Goal: Transaction & Acquisition: Book appointment/travel/reservation

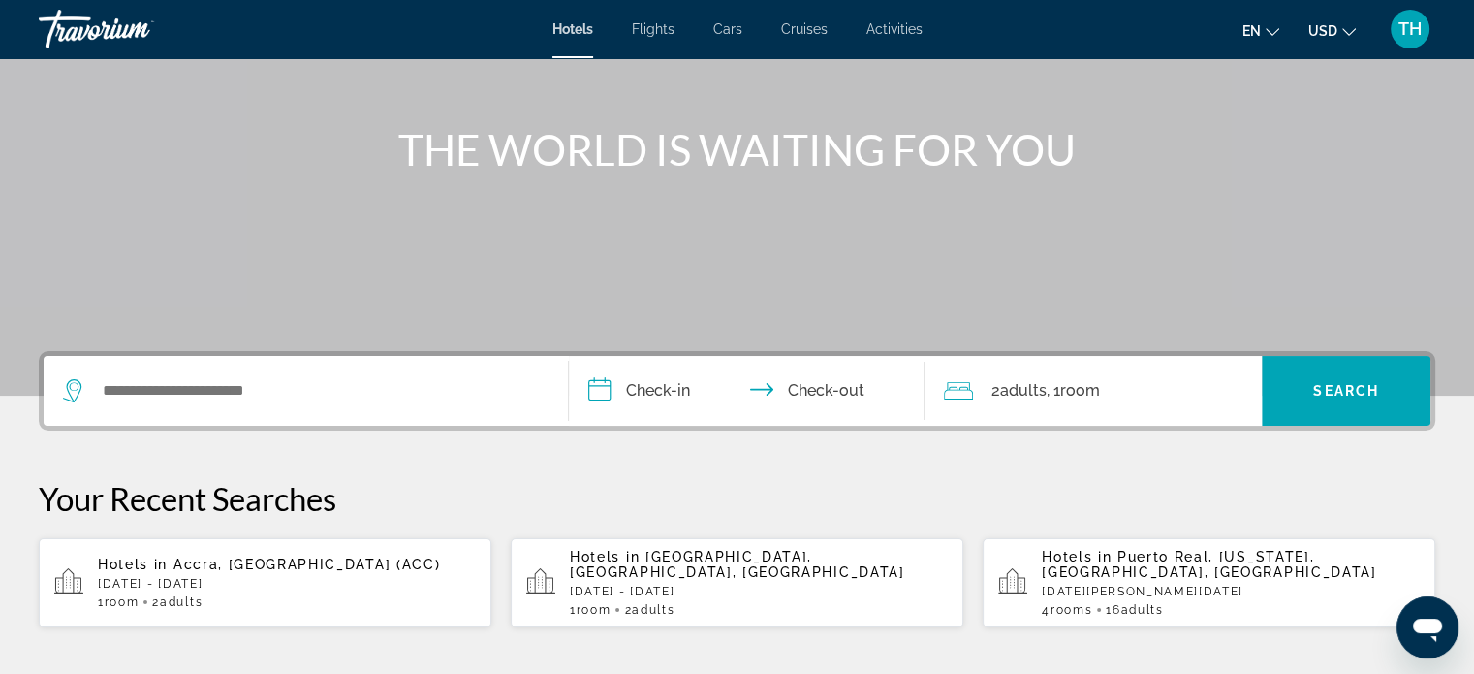
scroll to position [194, 0]
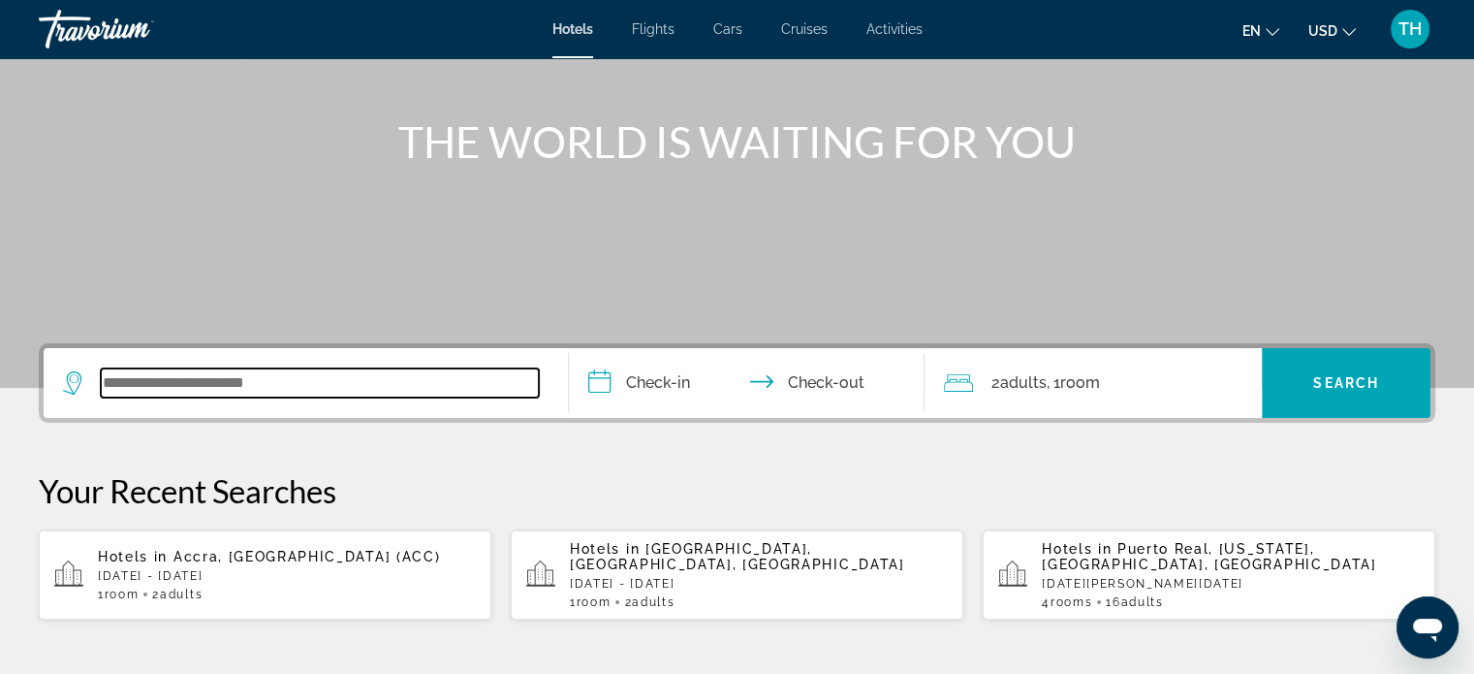
click at [184, 392] on input "Search widget" at bounding box center [320, 382] width 438 height 29
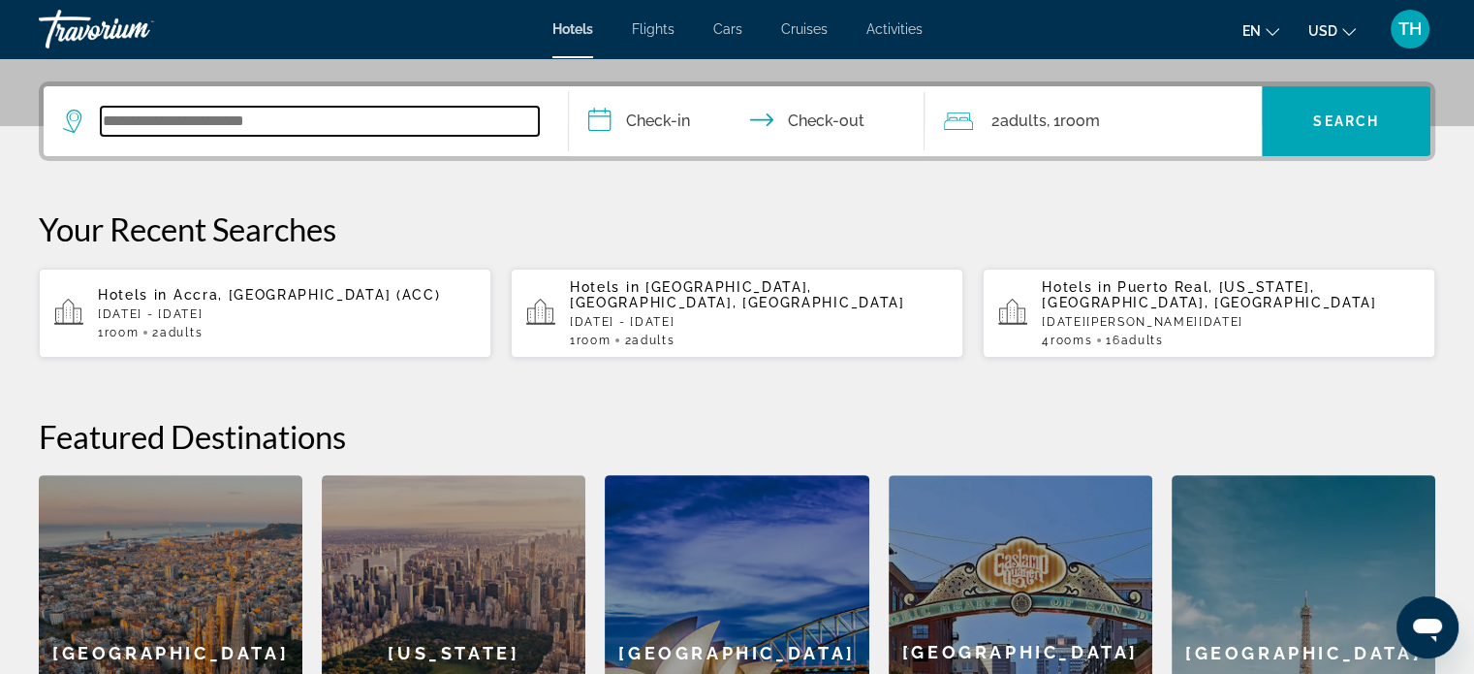
scroll to position [473, 0]
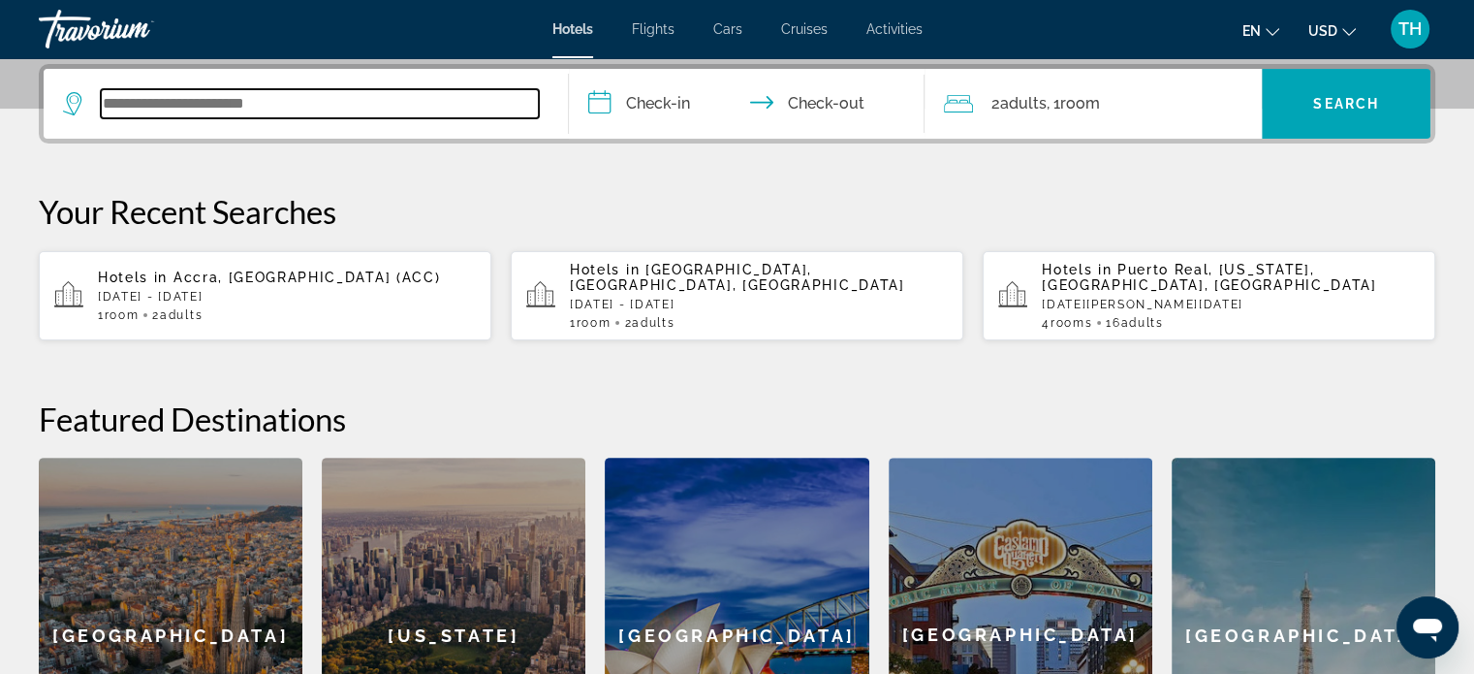
click at [428, 103] on input "Search widget" at bounding box center [320, 103] width 438 height 29
type input "*"
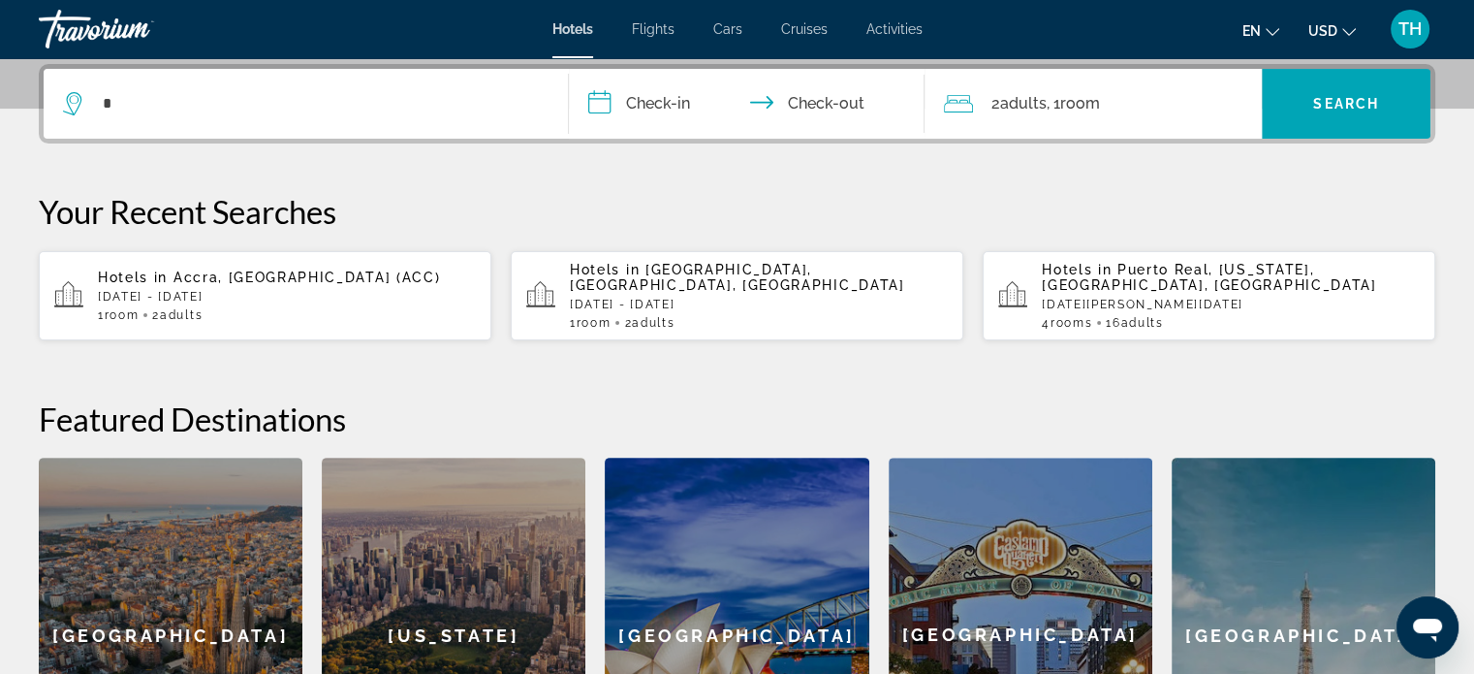
click at [884, 27] on span "Activities" at bounding box center [895, 29] width 56 height 16
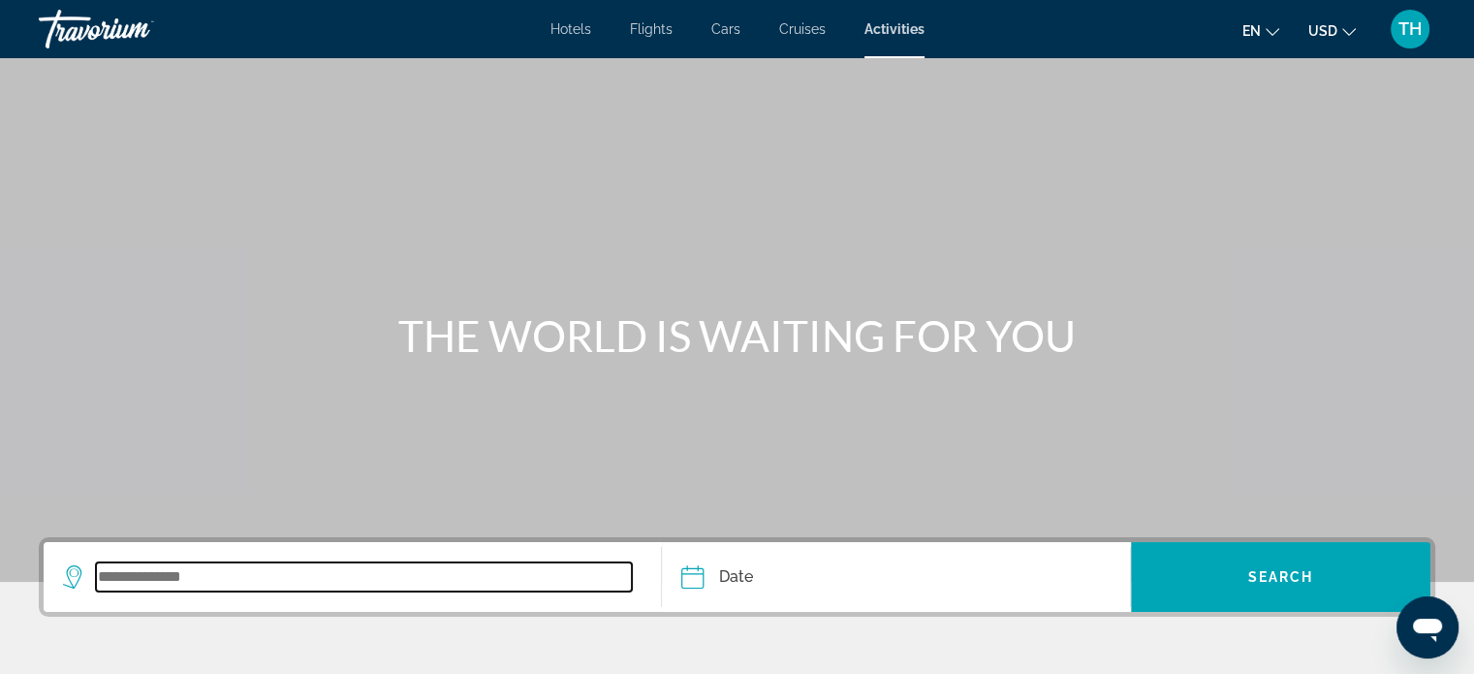
click at [217, 583] on input "Search widget" at bounding box center [364, 576] width 536 height 29
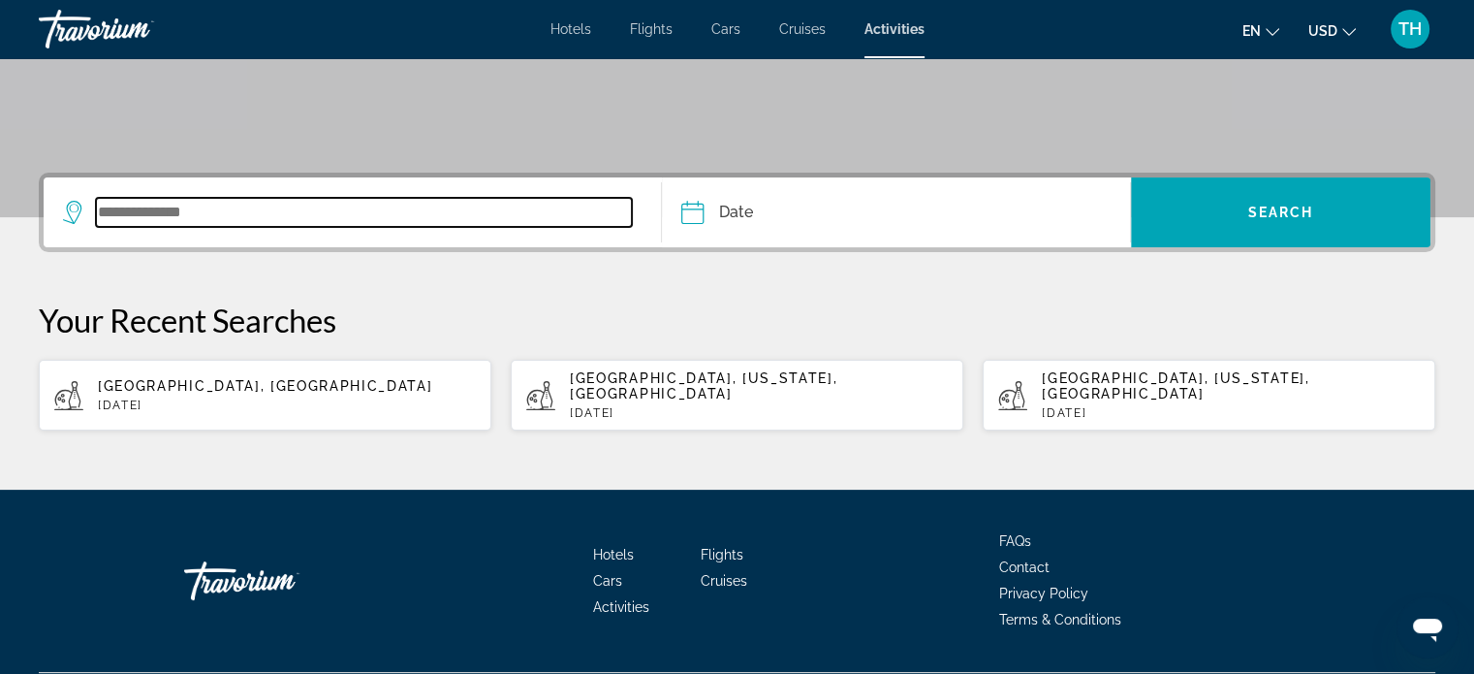
scroll to position [400, 0]
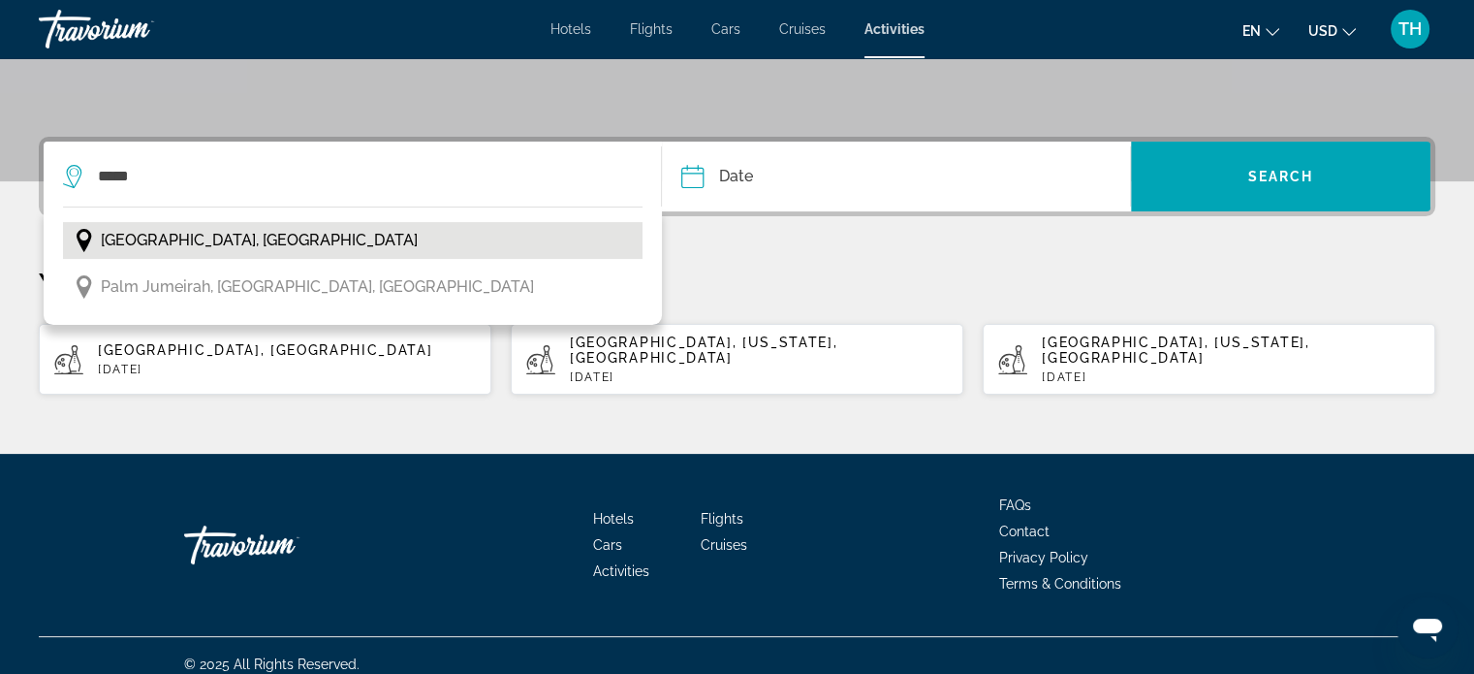
click at [170, 240] on span "[GEOGRAPHIC_DATA], [GEOGRAPHIC_DATA]" at bounding box center [259, 240] width 317 height 27
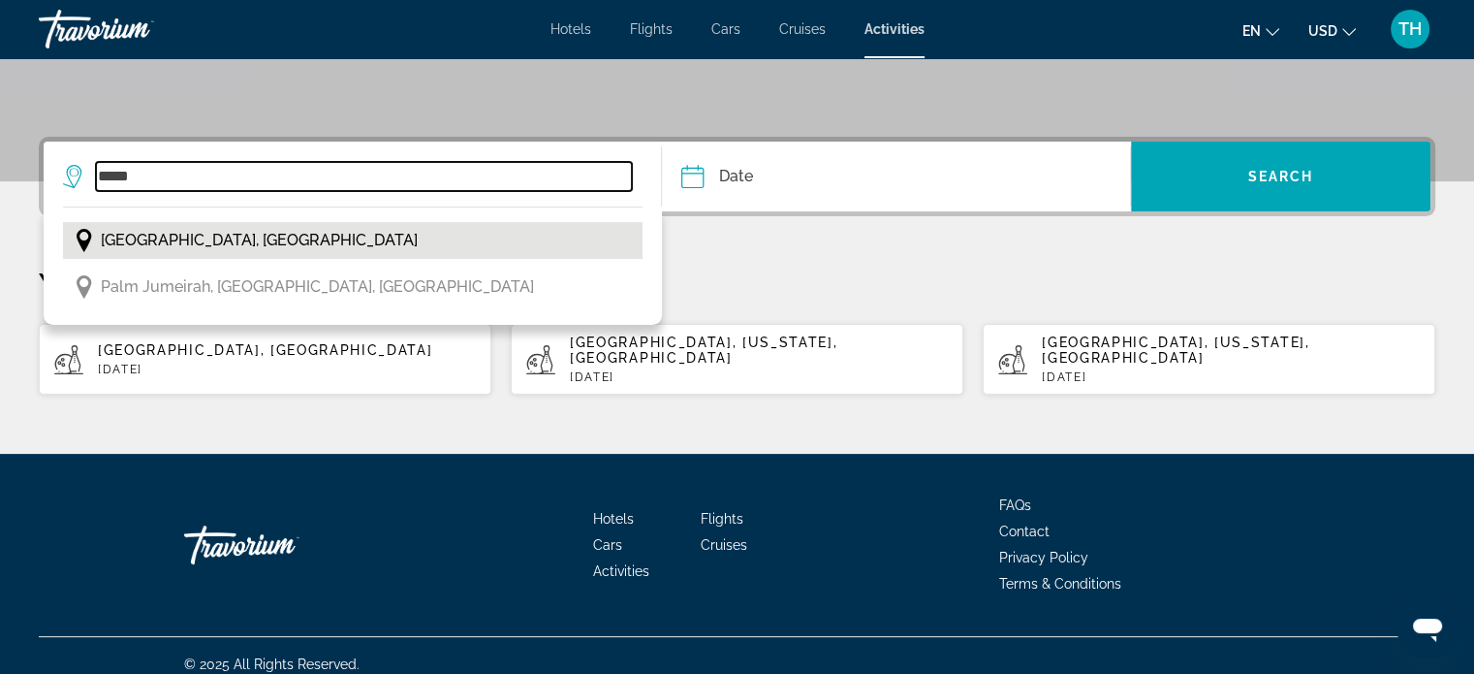
type input "**********"
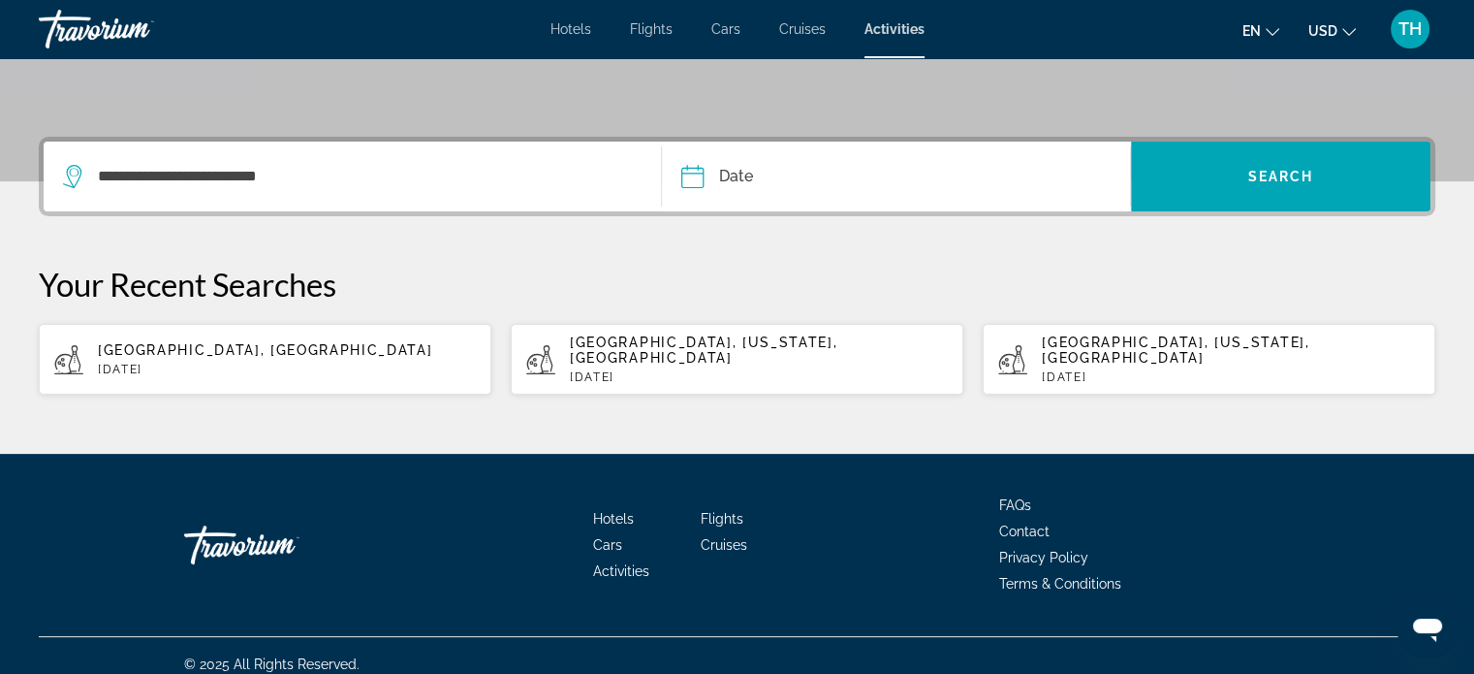
click at [694, 173] on input "Date" at bounding box center [793, 180] width 232 height 76
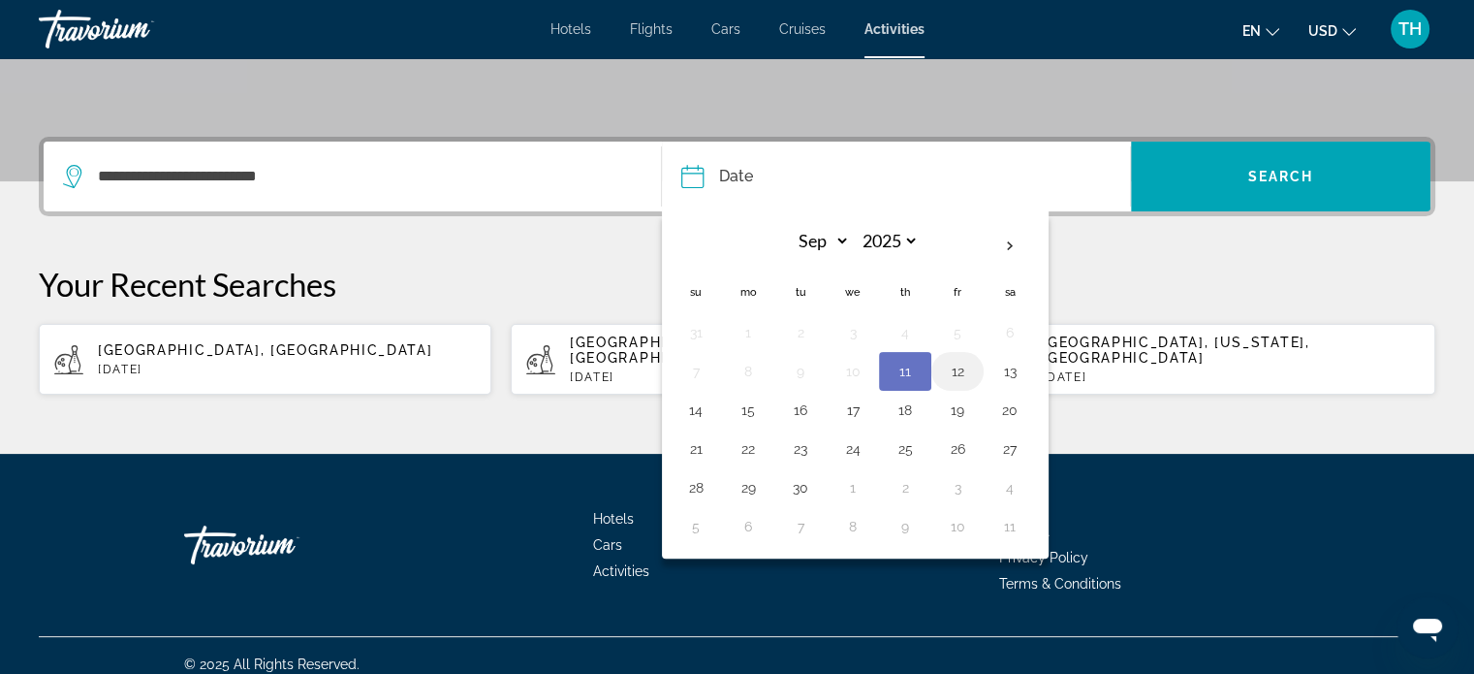
click at [952, 366] on button "12" at bounding box center [957, 371] width 31 height 27
type input "**********"
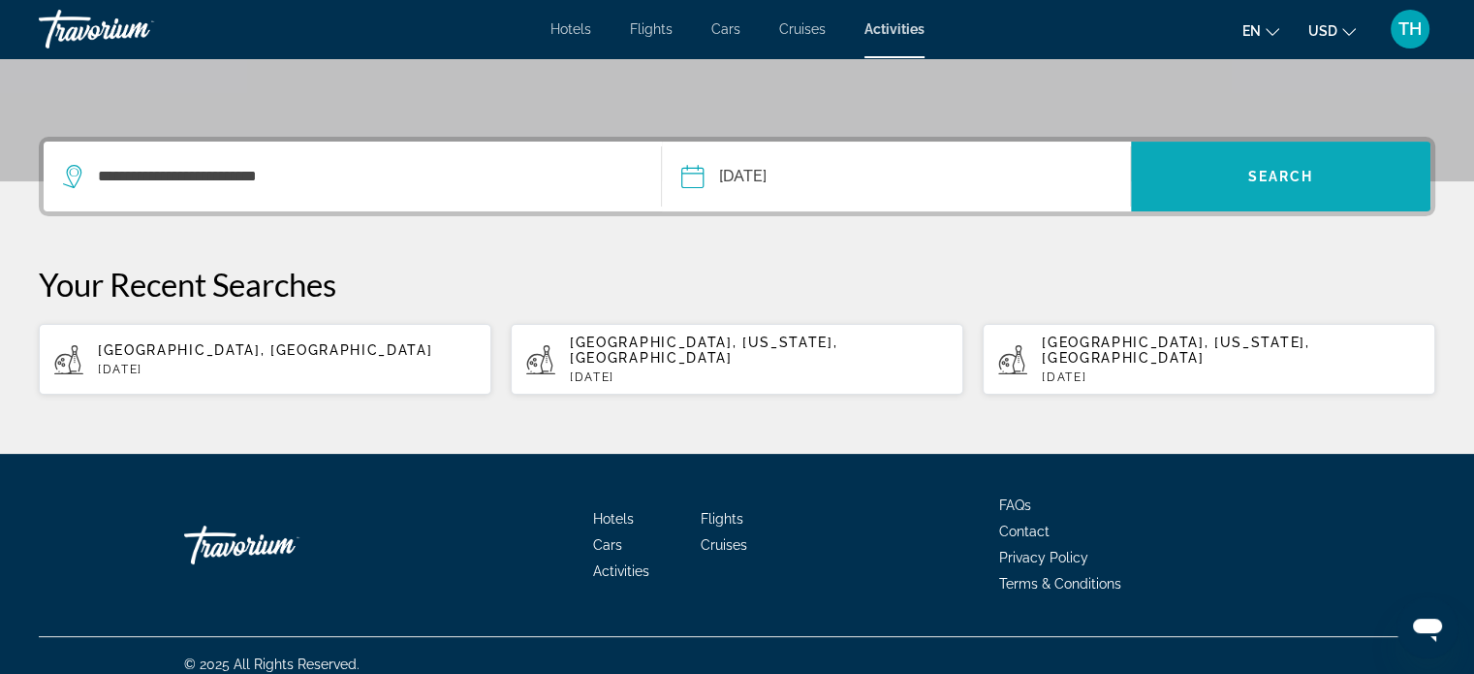
click at [1259, 179] on span "Search" at bounding box center [1282, 177] width 66 height 16
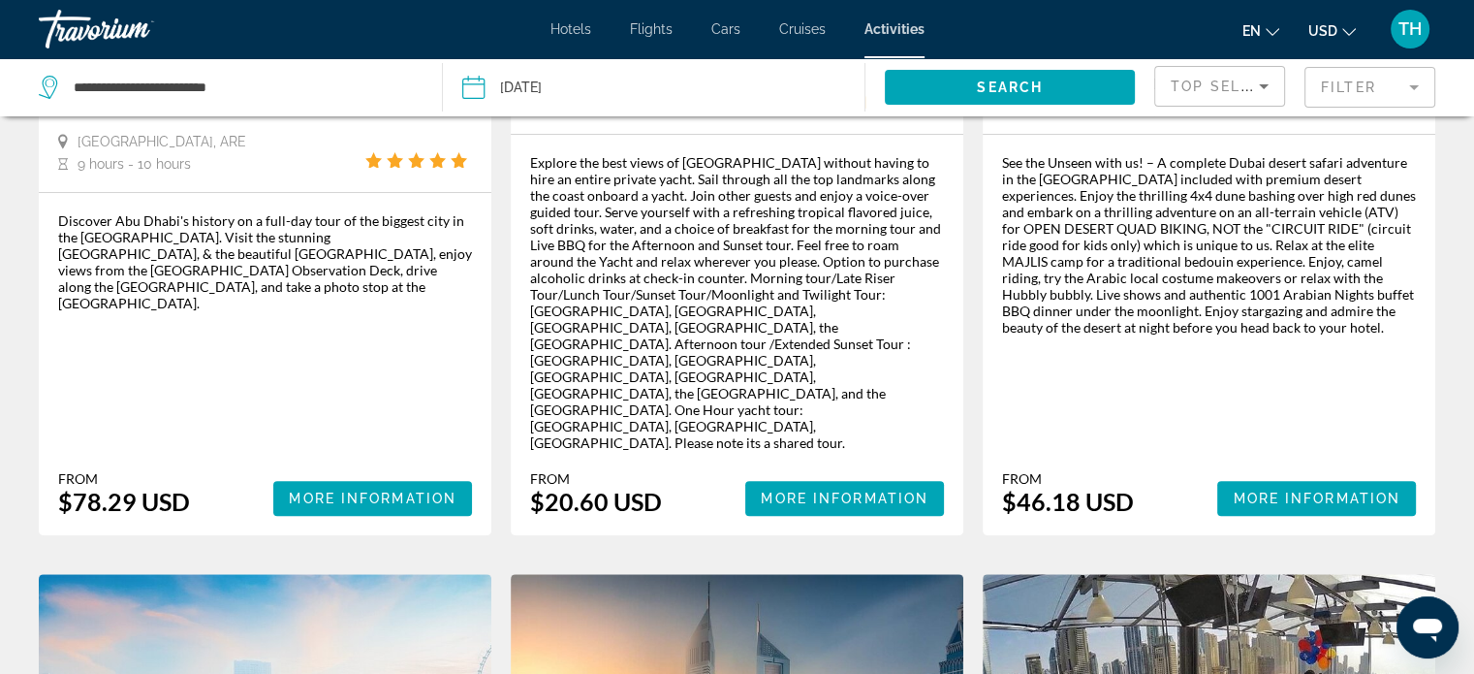
scroll to position [485, 0]
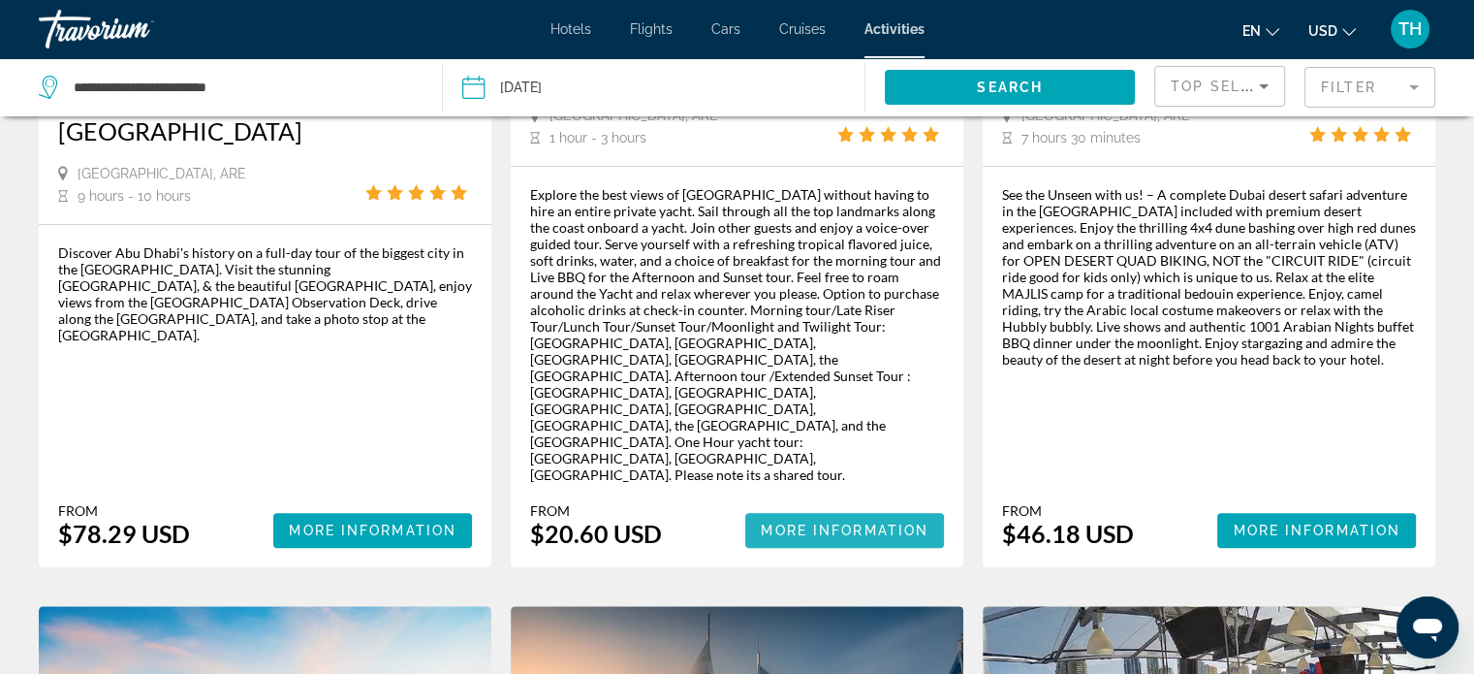
click at [849, 522] on span "More Information" at bounding box center [845, 530] width 168 height 16
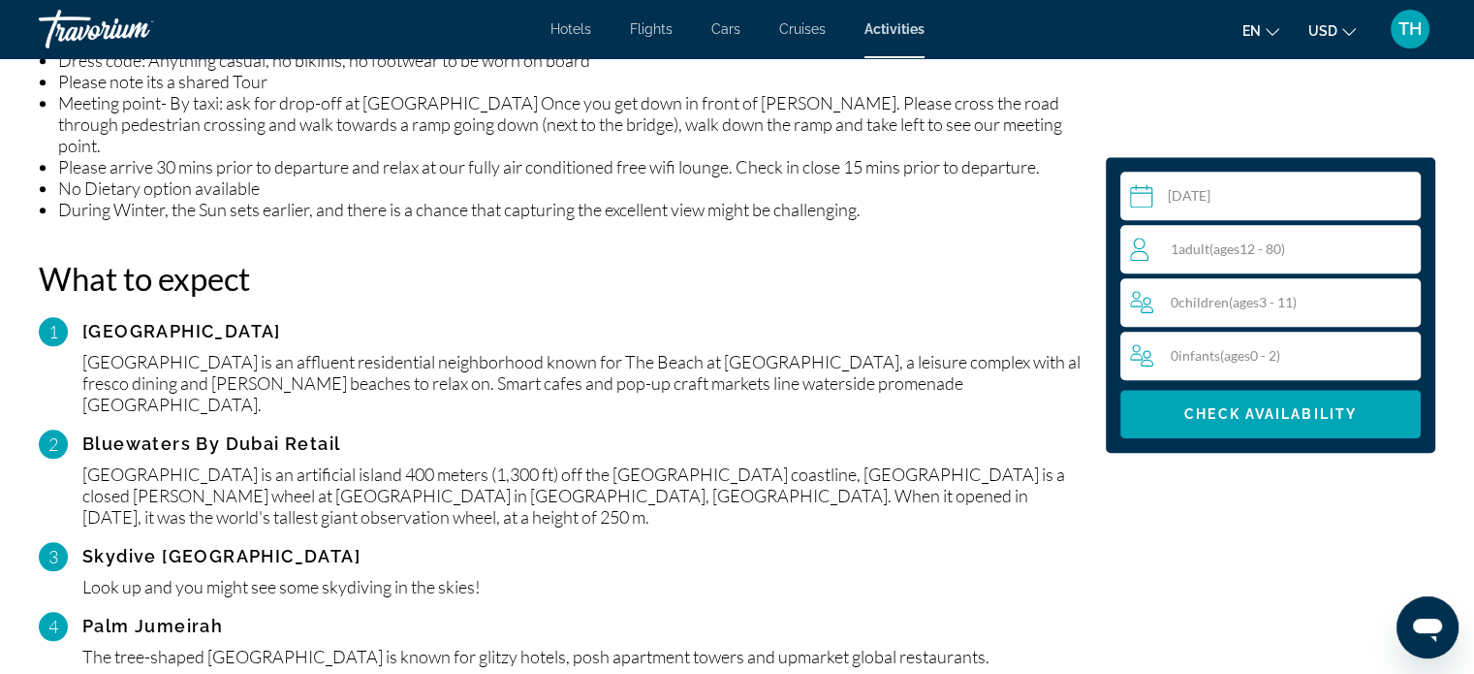
scroll to position [2133, 0]
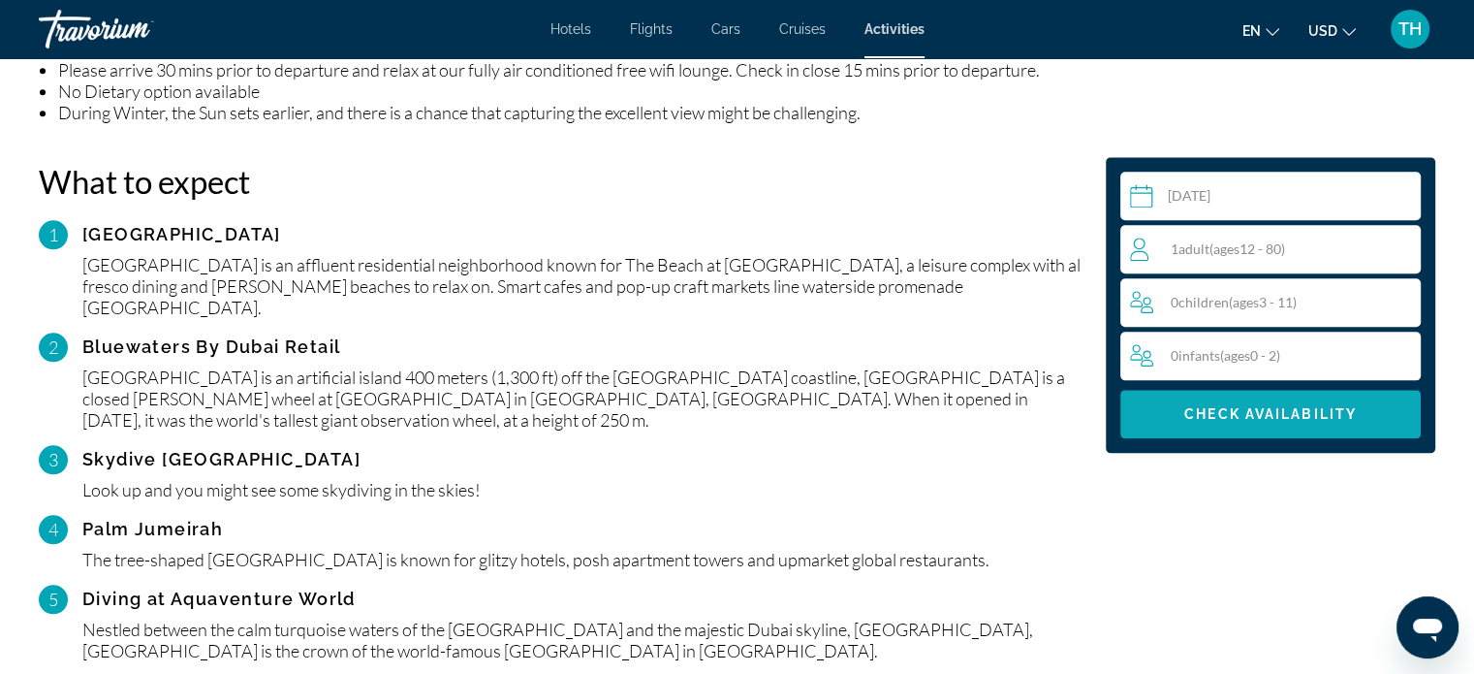
click at [1285, 408] on span "Check Availability" at bounding box center [1271, 414] width 173 height 16
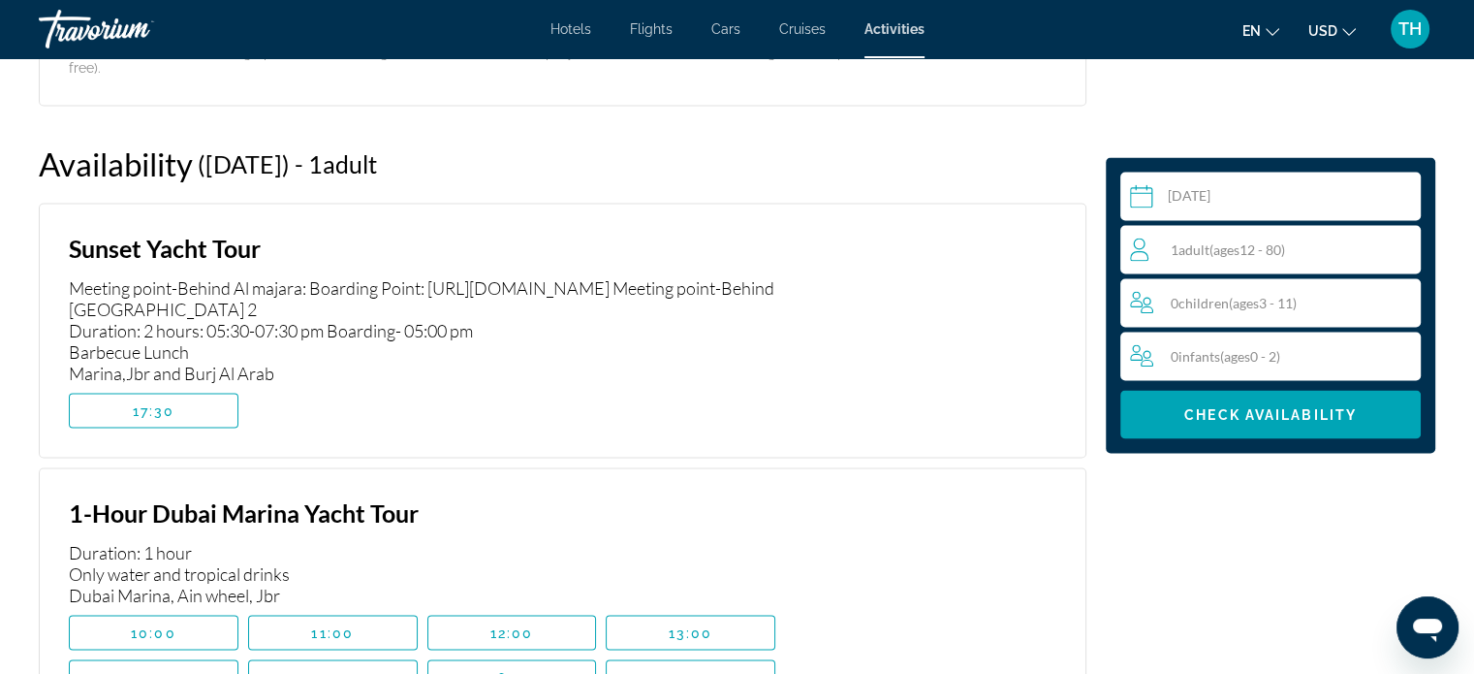
scroll to position [3469, 0]
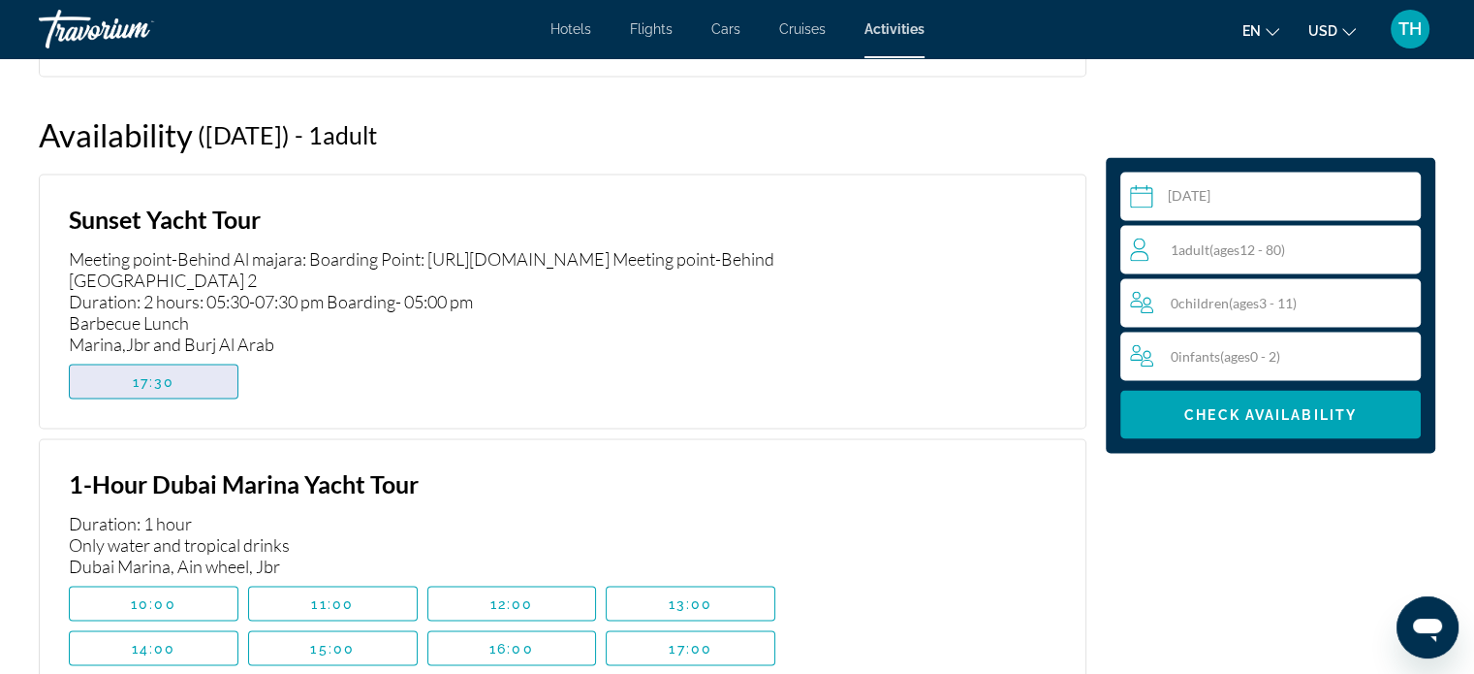
click at [147, 373] on span "17:30" at bounding box center [154, 381] width 43 height 16
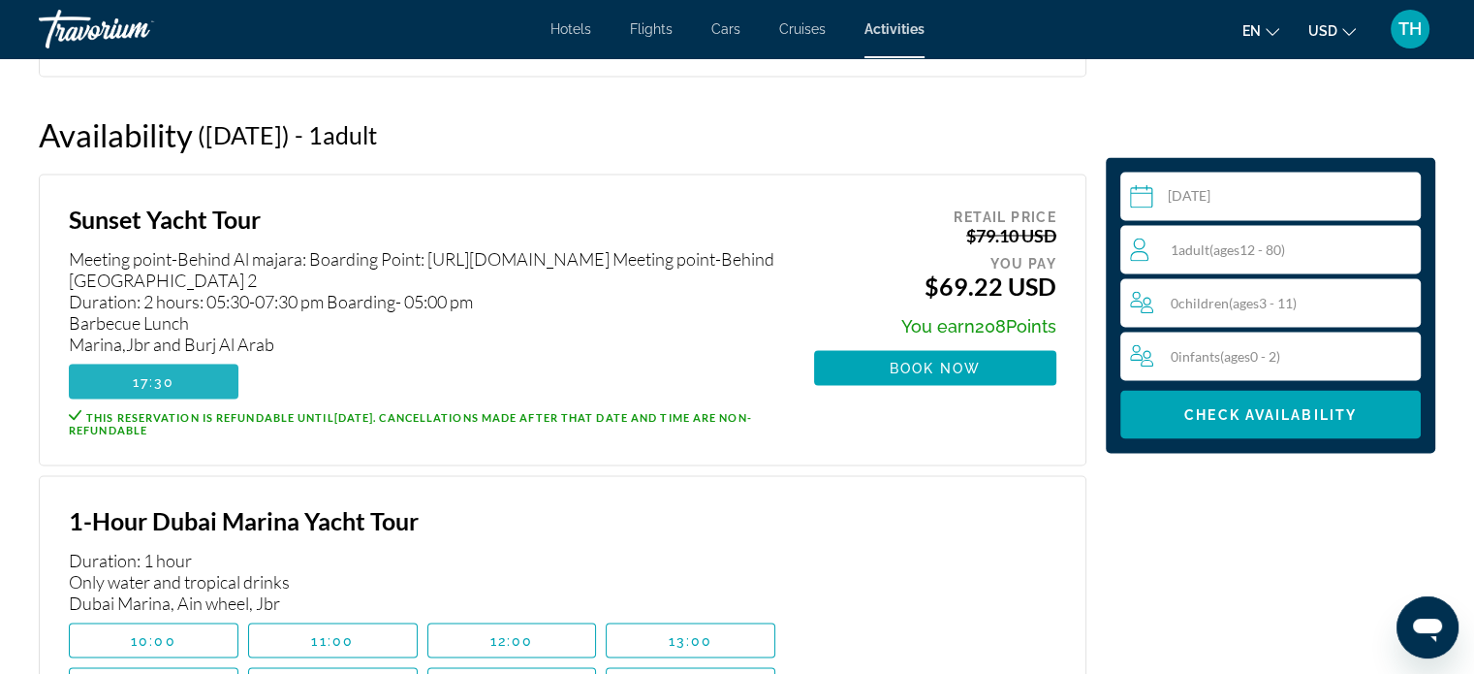
click at [206, 358] on span "Main content" at bounding box center [154, 381] width 170 height 47
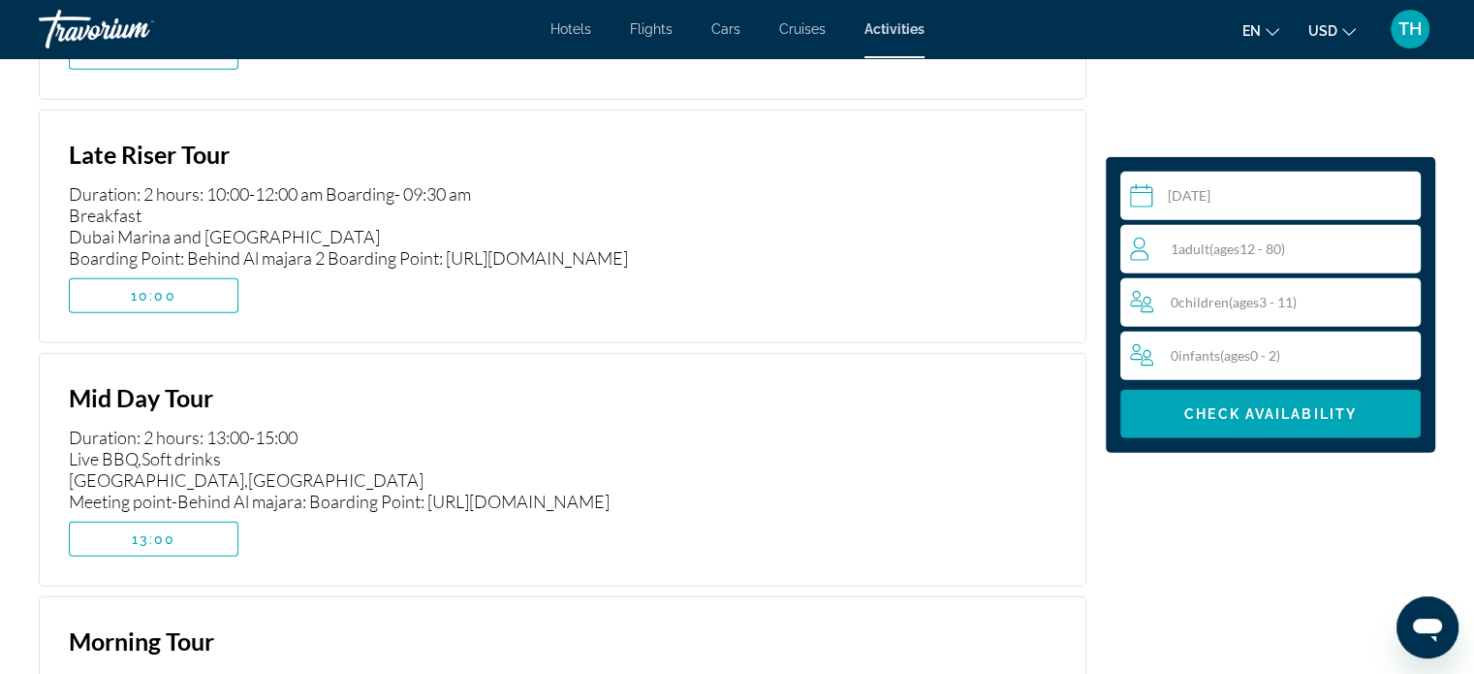
scroll to position [5117, 0]
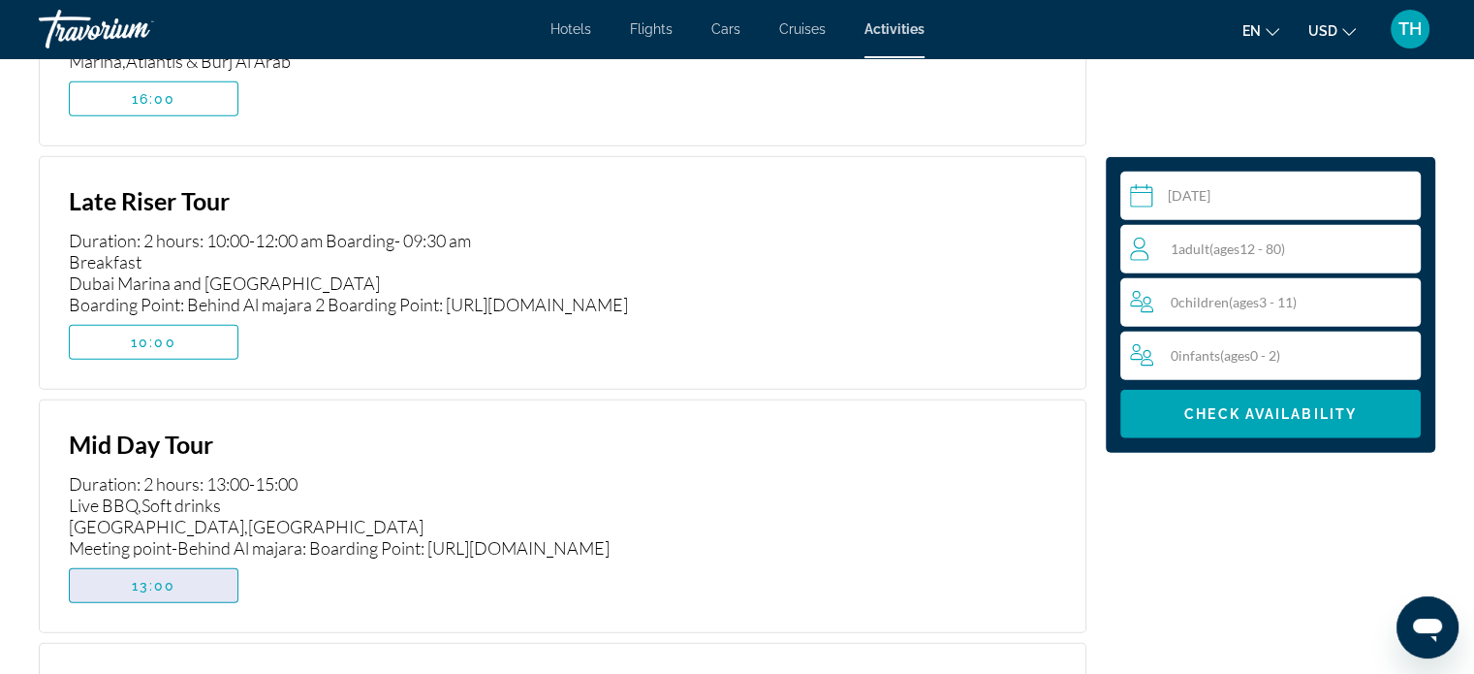
click at [163, 578] on span "13:00" at bounding box center [154, 586] width 45 height 16
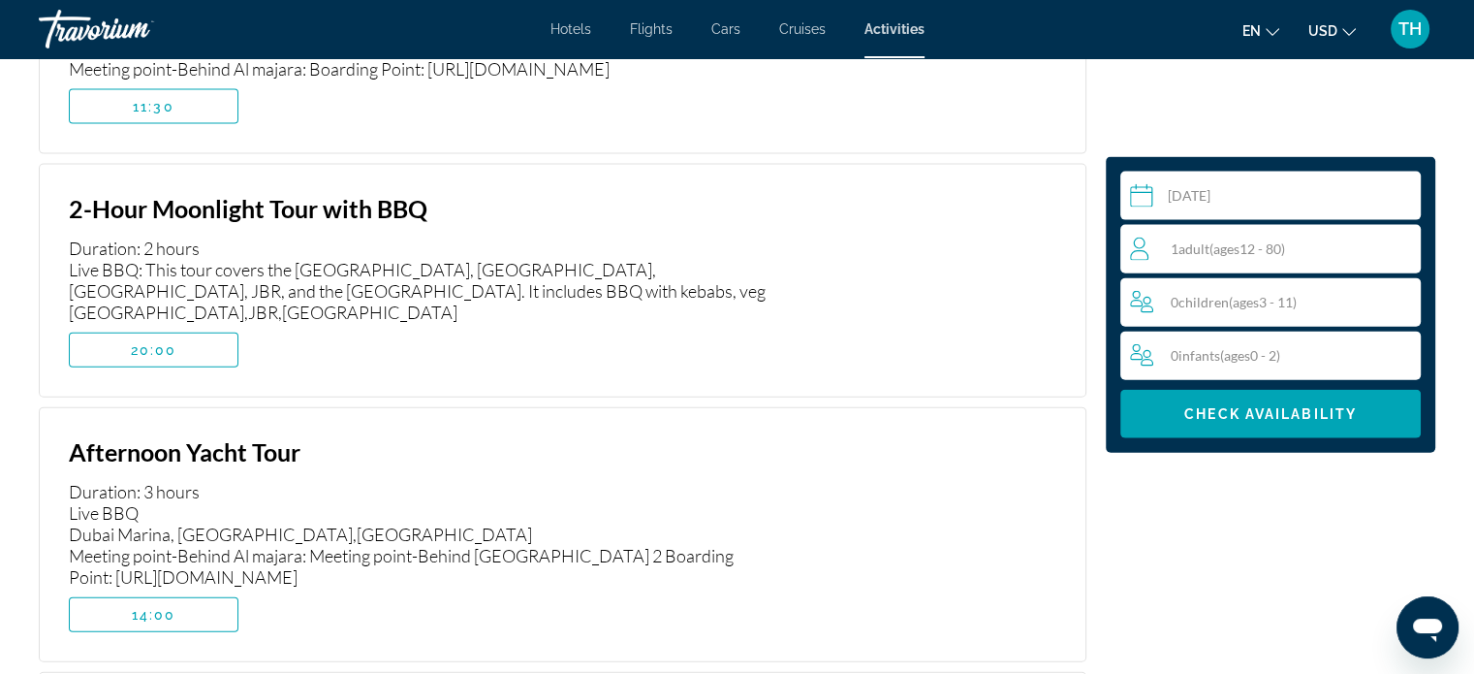
scroll to position [4342, 0]
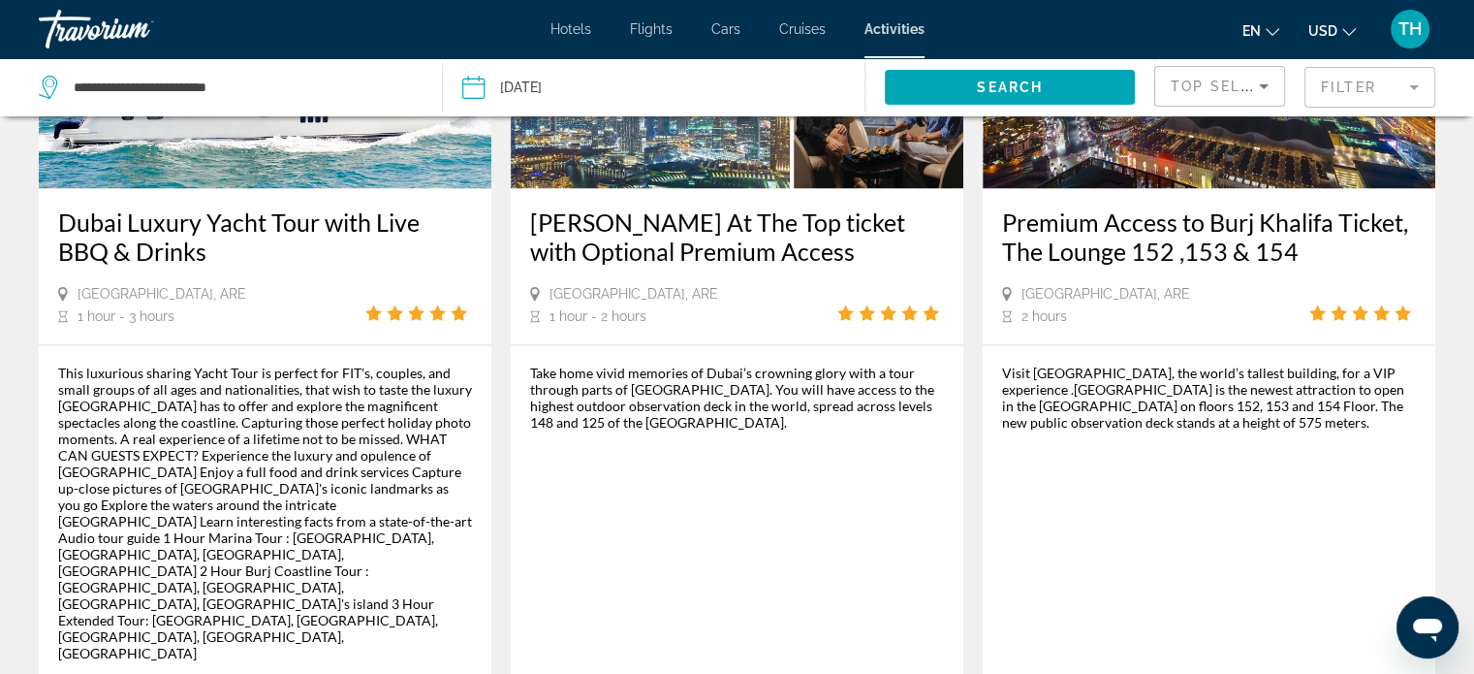
scroll to position [3005, 0]
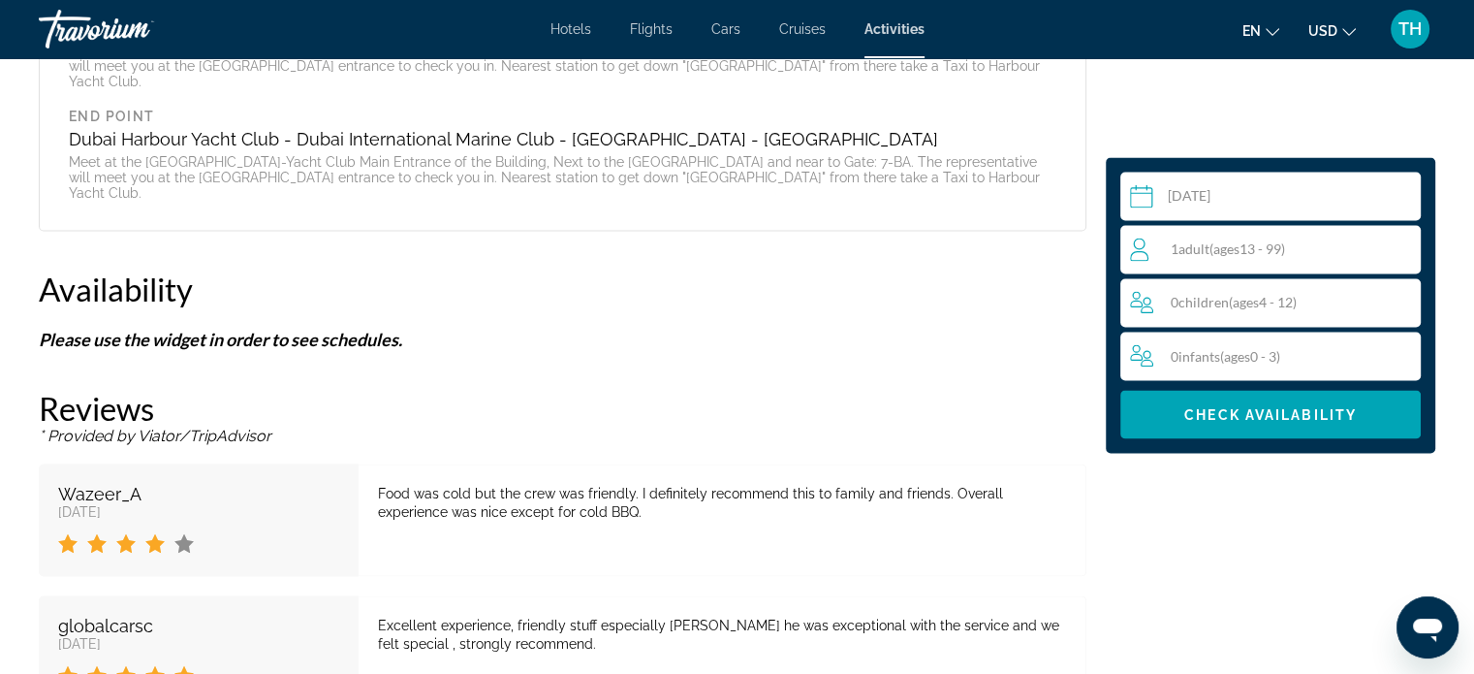
scroll to position [3393, 0]
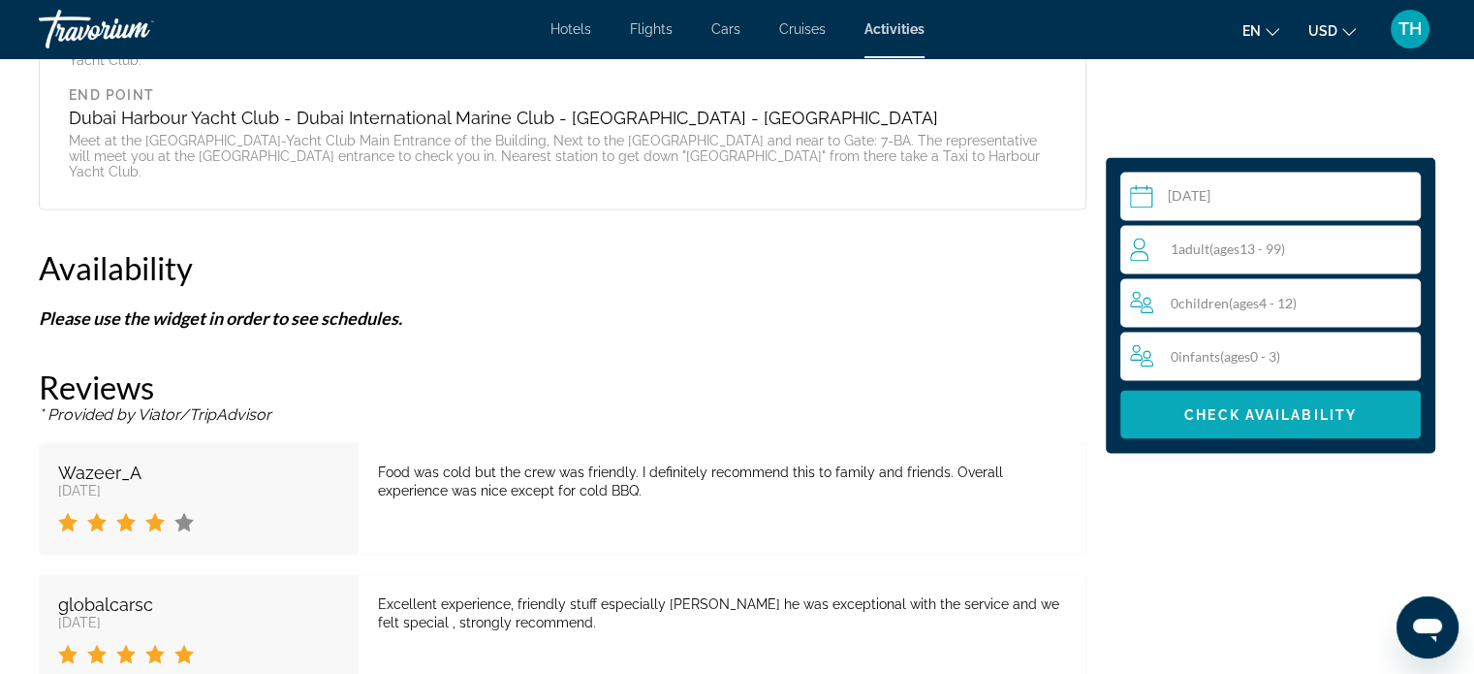
click at [1237, 413] on span "Check Availability" at bounding box center [1271, 414] width 173 height 16
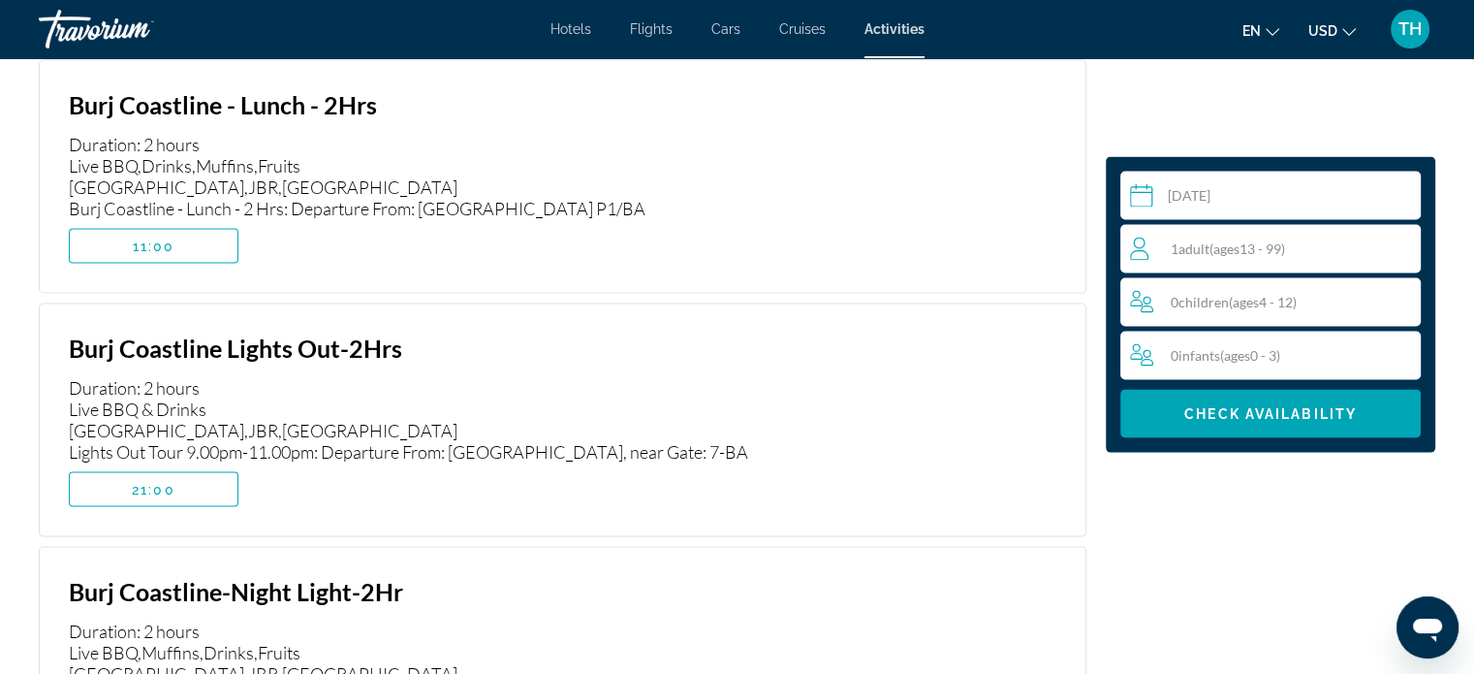
scroll to position [3935, 0]
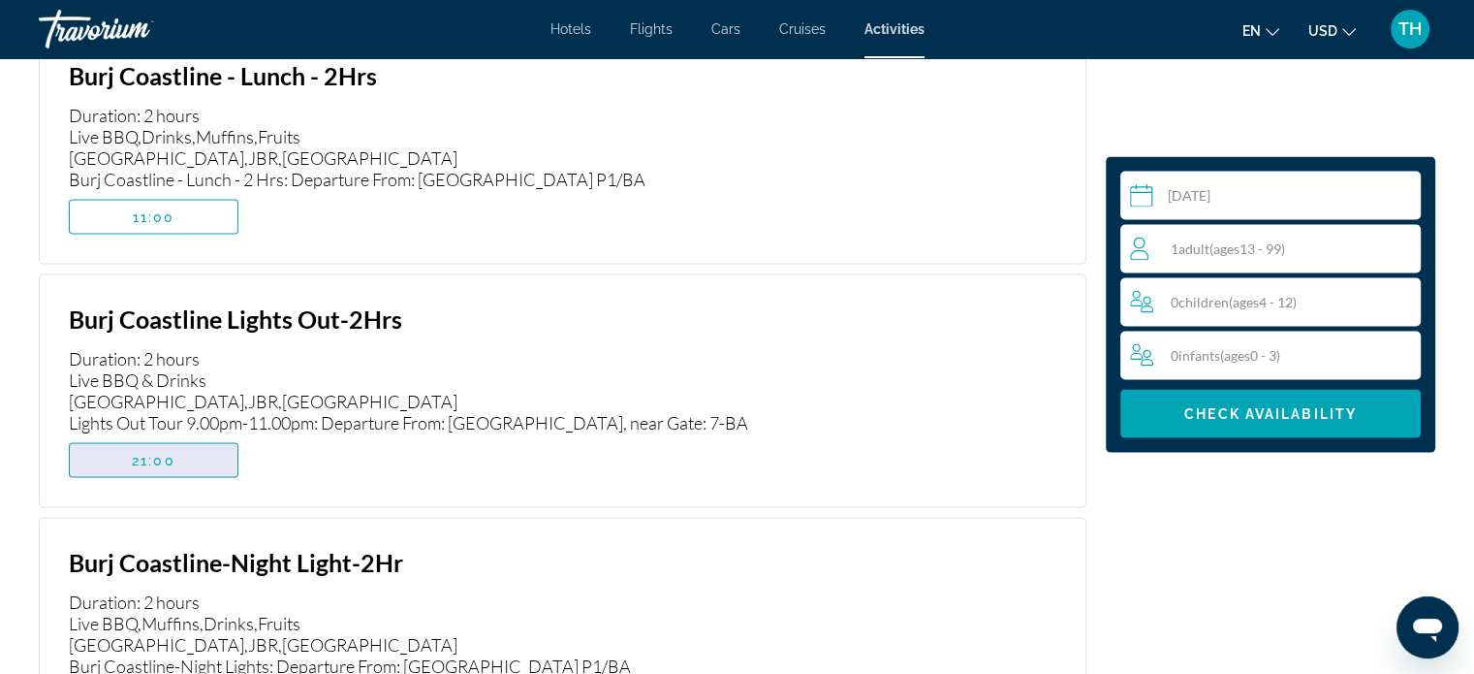
click at [186, 437] on span "Main content" at bounding box center [154, 460] width 168 height 47
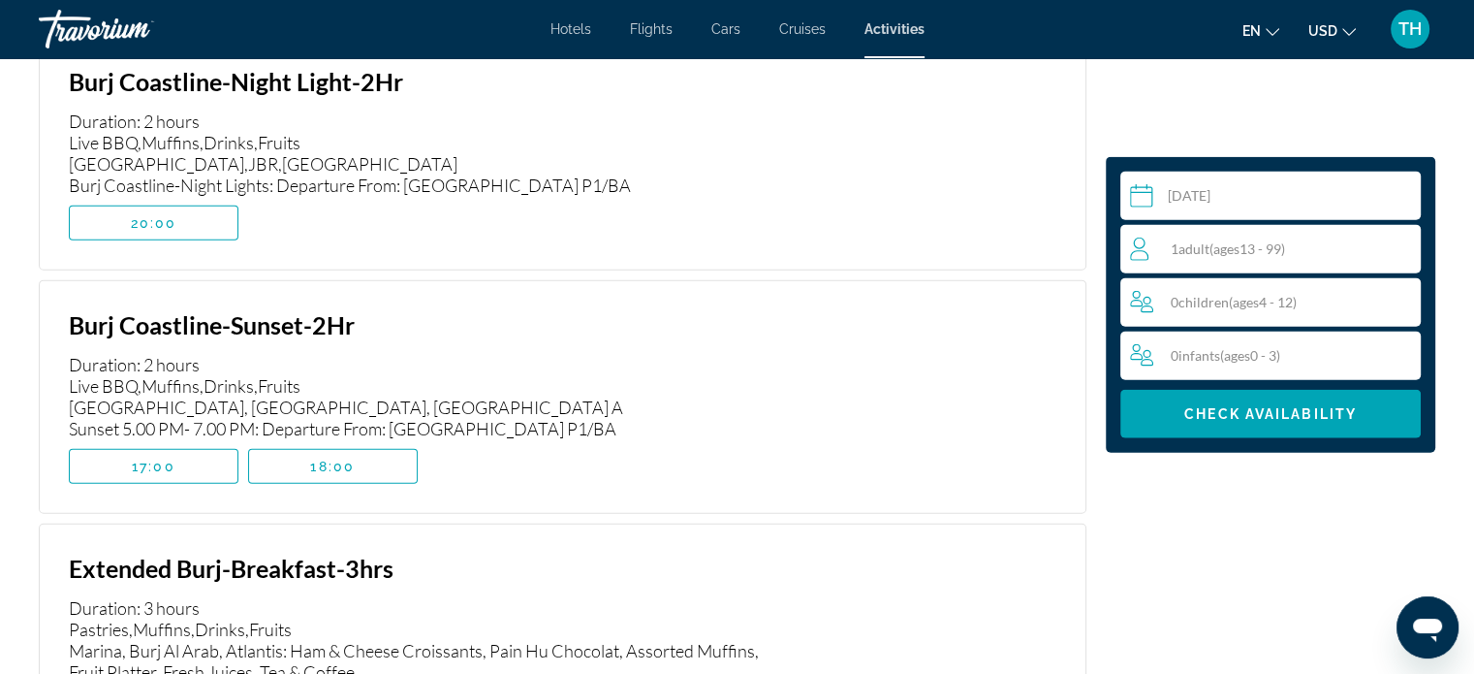
scroll to position [4419, 0]
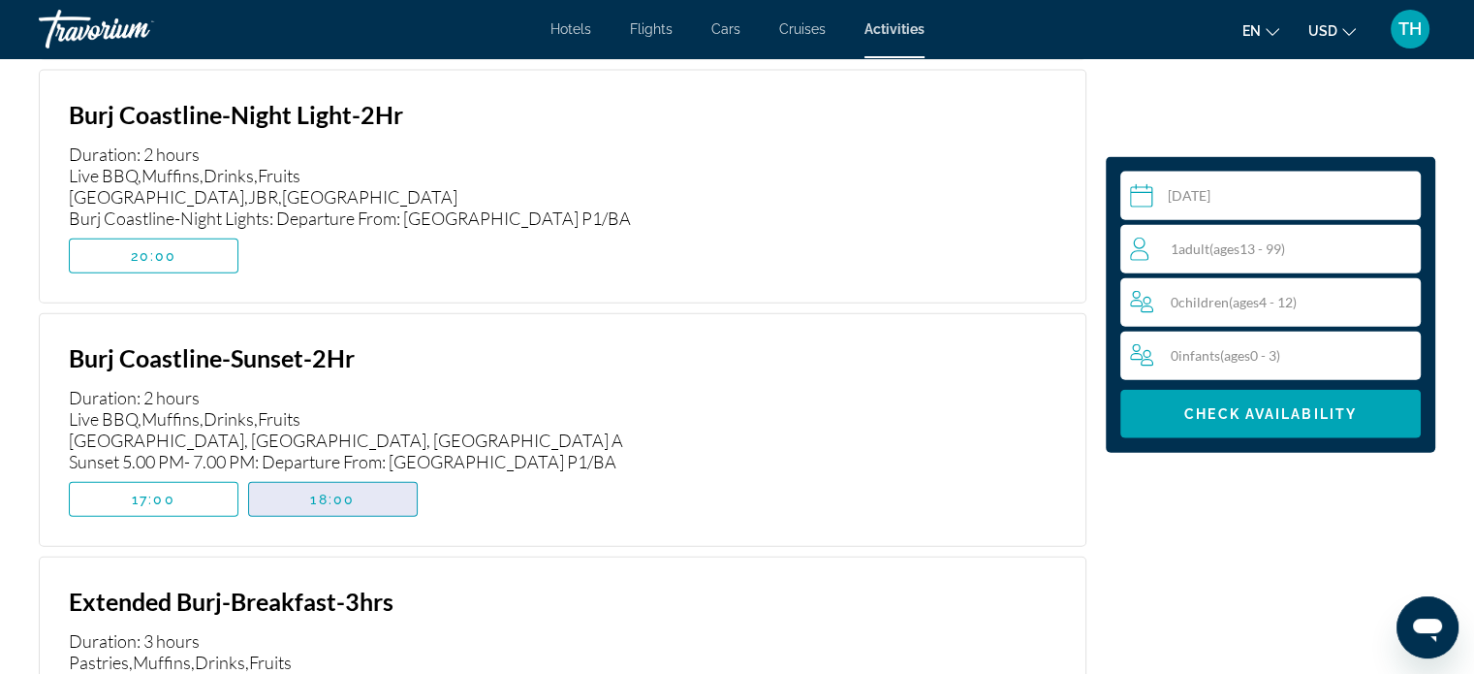
click at [306, 476] on span "Main content" at bounding box center [333, 499] width 168 height 47
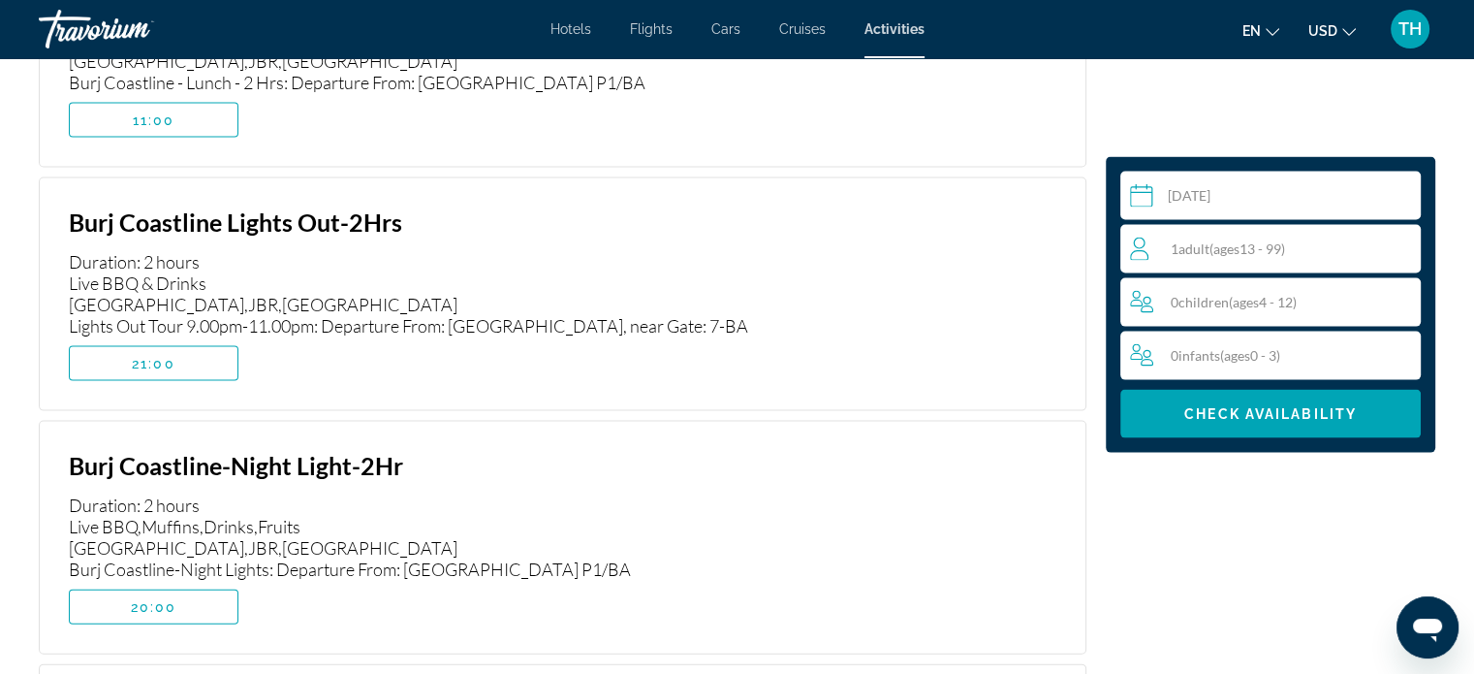
scroll to position [3935, 0]
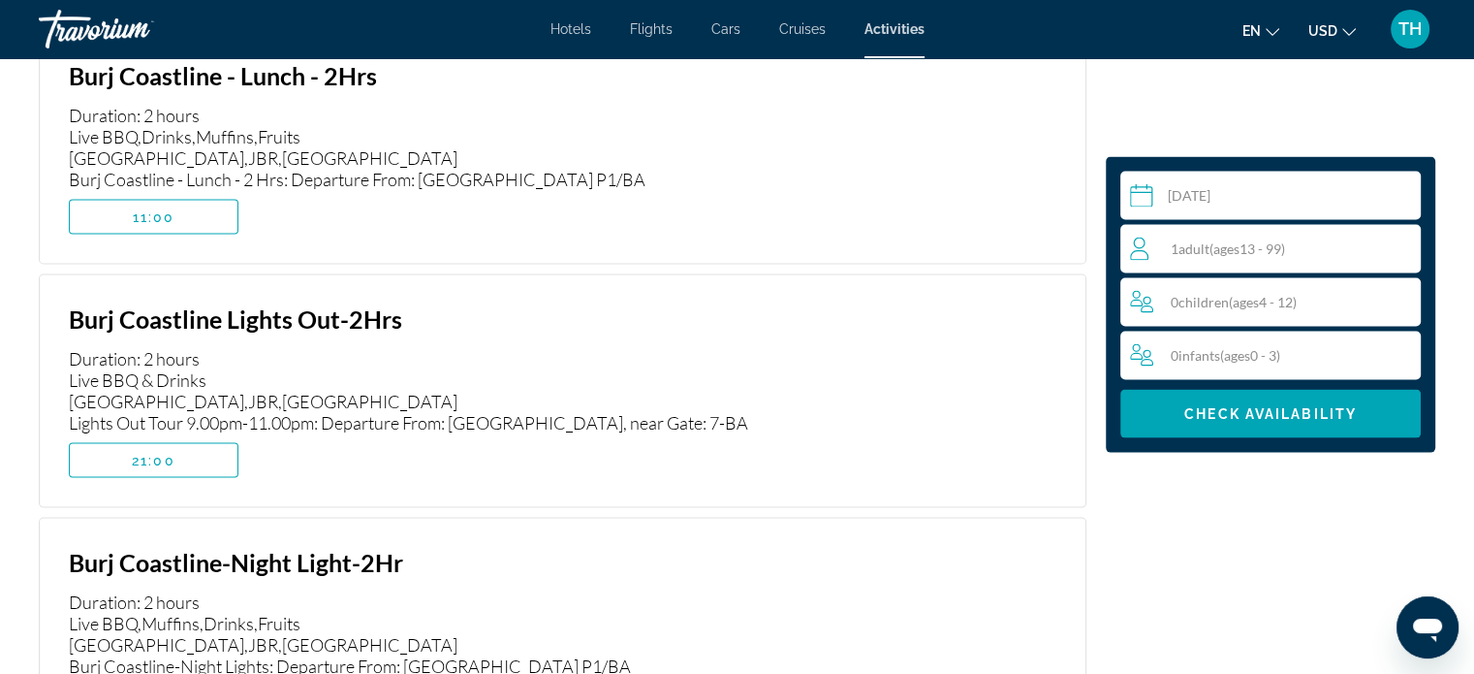
click at [162, 453] on span "21:00" at bounding box center [154, 461] width 44 height 16
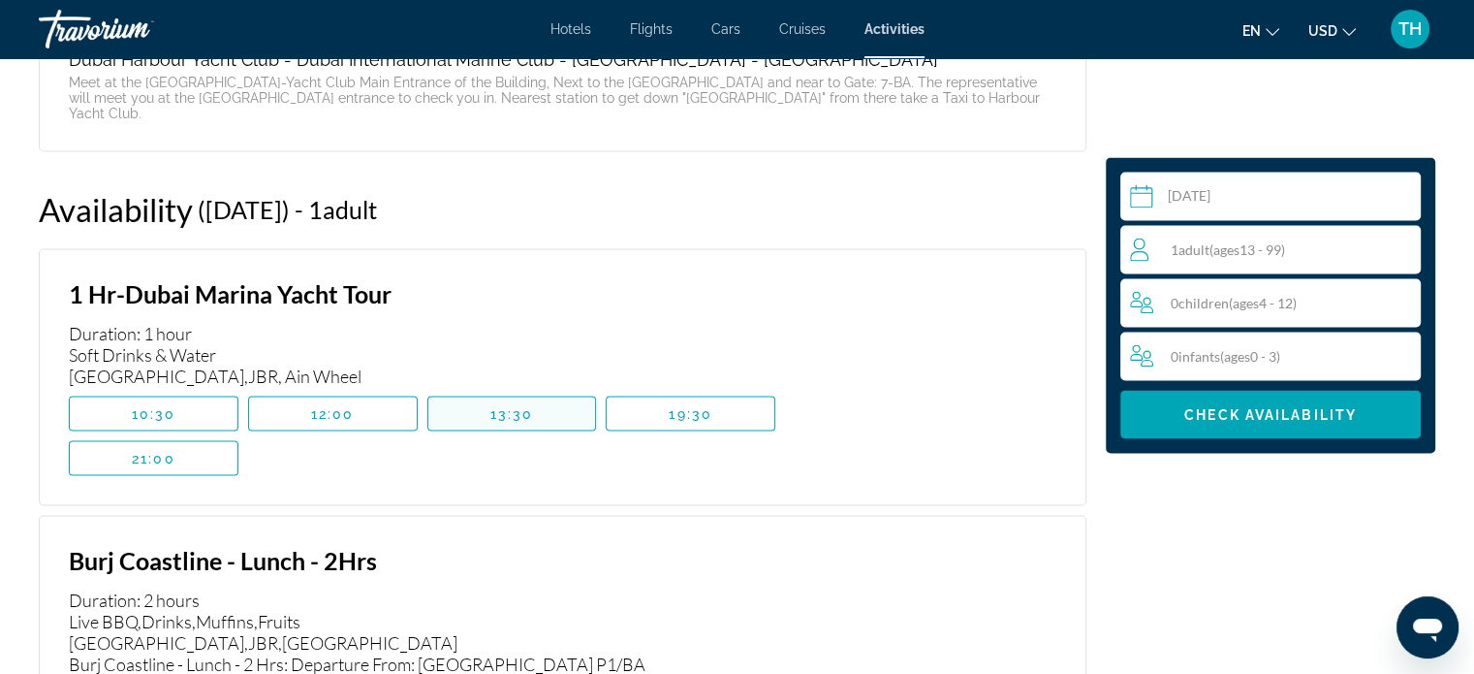
scroll to position [3450, 0]
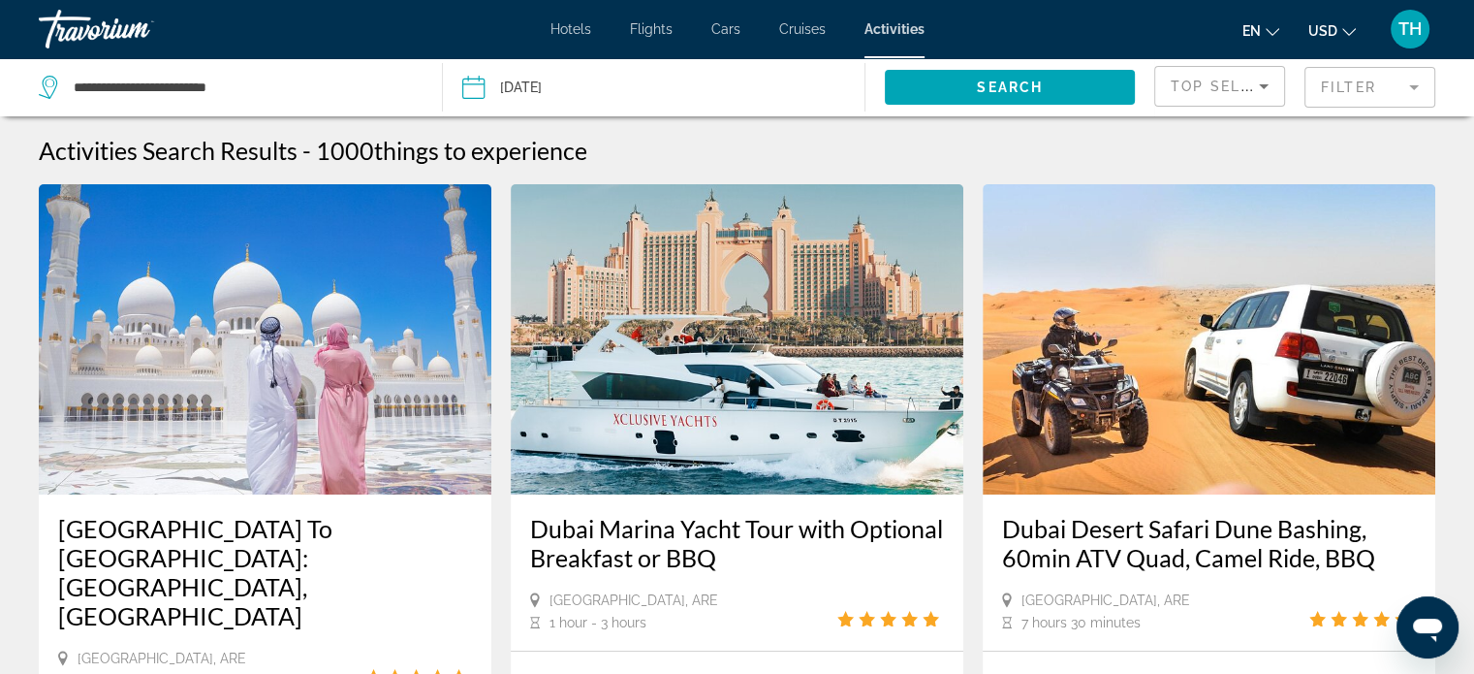
click at [1245, 86] on span "Top Sellers" at bounding box center [1226, 87] width 111 height 16
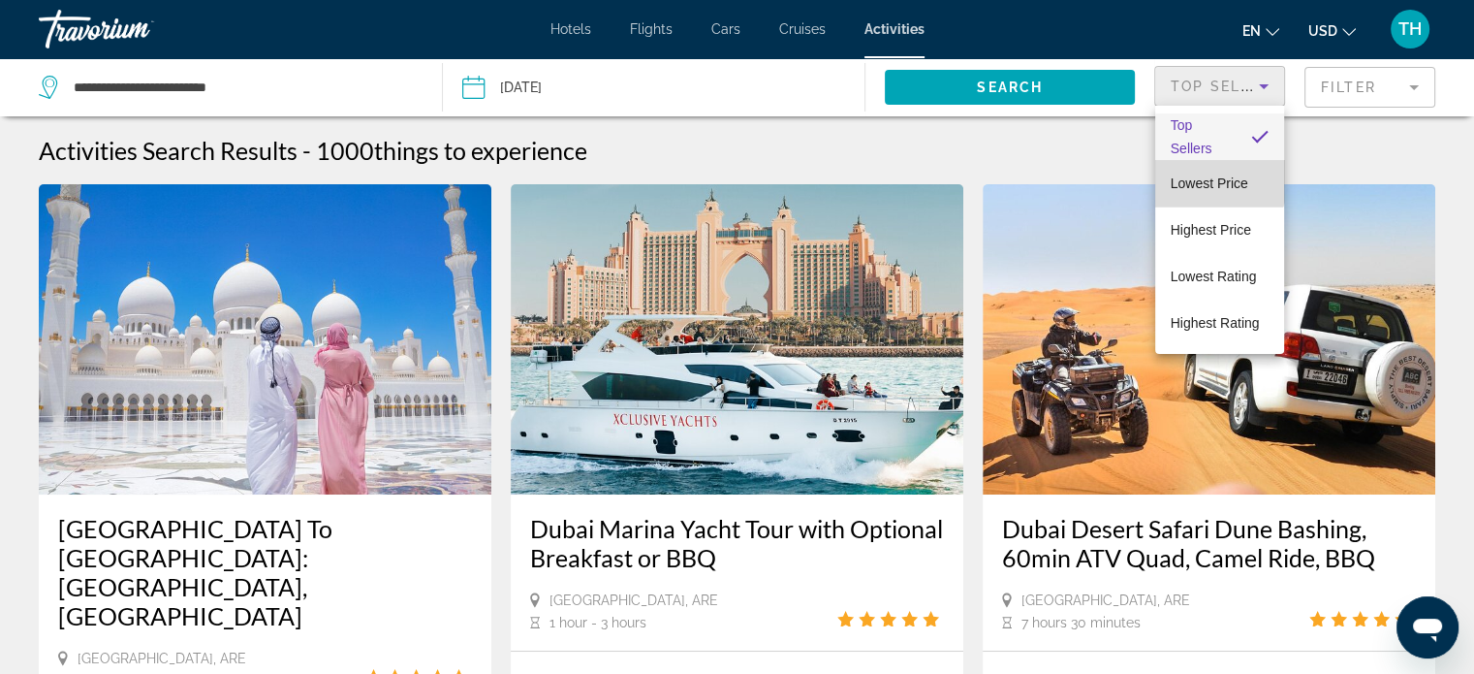
click at [1207, 177] on span "Lowest Price" at bounding box center [1210, 183] width 78 height 16
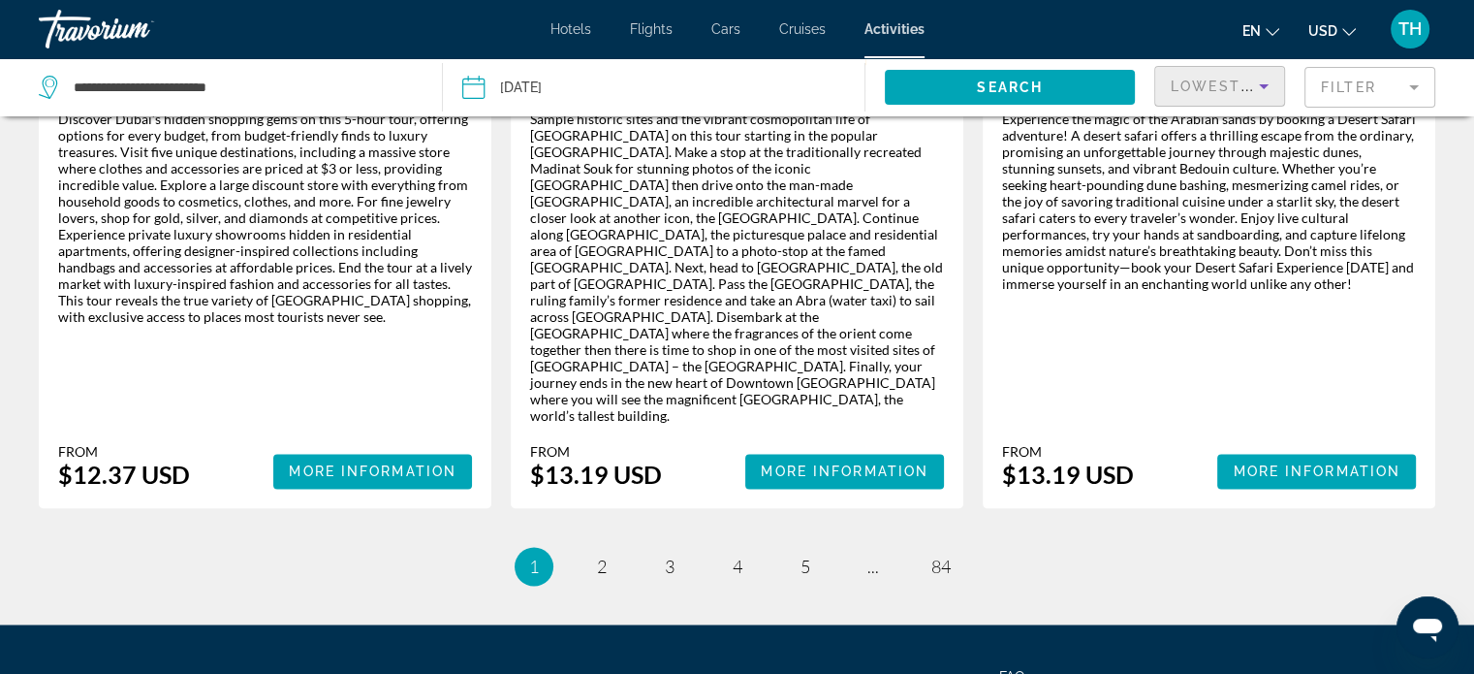
scroll to position [3102, 0]
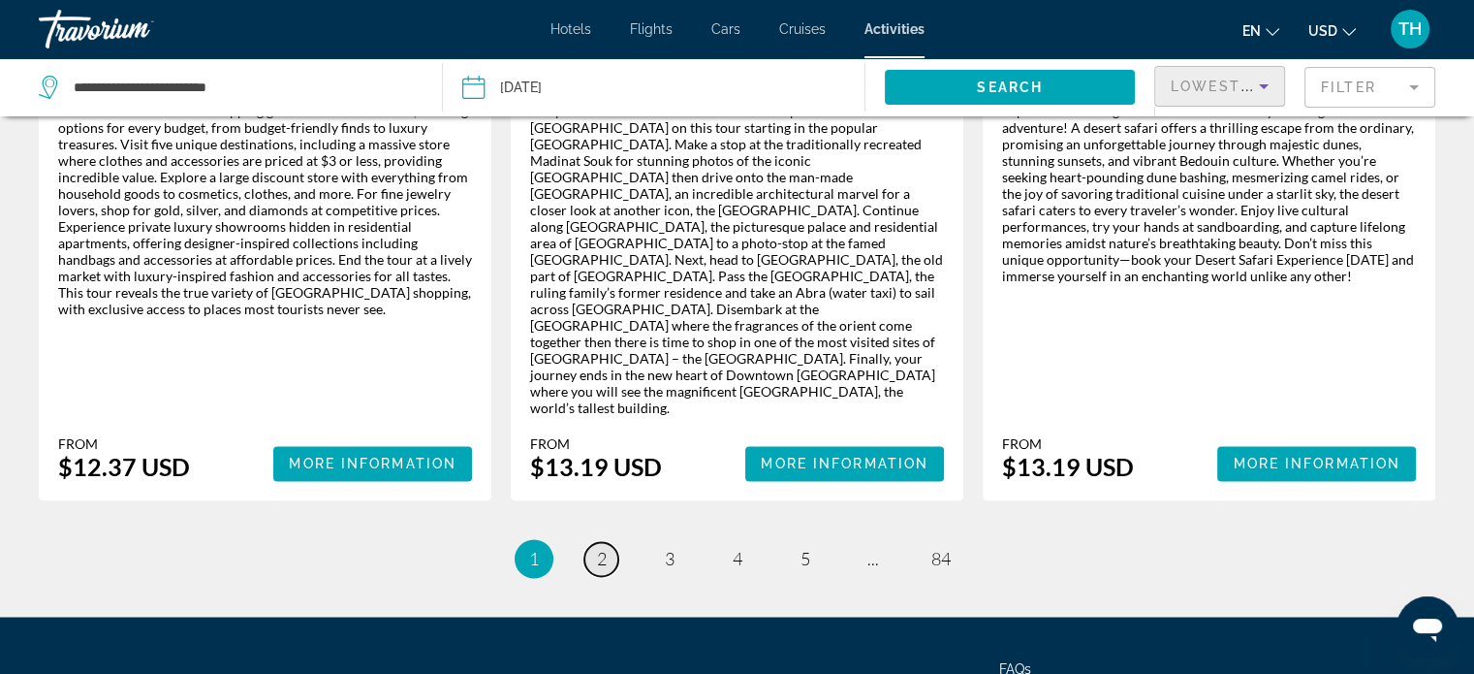
click at [601, 548] on span "2" at bounding box center [602, 558] width 10 height 21
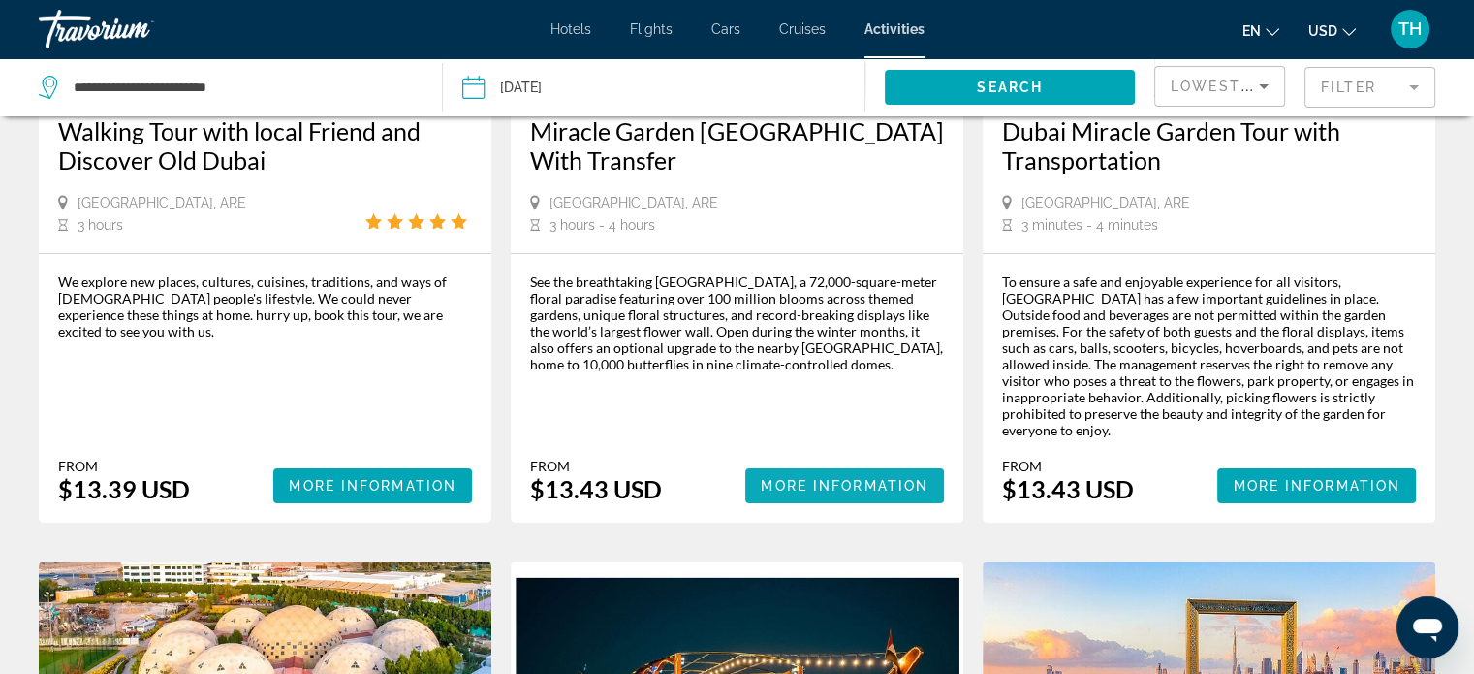
scroll to position [485, 0]
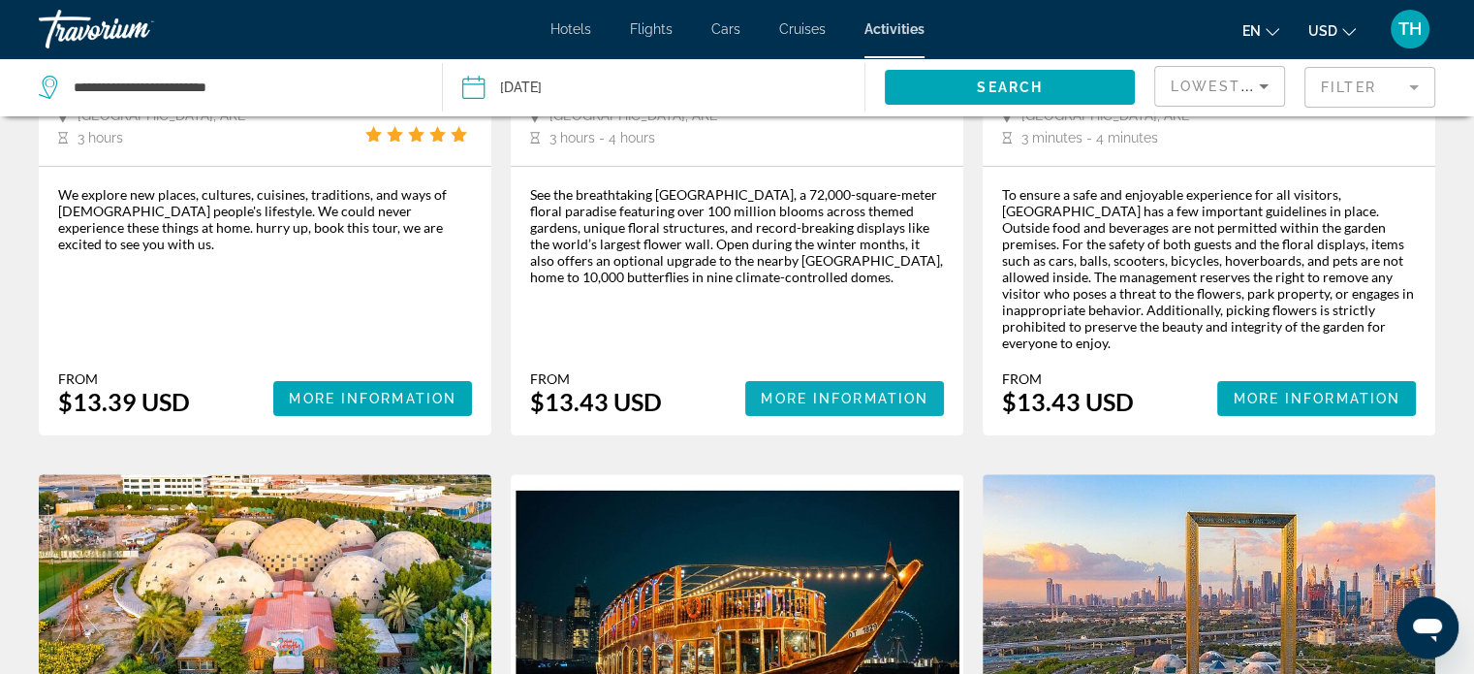
click at [807, 391] on span "More Information" at bounding box center [845, 399] width 168 height 16
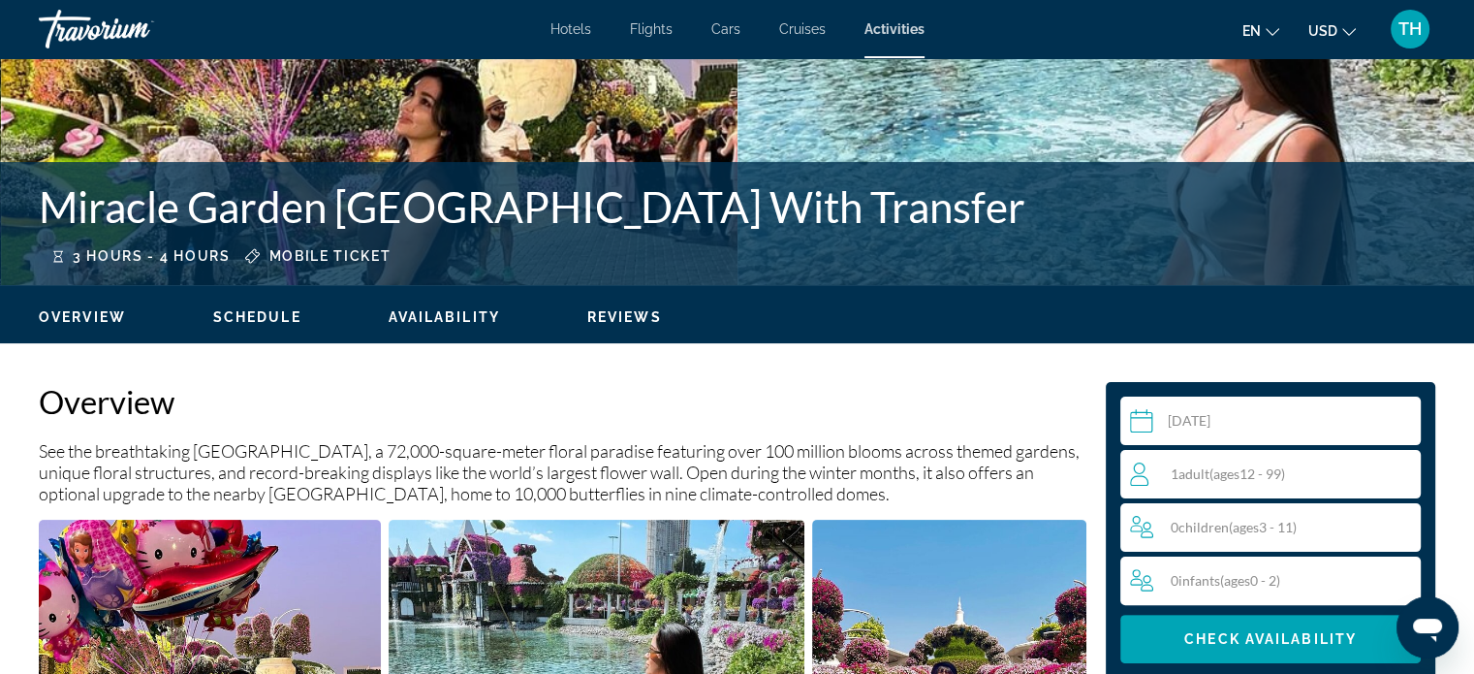
scroll to position [485, 0]
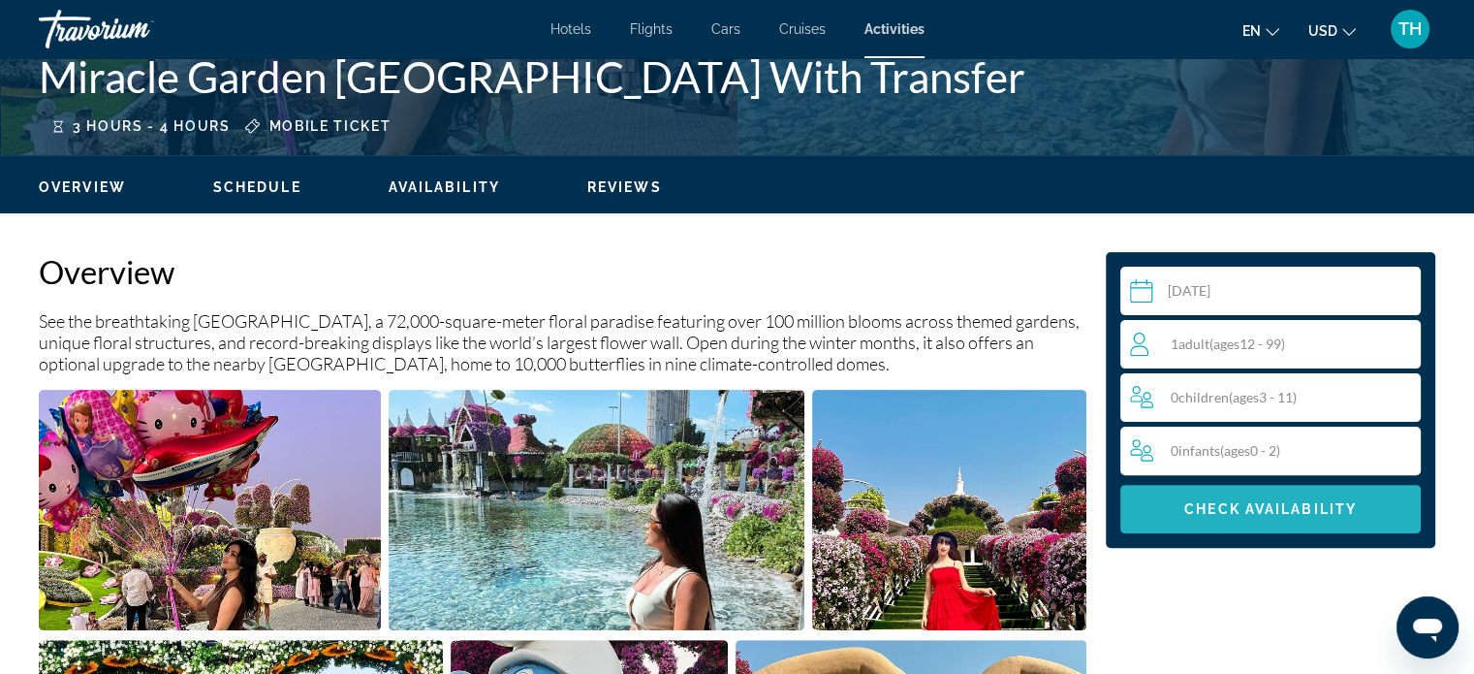
click at [1316, 512] on span "Check Availability" at bounding box center [1271, 509] width 173 height 16
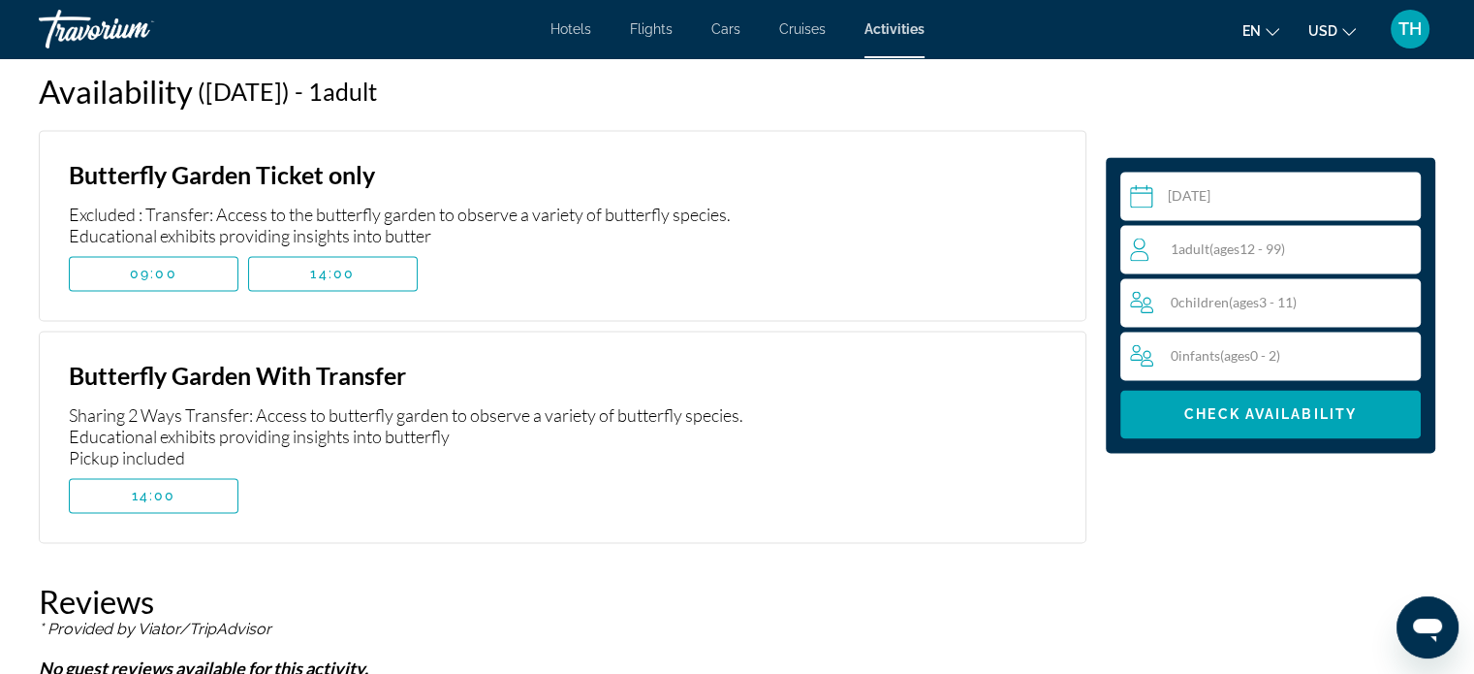
scroll to position [2849, 0]
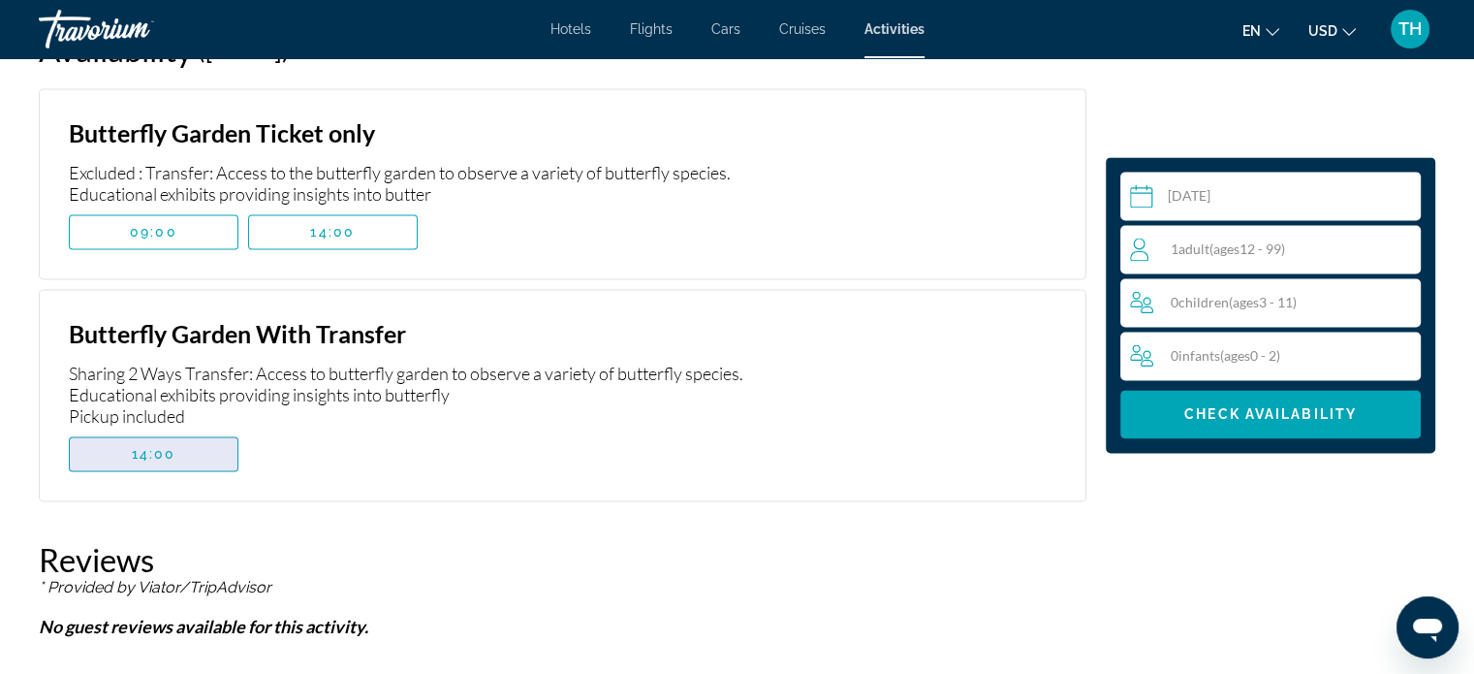
click at [155, 446] on span "14:00" at bounding box center [154, 454] width 45 height 16
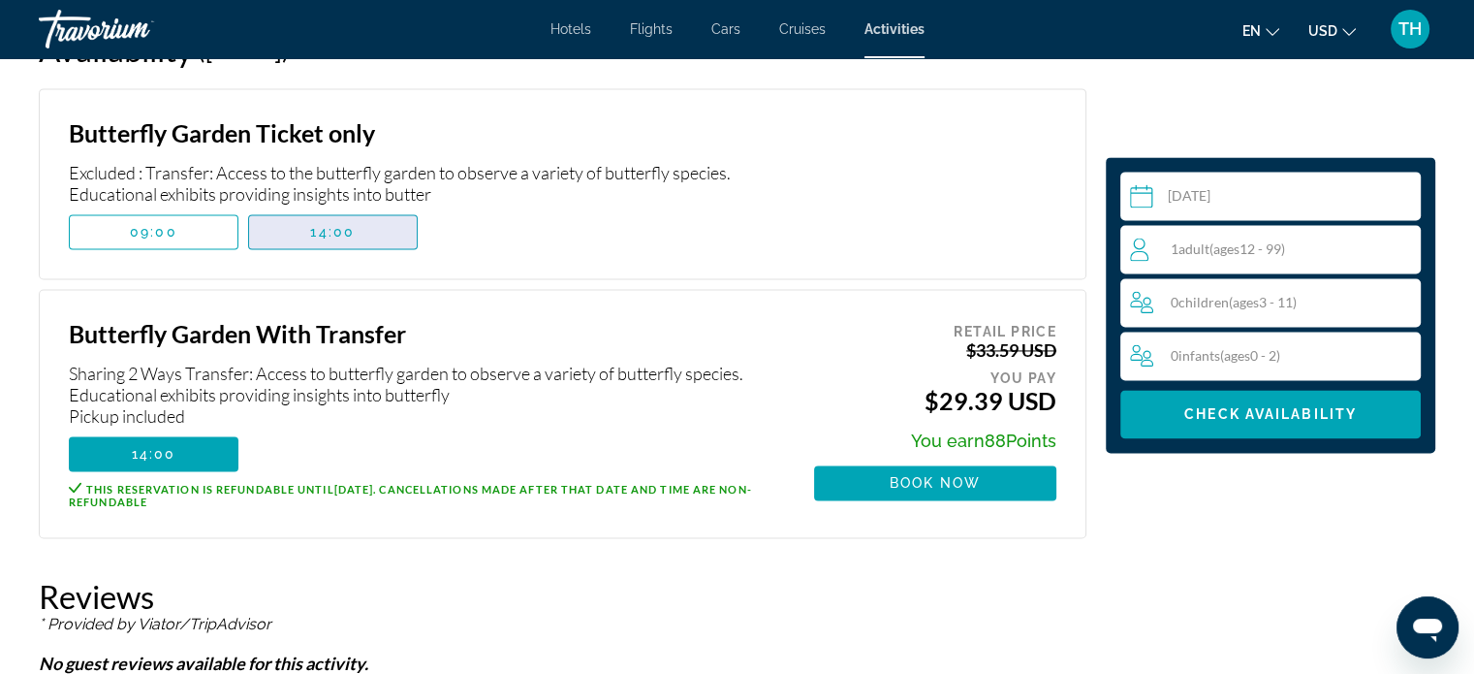
click at [312, 224] on span "14:00" at bounding box center [332, 232] width 45 height 16
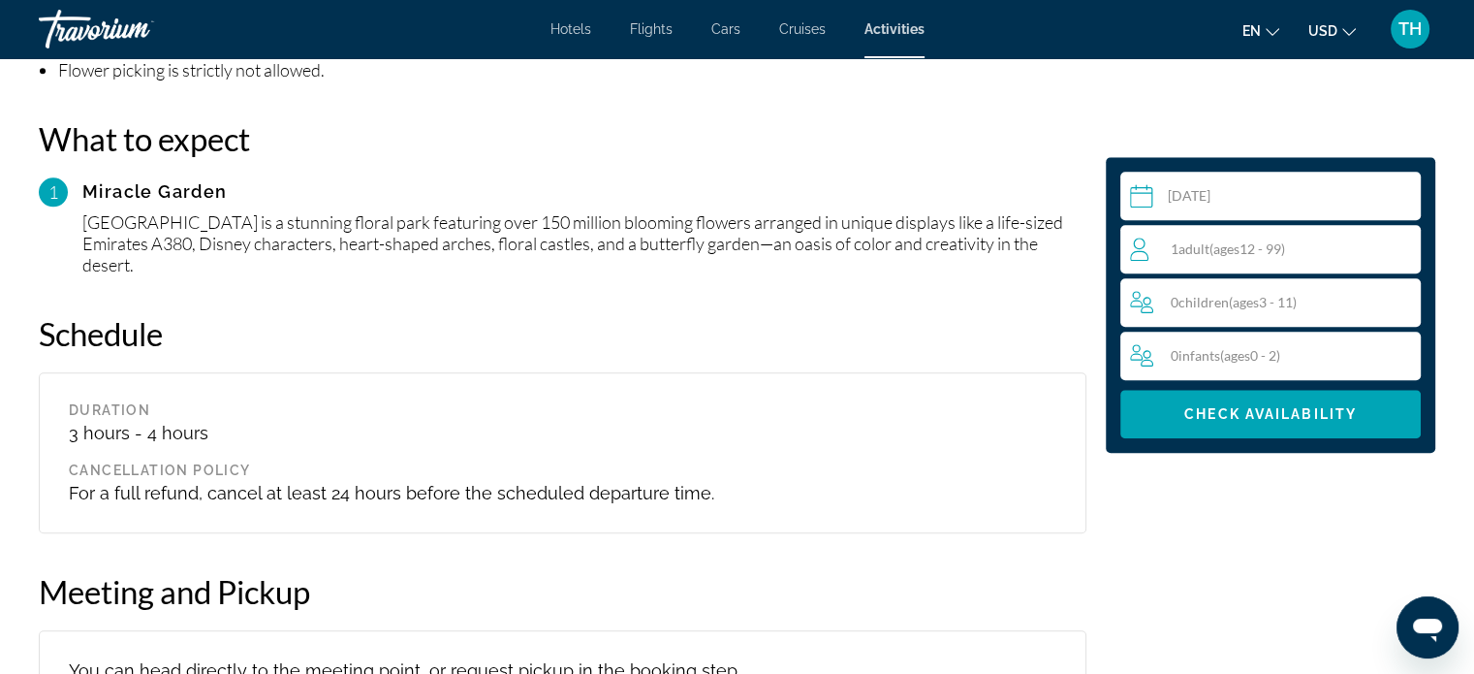
scroll to position [1686, 0]
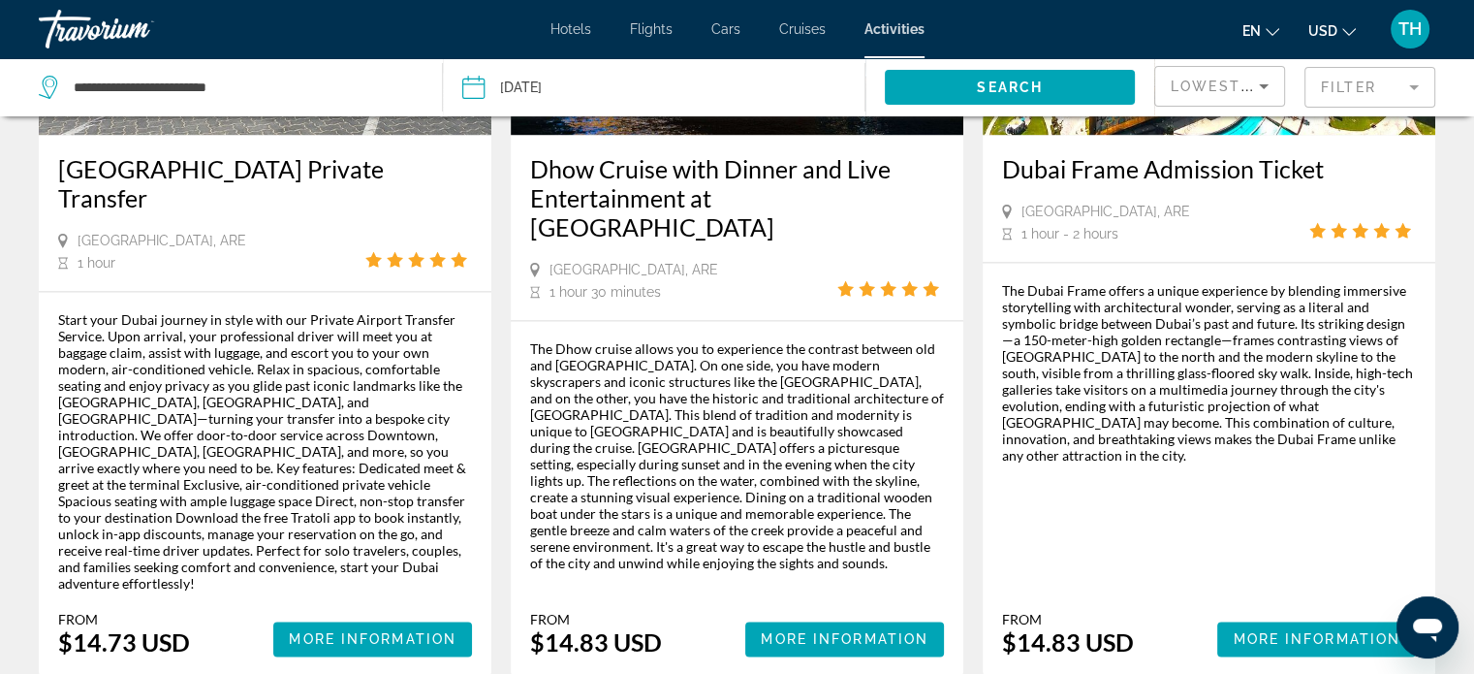
scroll to position [2908, 0]
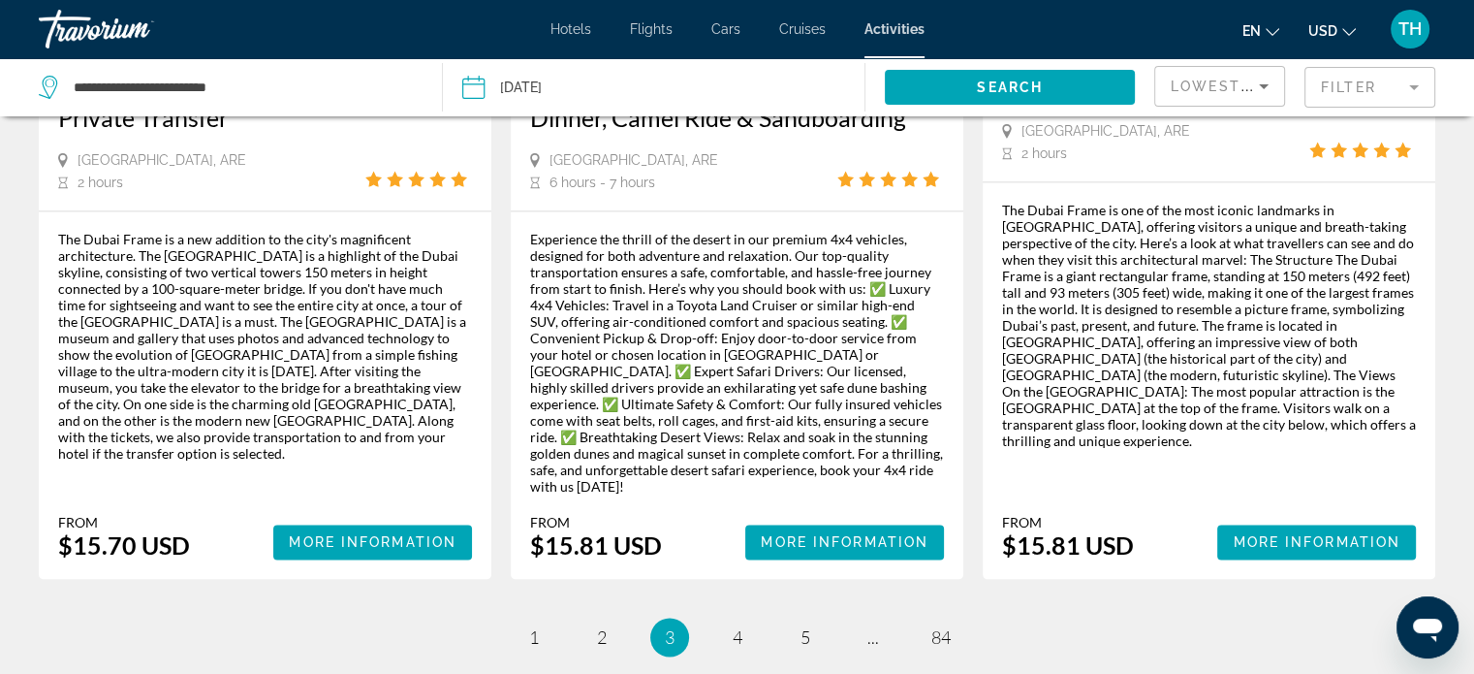
scroll to position [3102, 0]
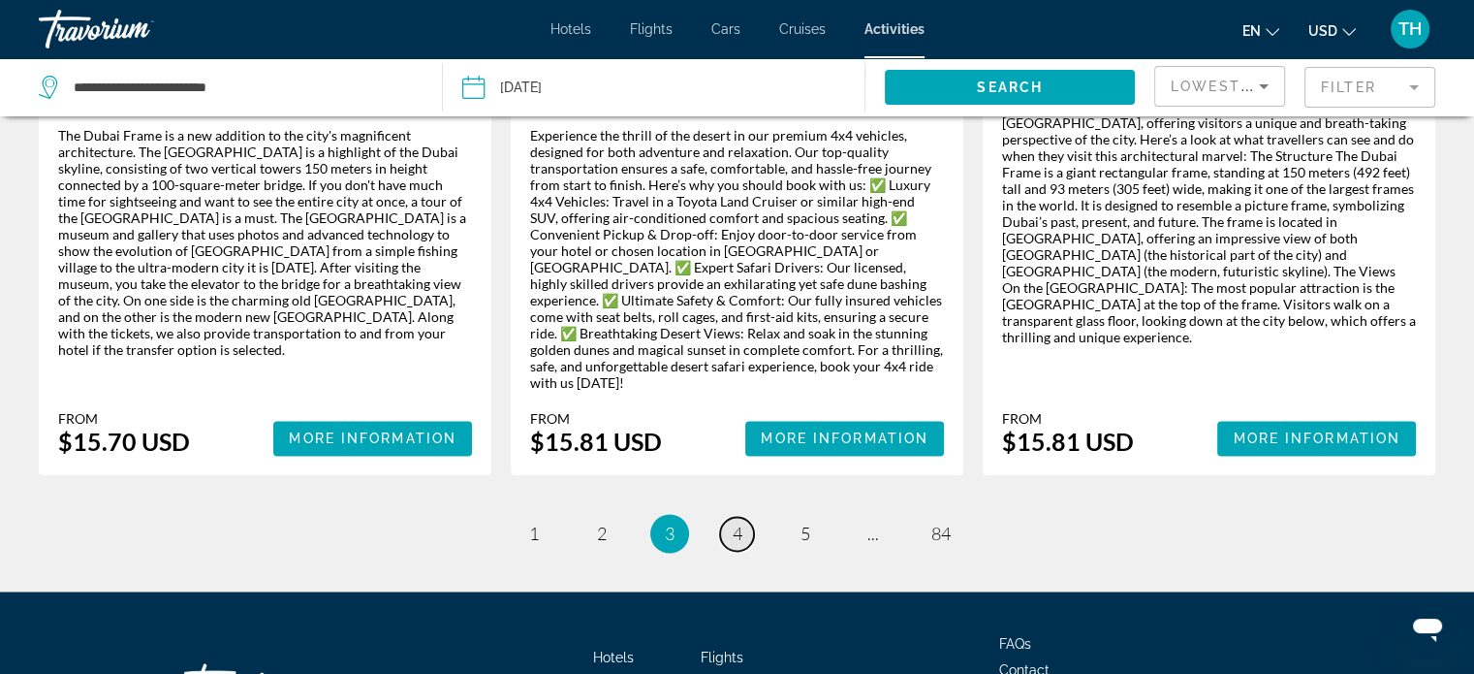
click at [737, 522] on span "4" at bounding box center [738, 532] width 10 height 21
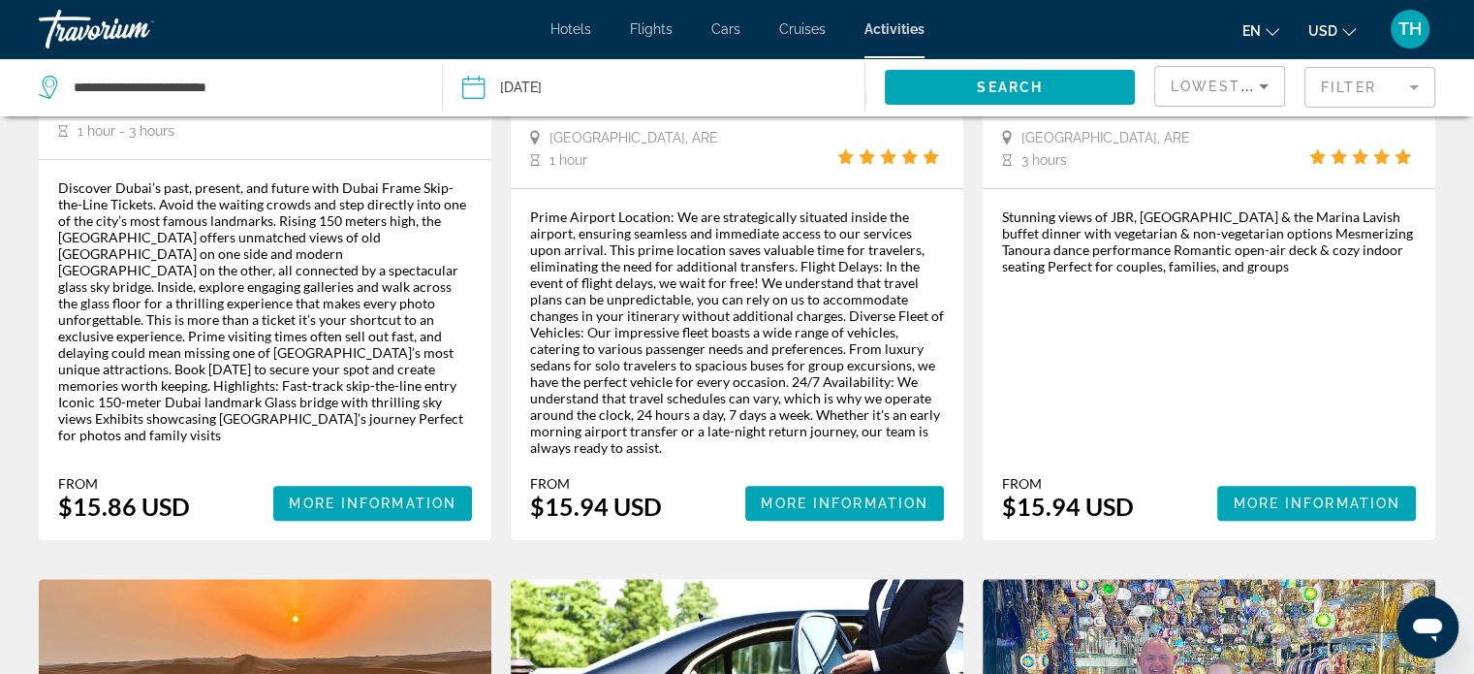
scroll to position [485, 0]
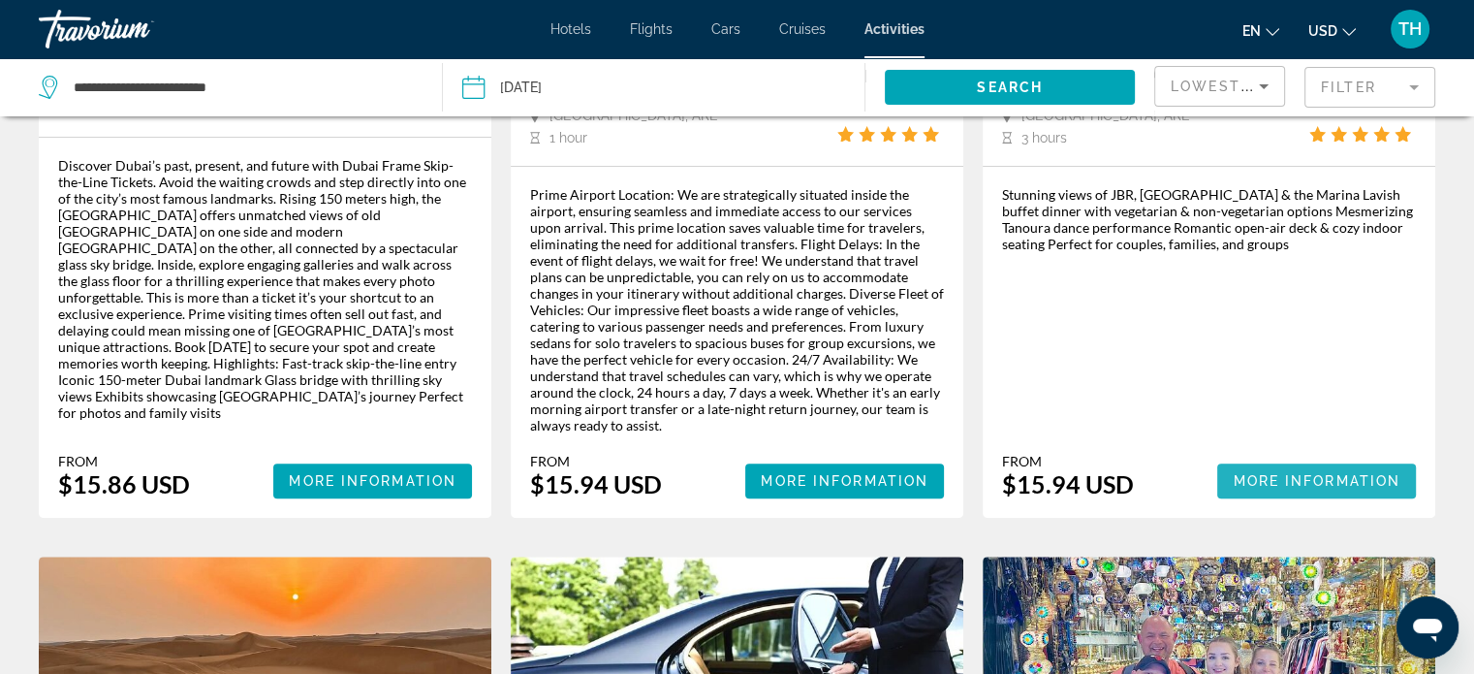
click at [1314, 482] on span "More Information" at bounding box center [1317, 481] width 168 height 16
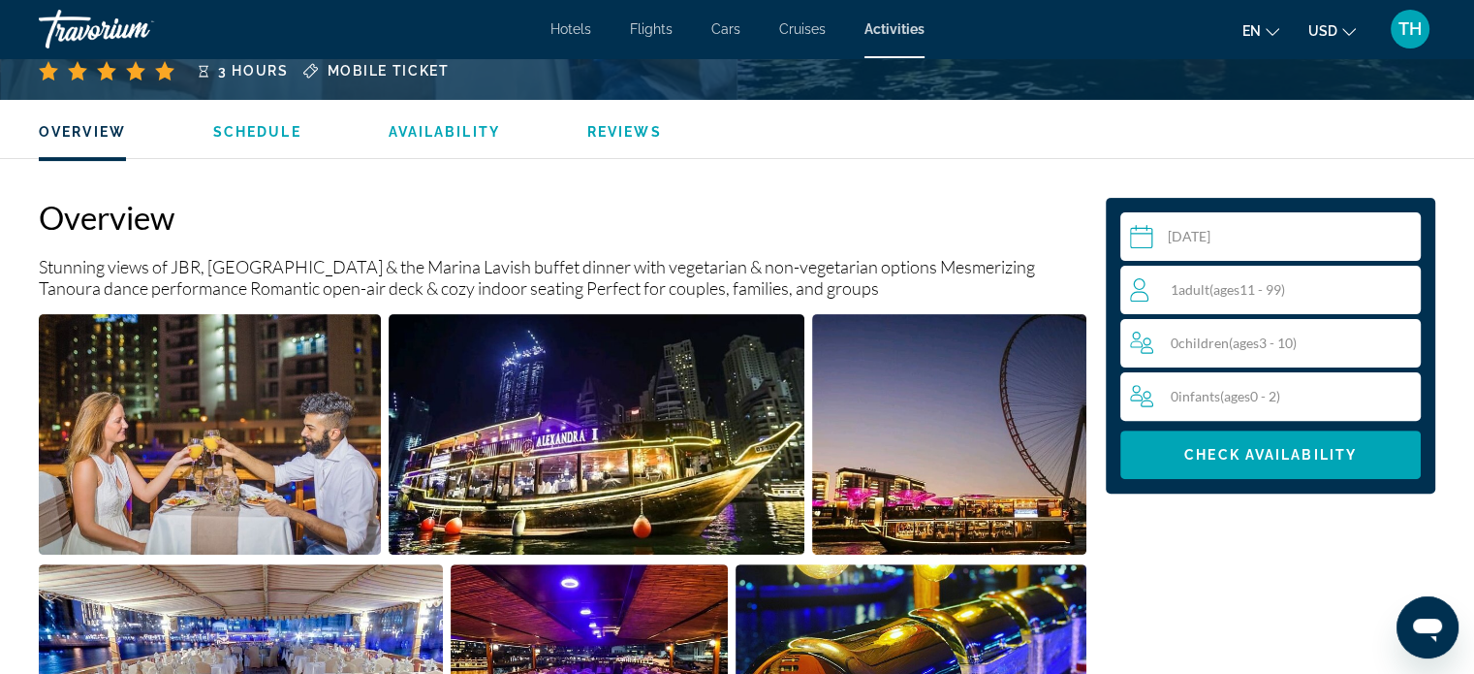
scroll to position [582, 0]
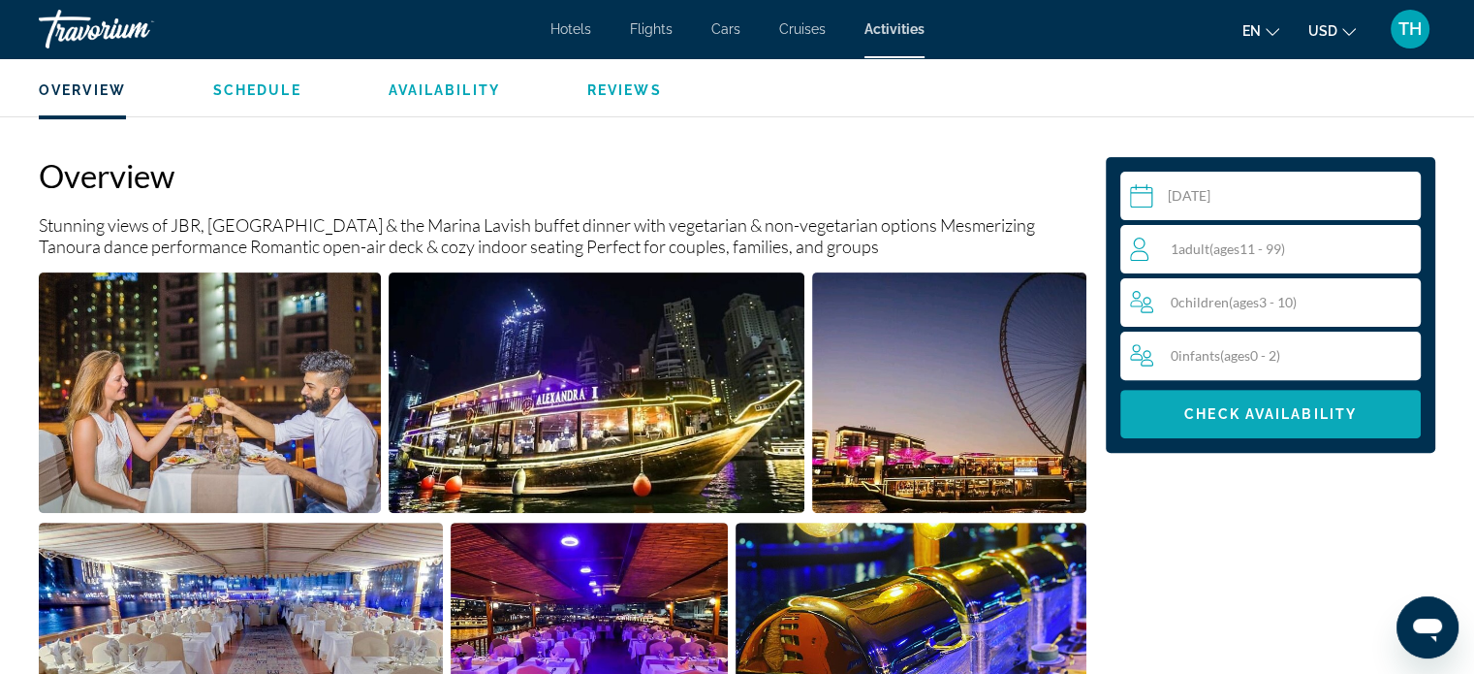
click at [1245, 419] on span "Check Availability" at bounding box center [1271, 414] width 173 height 16
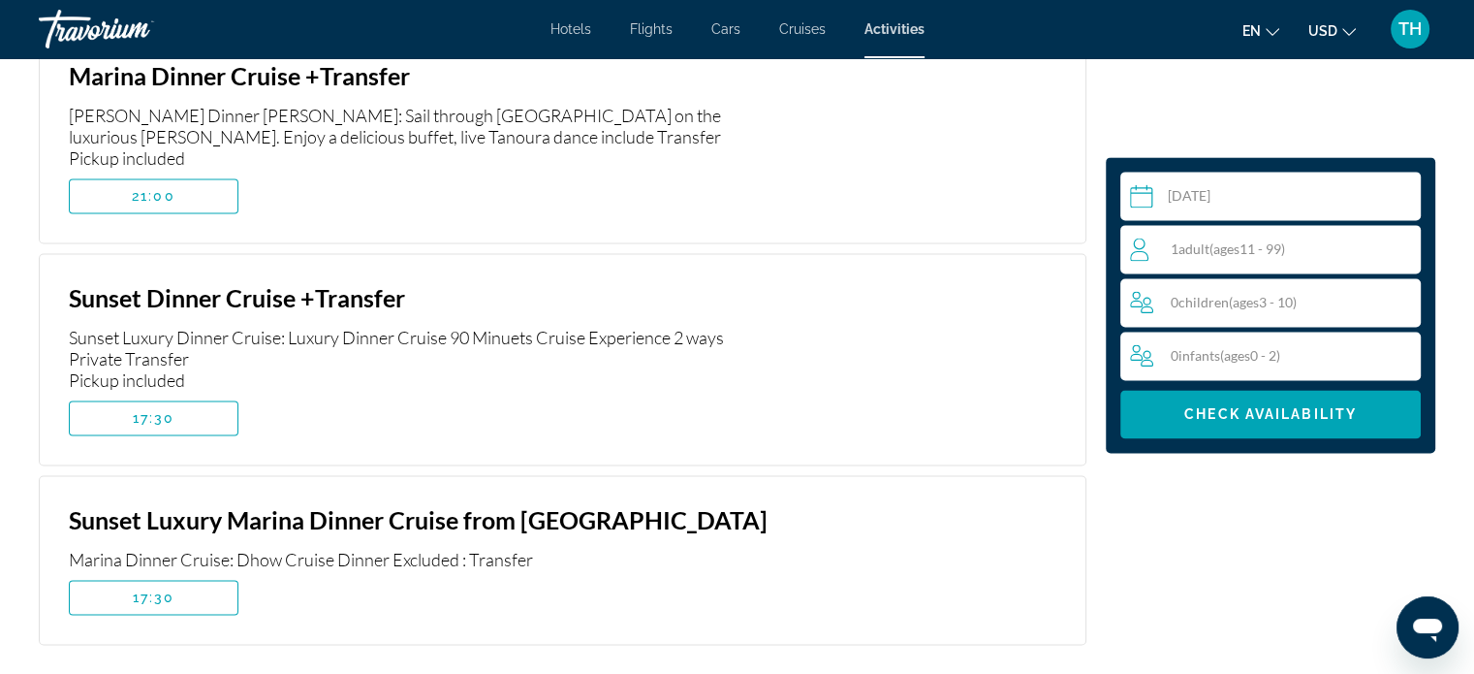
scroll to position [2827, 0]
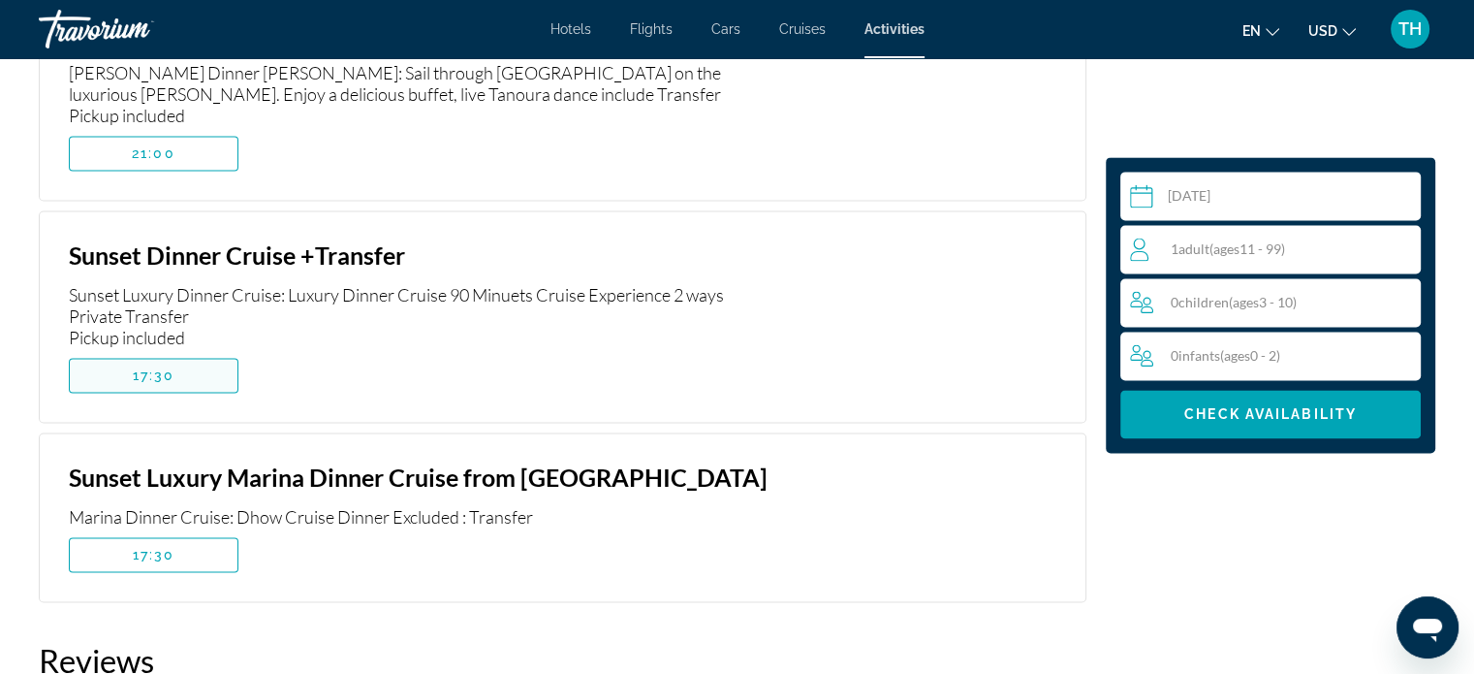
click at [202, 374] on span "Main content" at bounding box center [154, 375] width 168 height 47
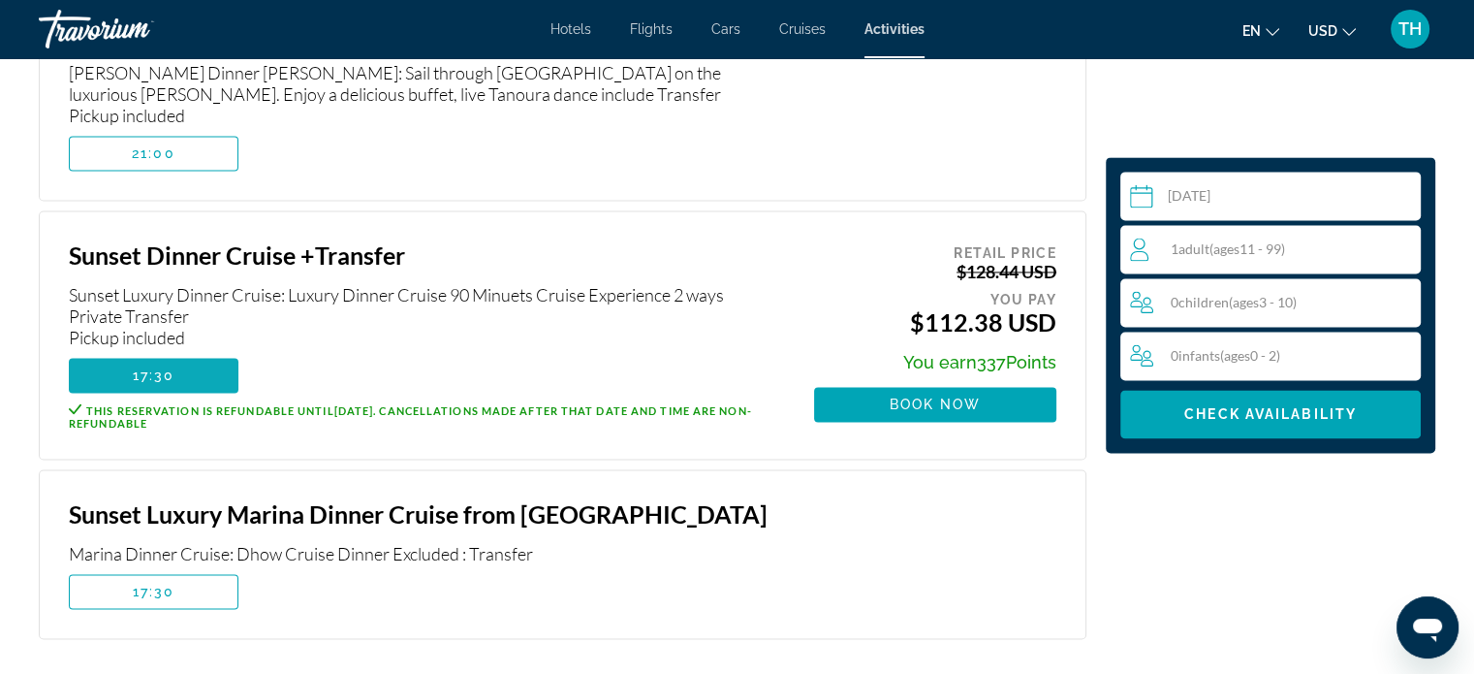
click at [221, 369] on span "Main content" at bounding box center [154, 375] width 170 height 47
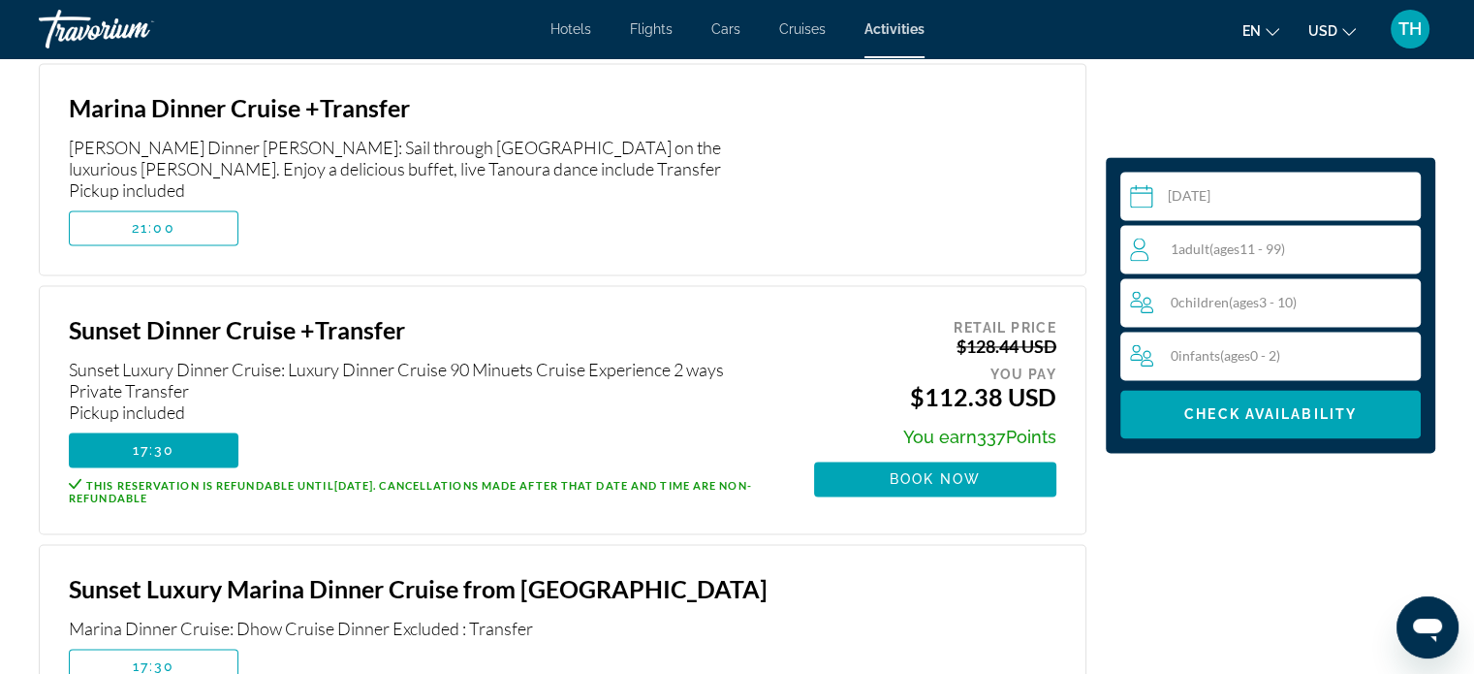
scroll to position [2633, 0]
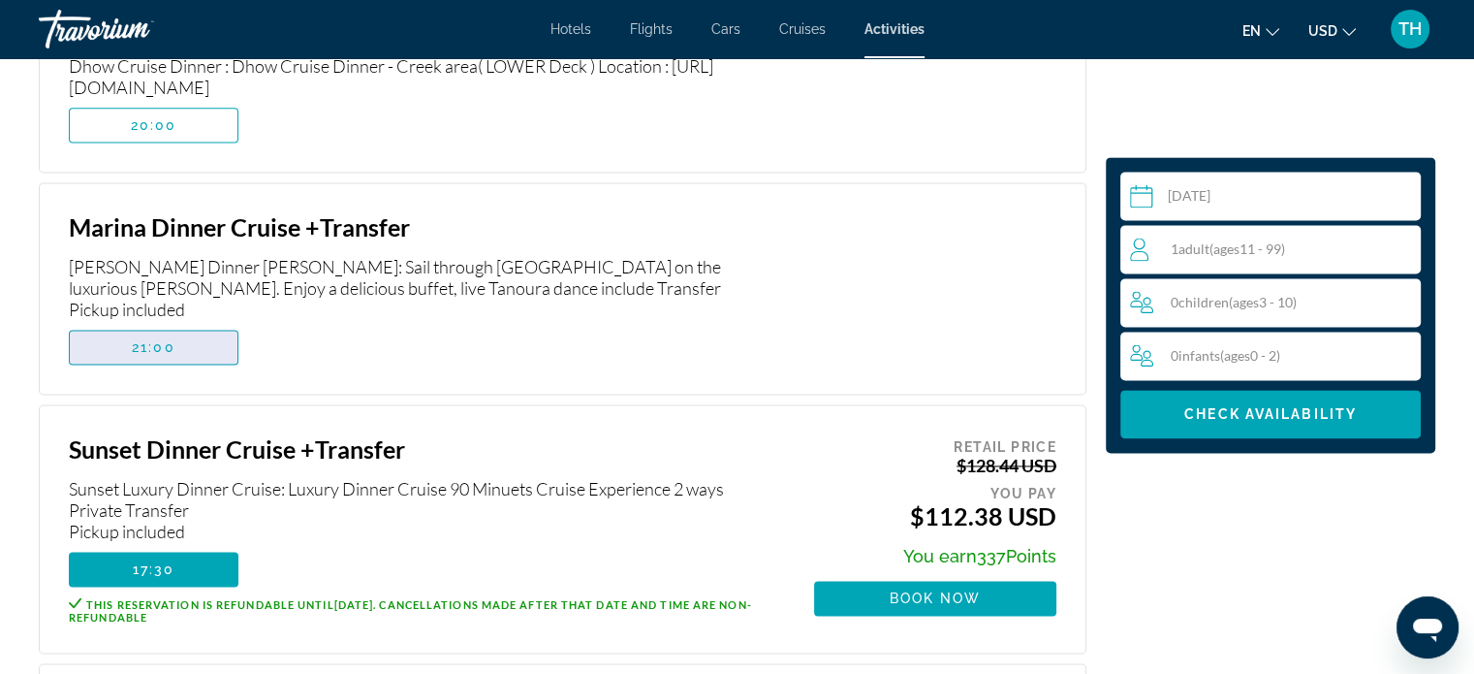
click at [217, 336] on span "Main content" at bounding box center [154, 347] width 168 height 47
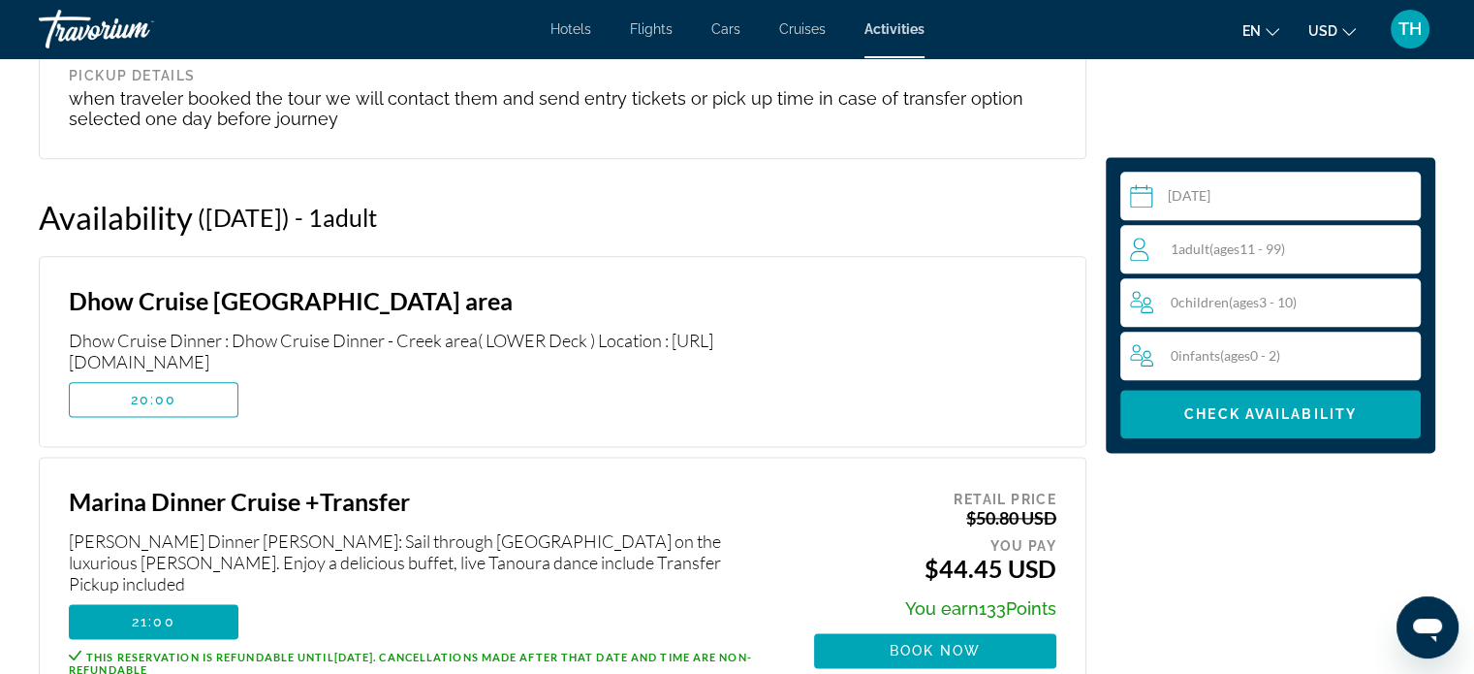
scroll to position [2342, 0]
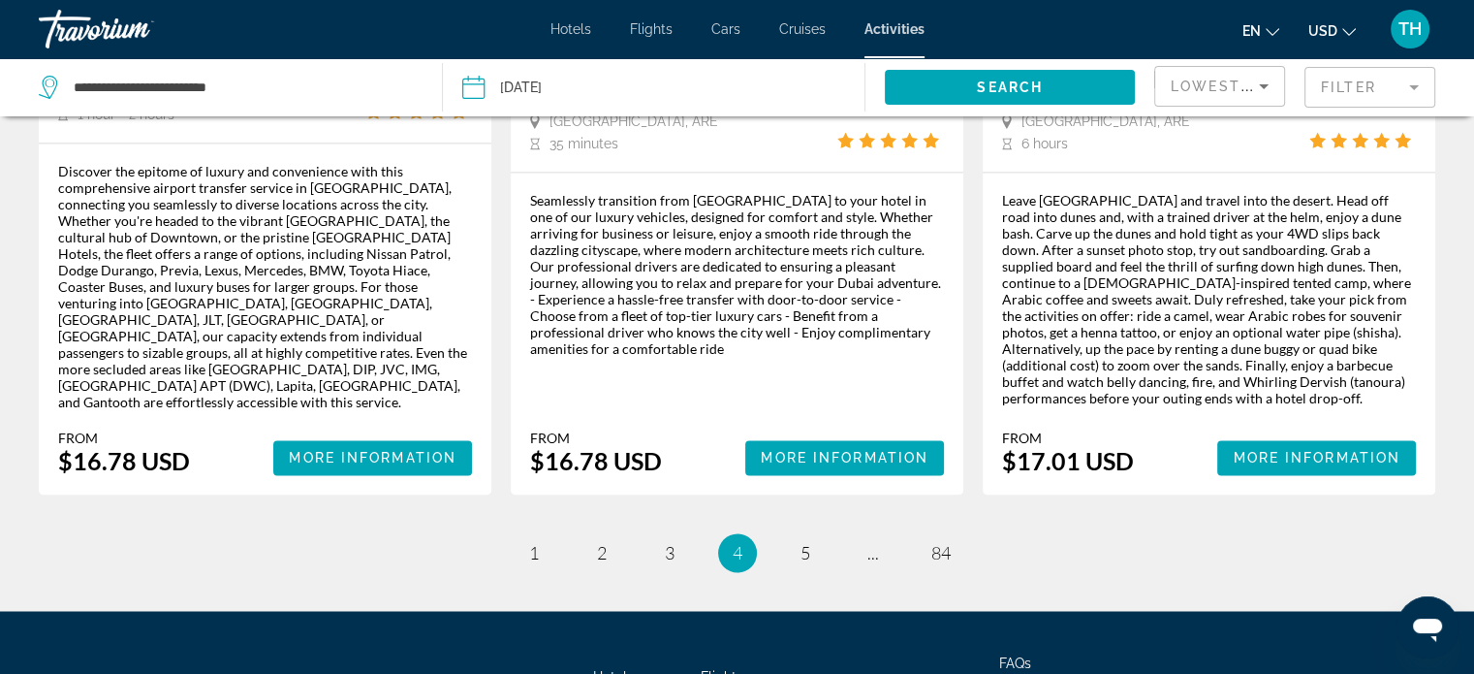
scroll to position [3199, 0]
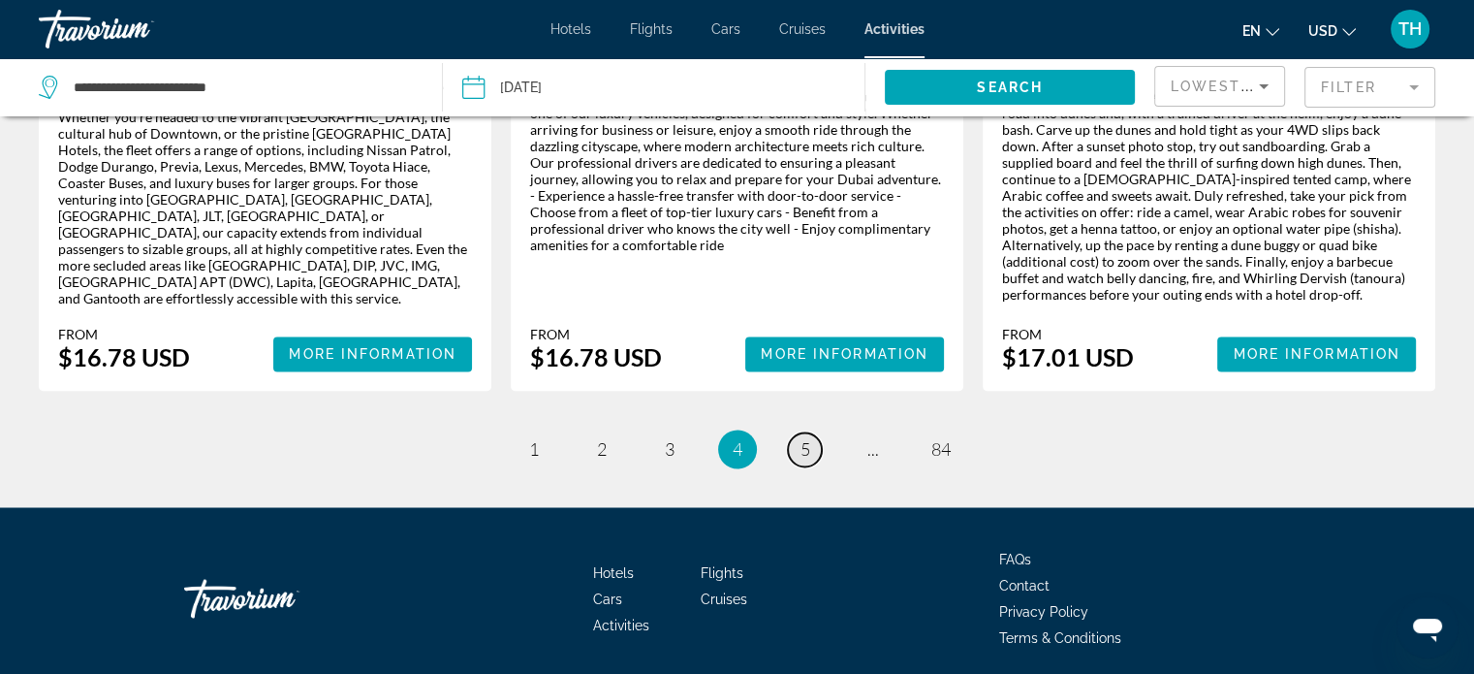
click at [801, 438] on span "5" at bounding box center [806, 448] width 10 height 21
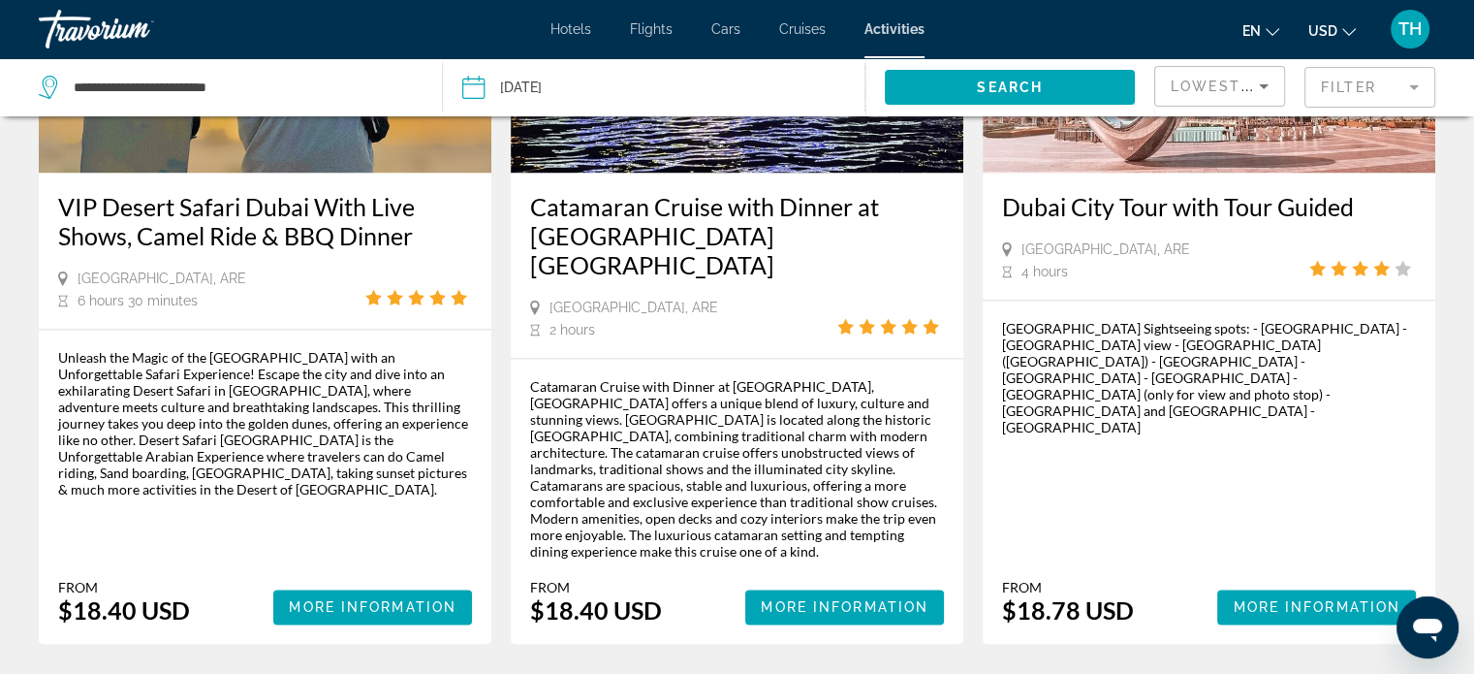
scroll to position [3005, 0]
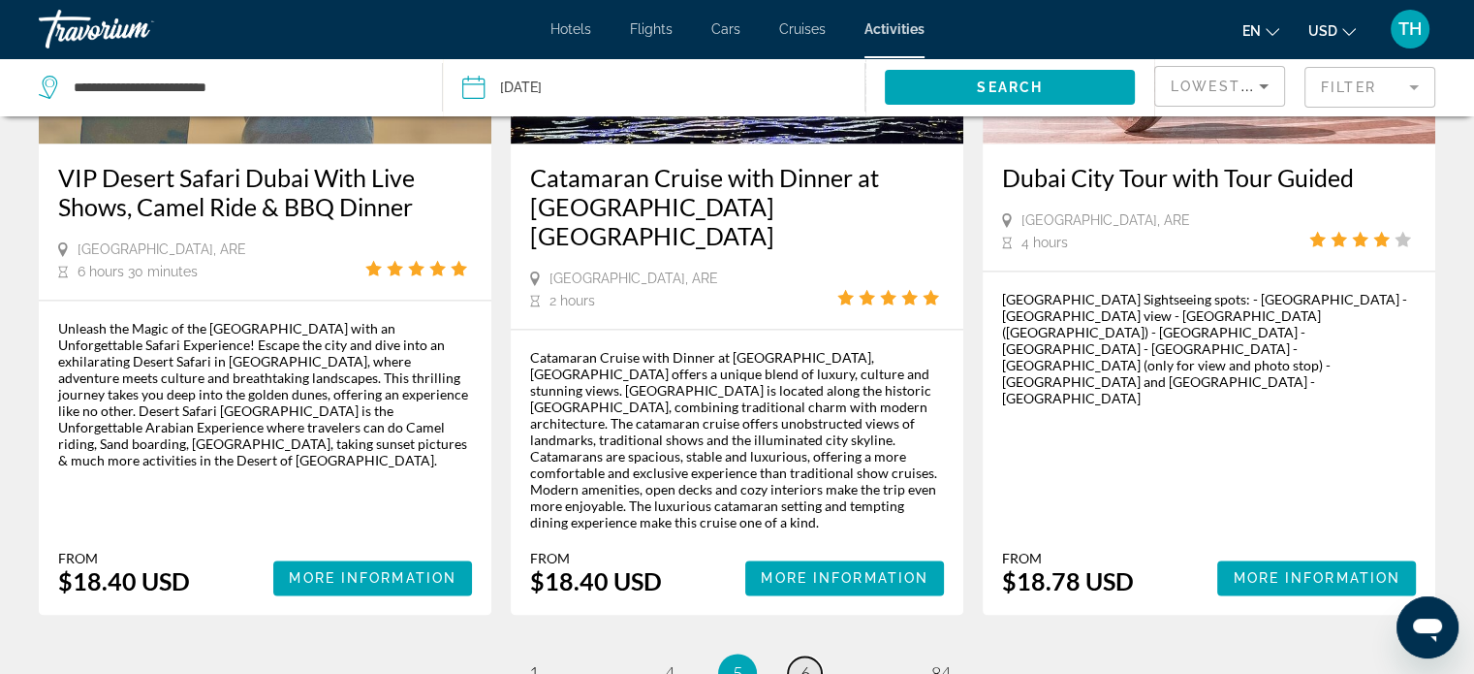
click at [807, 662] on span "6" at bounding box center [806, 672] width 10 height 21
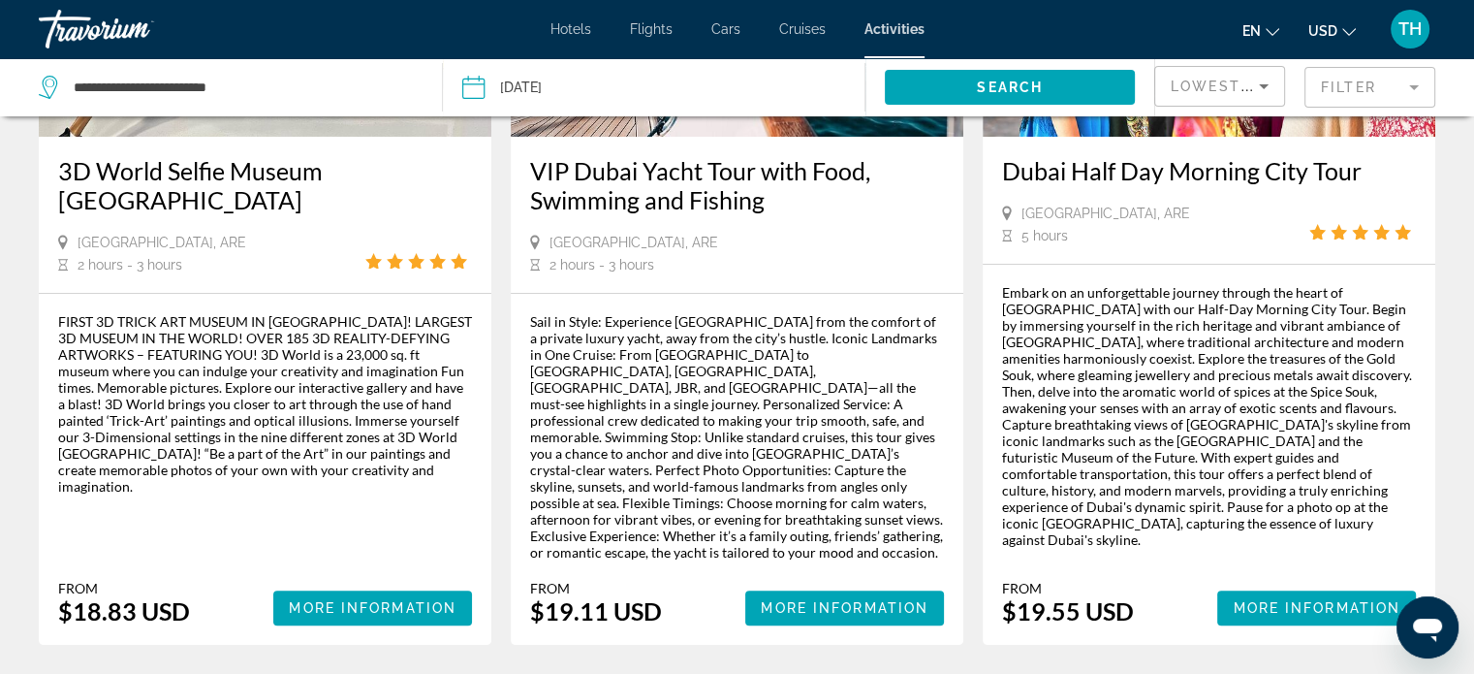
scroll to position [388, 0]
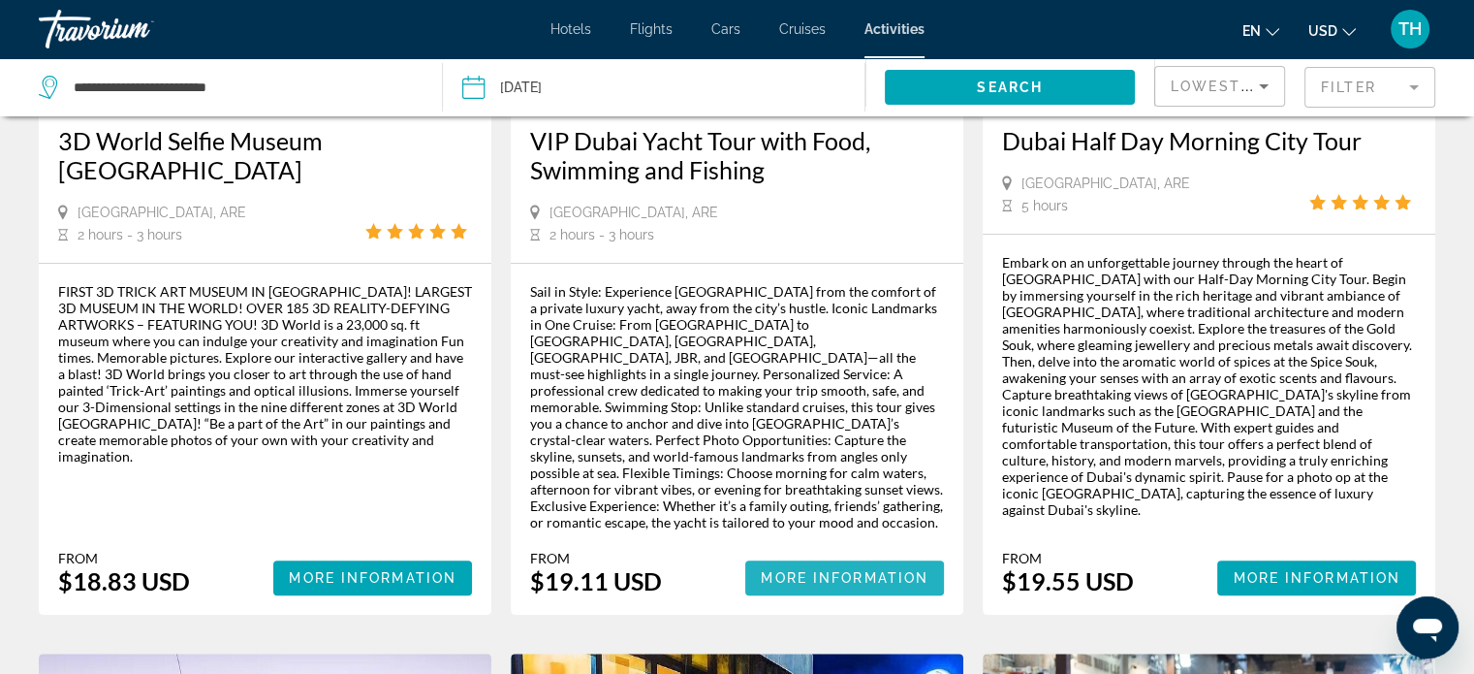
click at [828, 570] on span "More Information" at bounding box center [845, 578] width 168 height 16
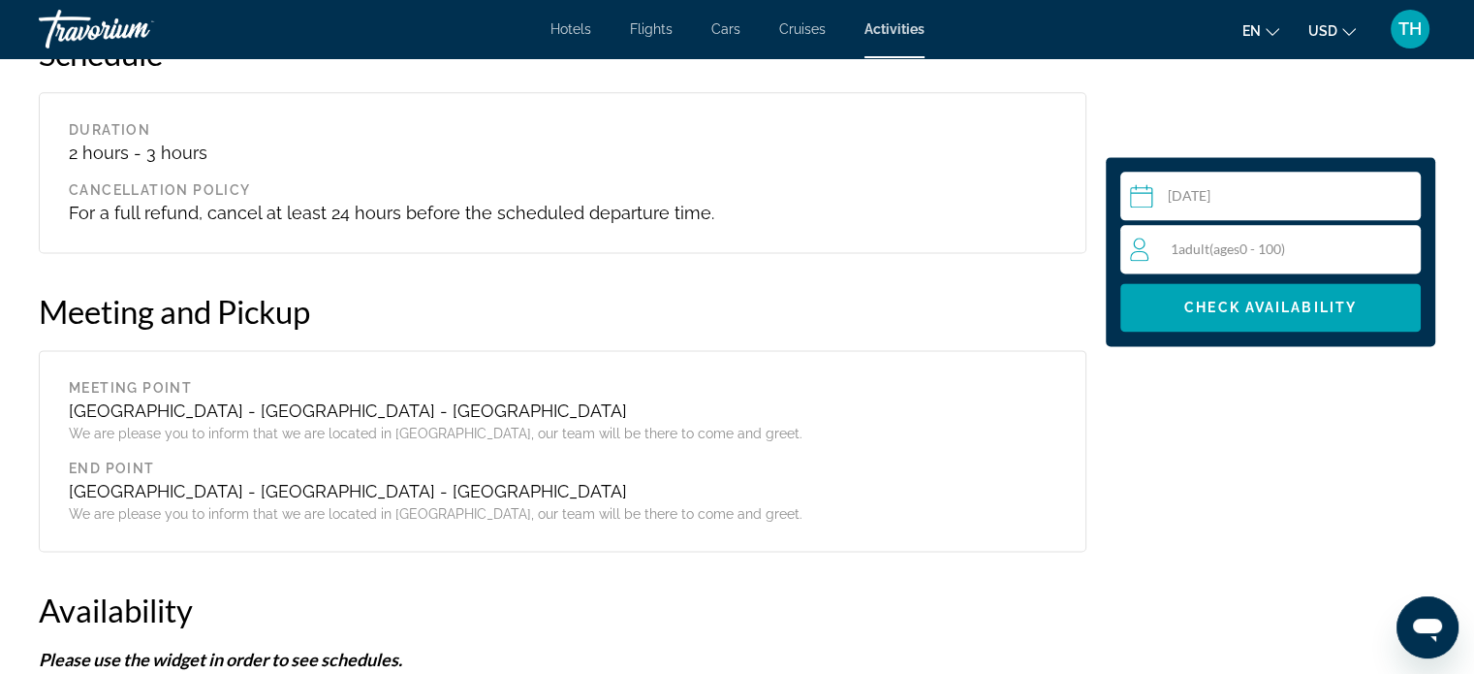
scroll to position [2520, 0]
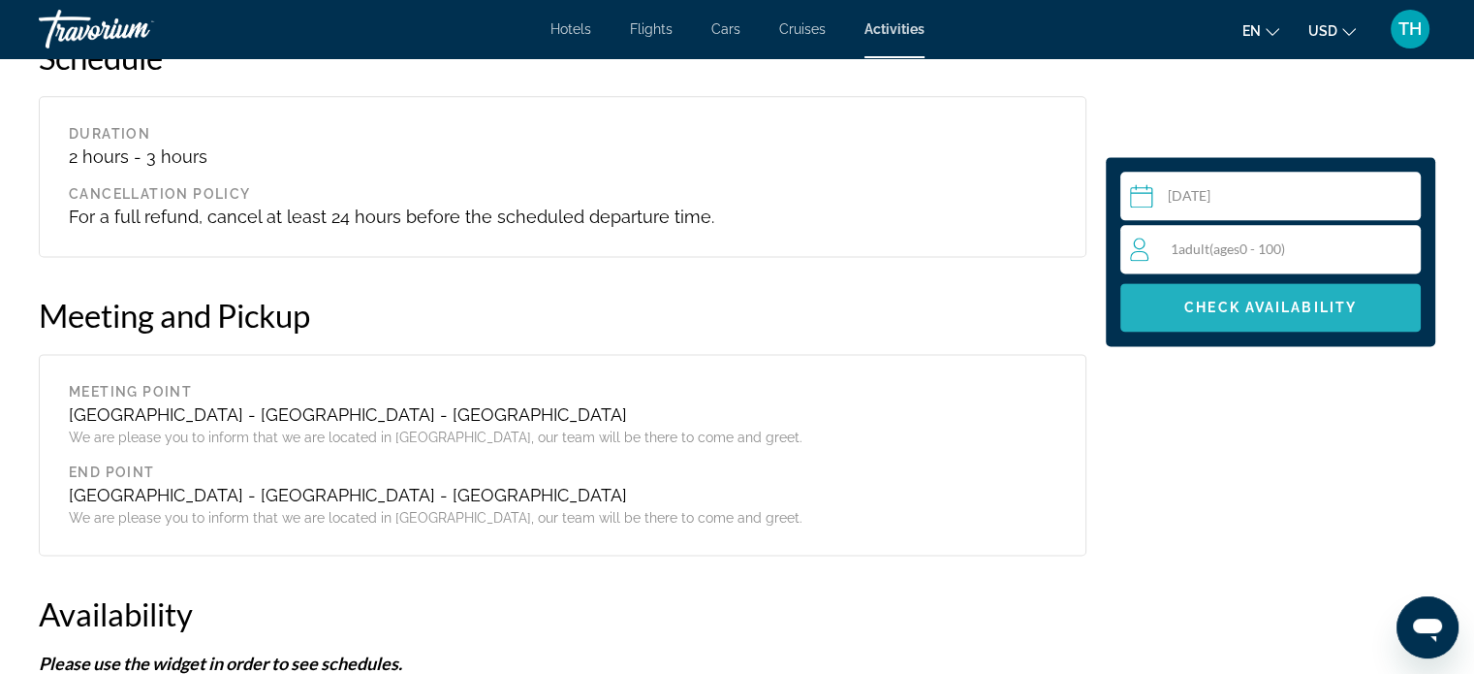
click at [1261, 309] on span "Check Availability" at bounding box center [1271, 308] width 173 height 16
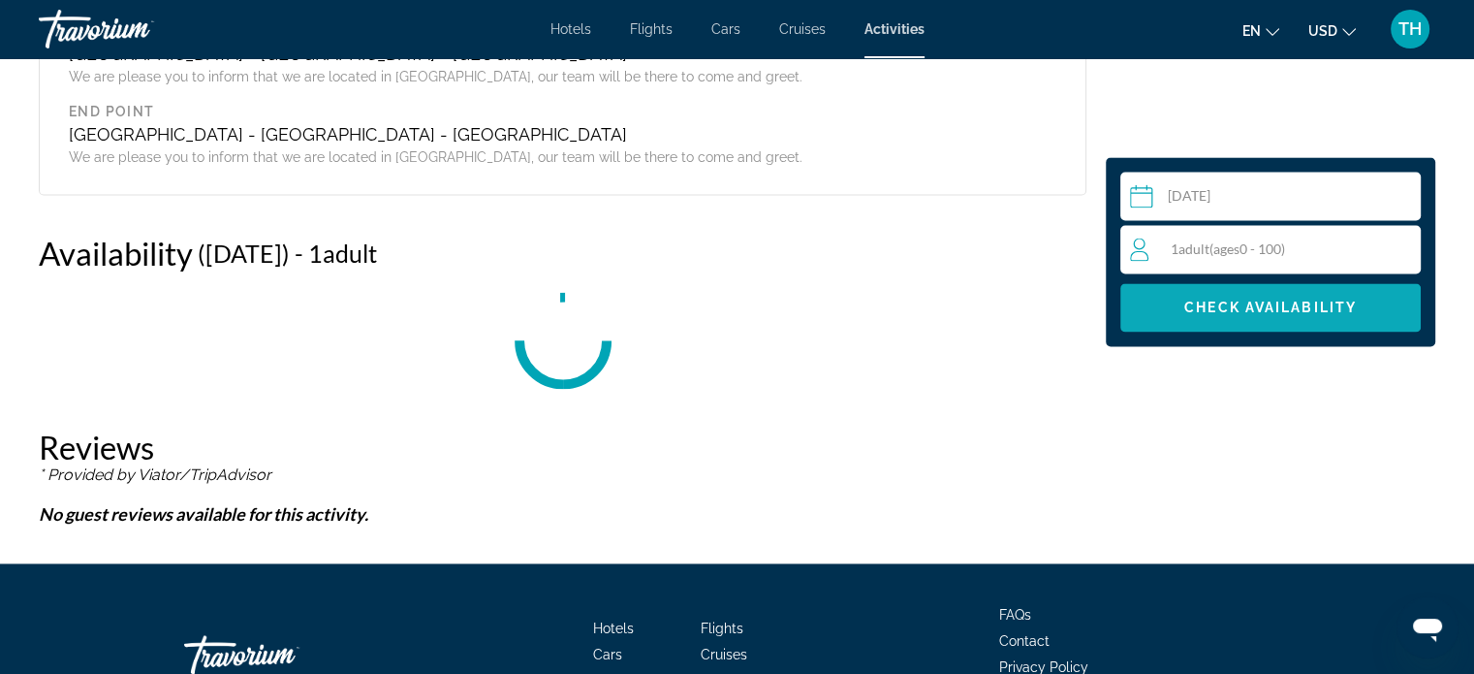
scroll to position [2931, 0]
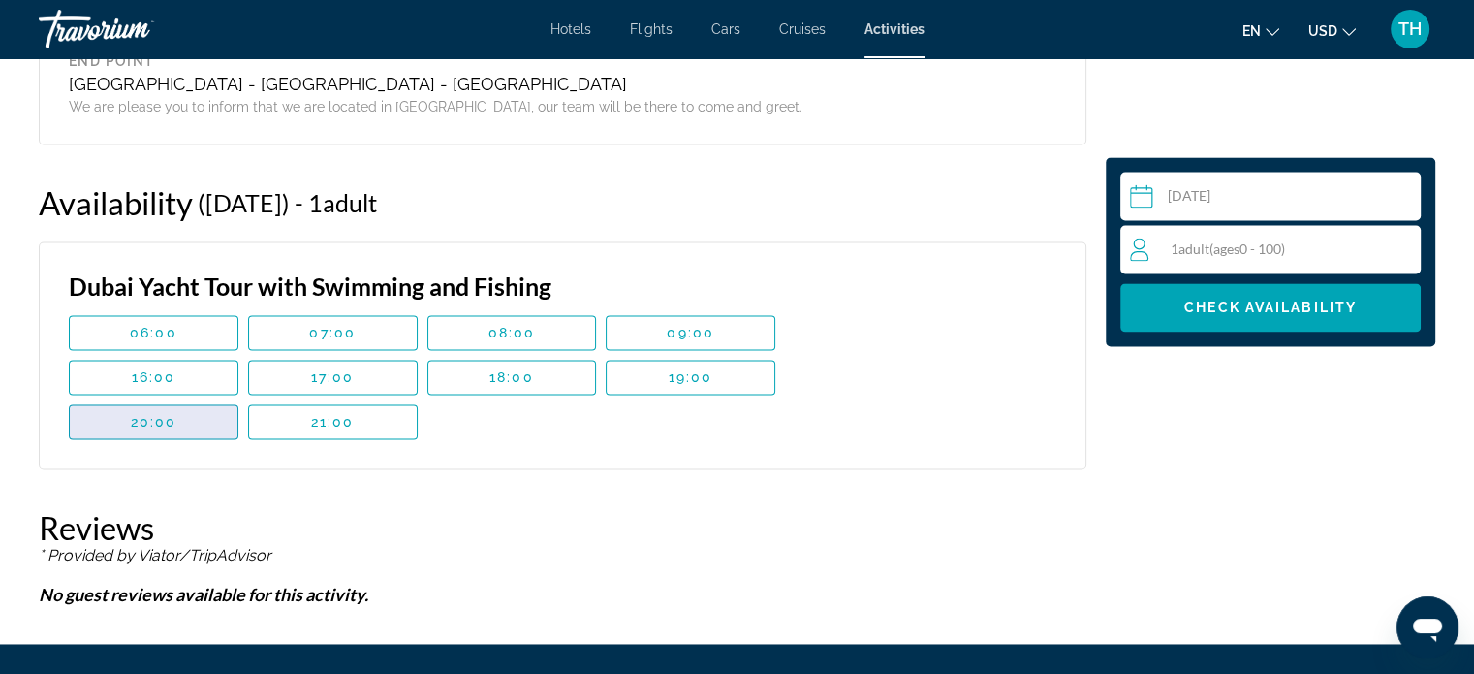
click at [201, 416] on span "Main content" at bounding box center [154, 421] width 168 height 47
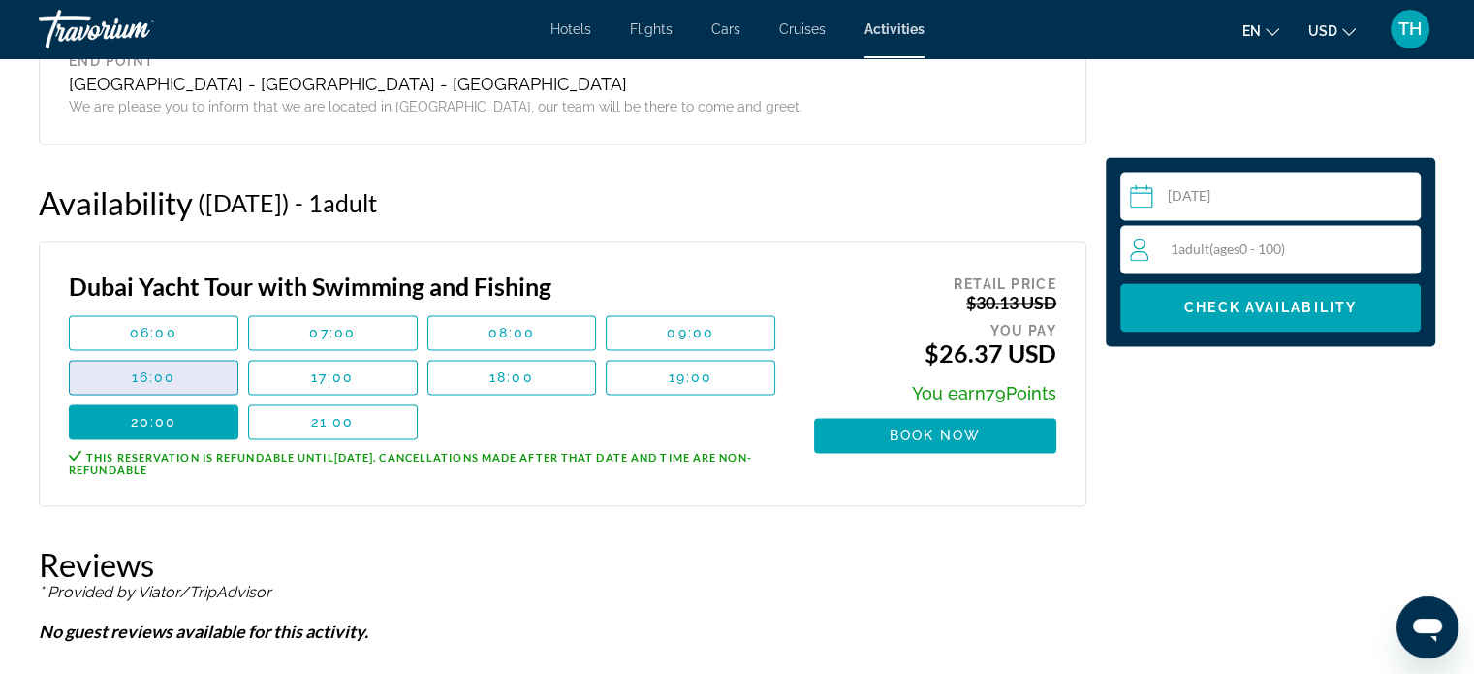
click at [192, 375] on span "Main content" at bounding box center [154, 377] width 168 height 47
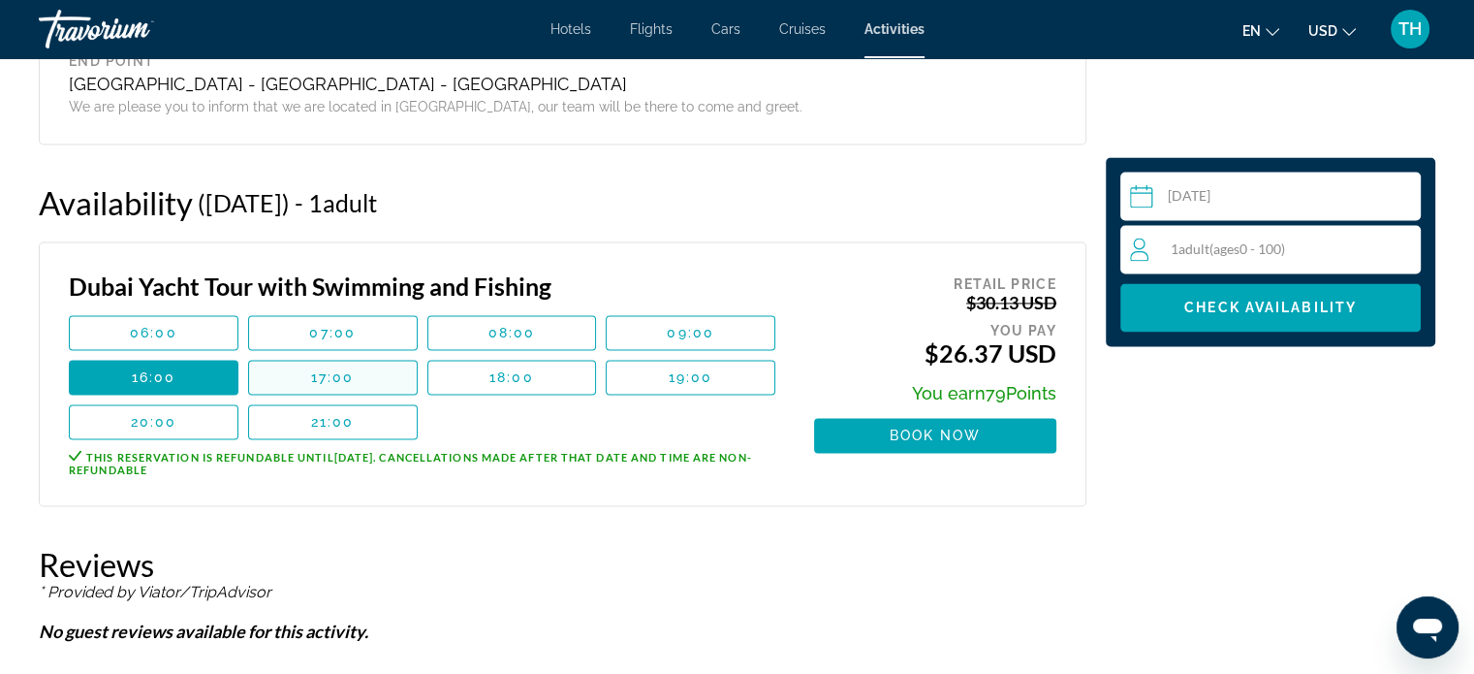
click at [344, 376] on span "17:00" at bounding box center [333, 377] width 44 height 16
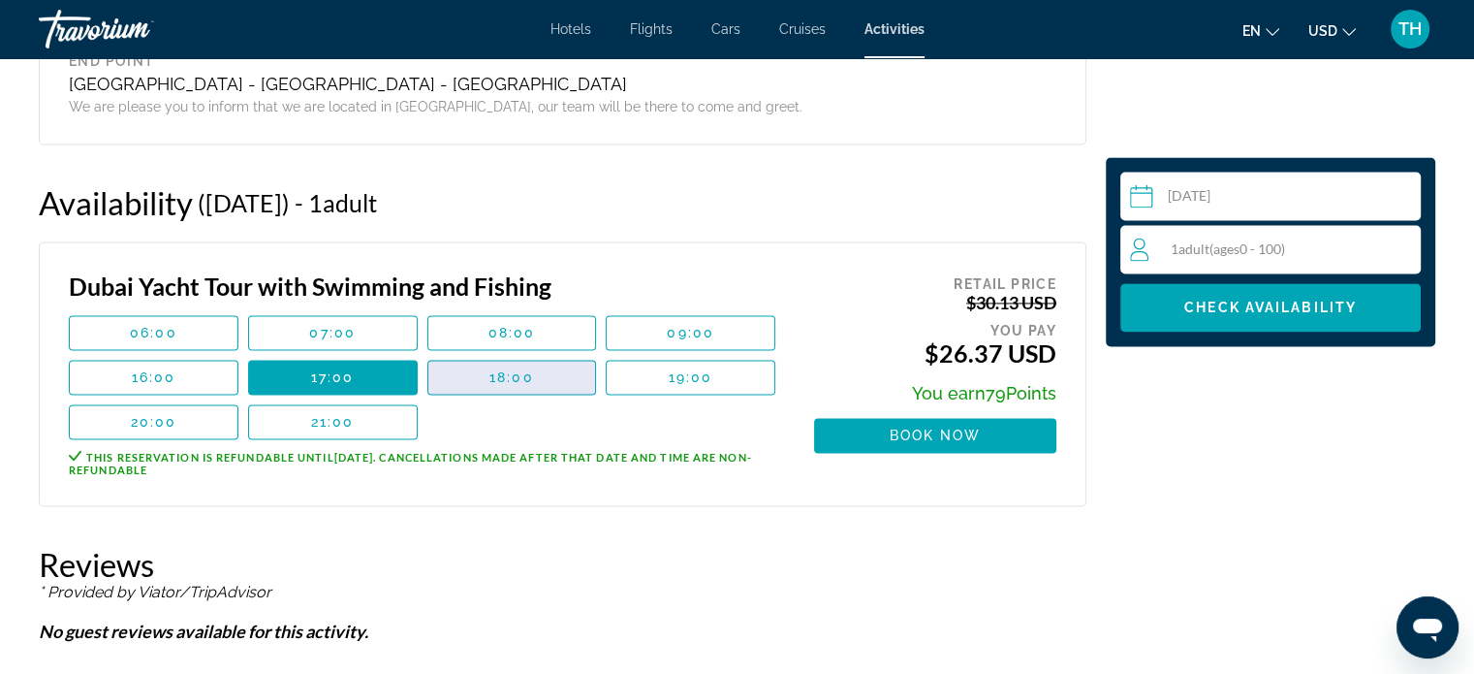
click at [474, 391] on span "Main content" at bounding box center [512, 377] width 168 height 47
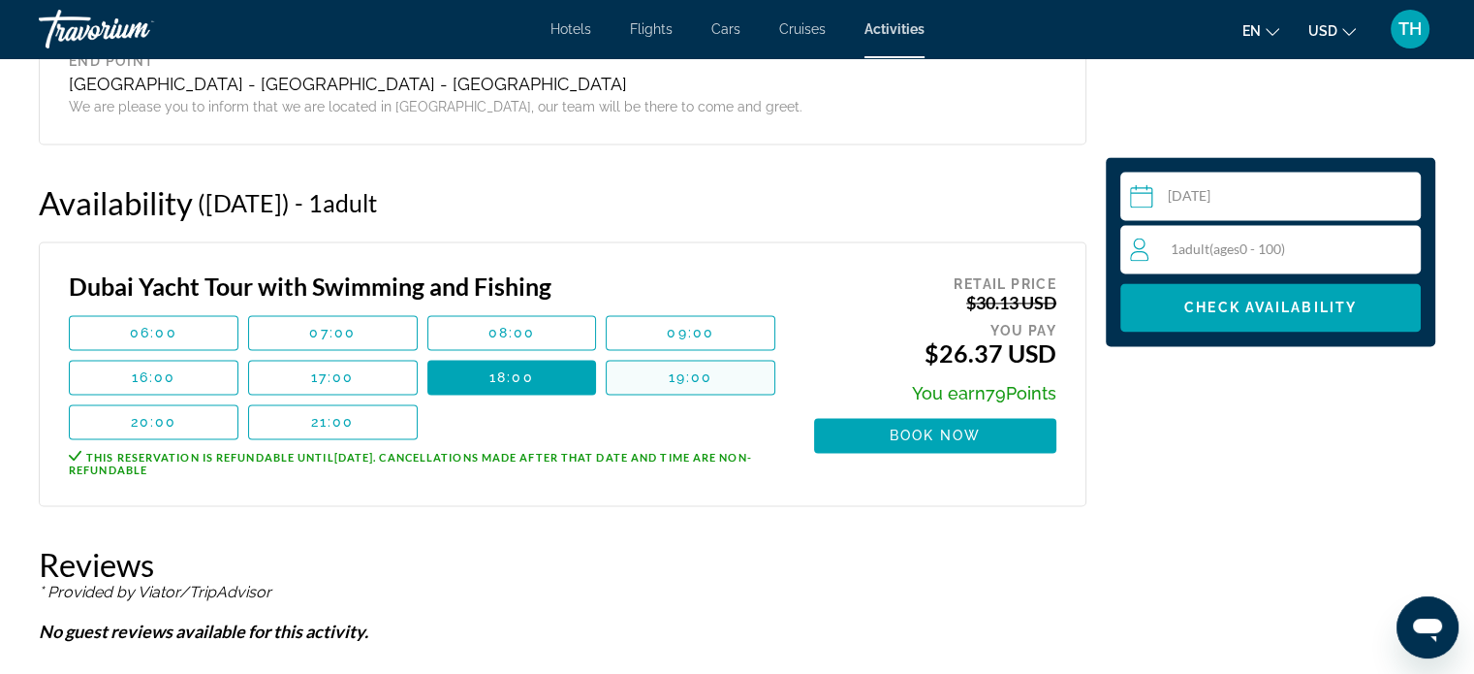
click at [715, 379] on span "Main content" at bounding box center [691, 377] width 168 height 47
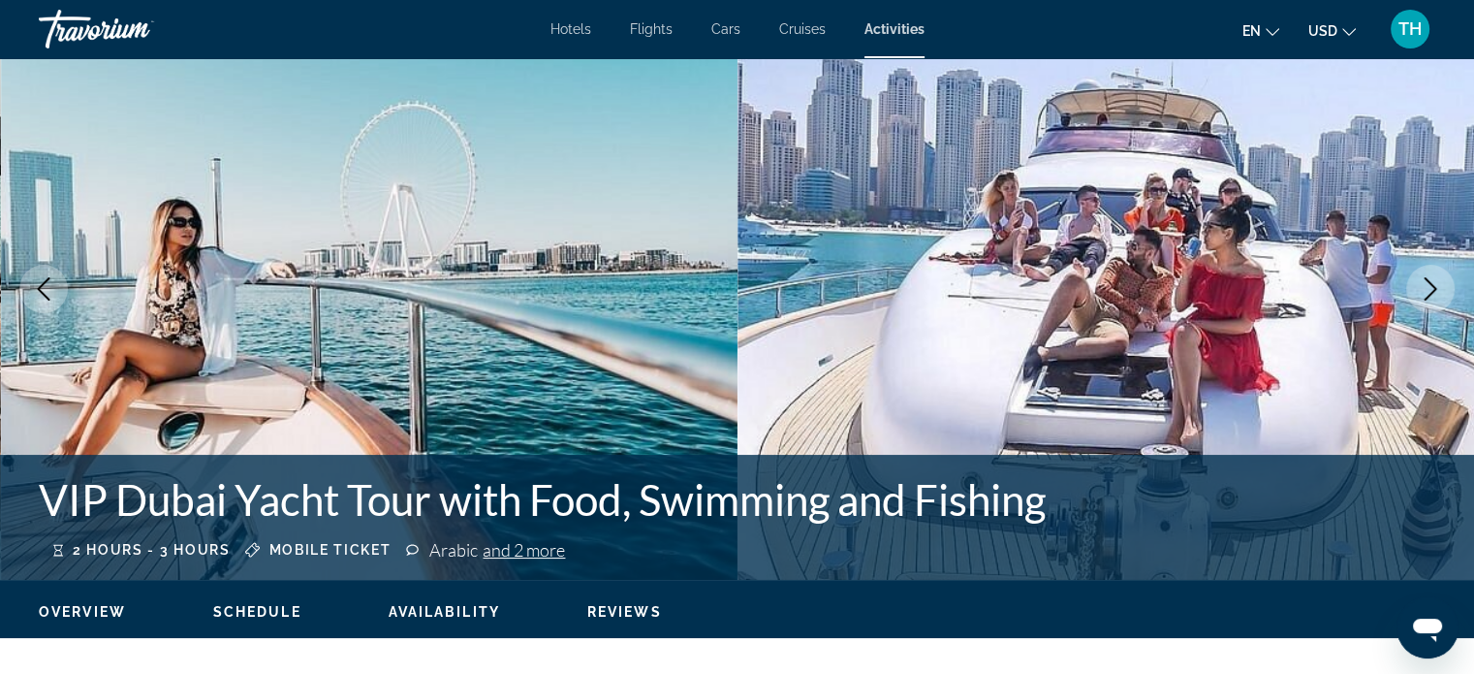
scroll to position [0, 0]
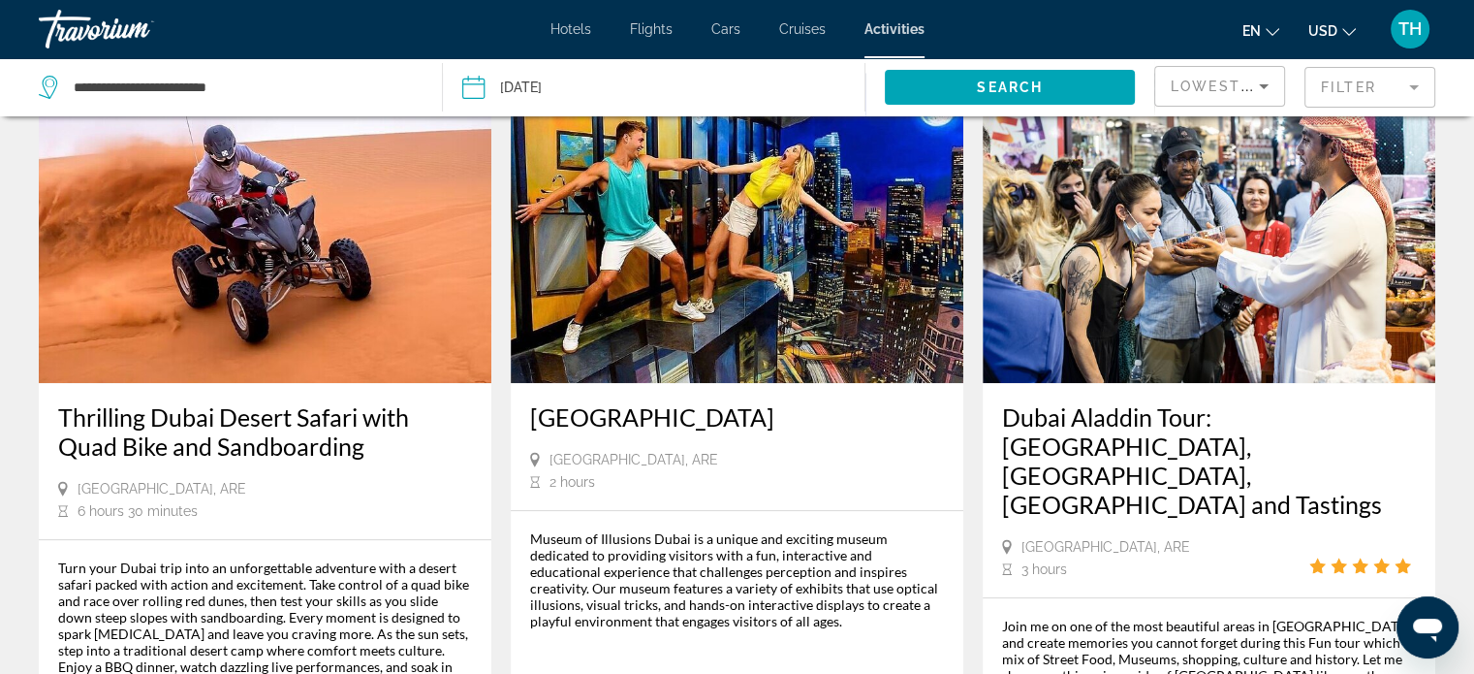
scroll to position [969, 0]
